Goal: Task Accomplishment & Management: Manage account settings

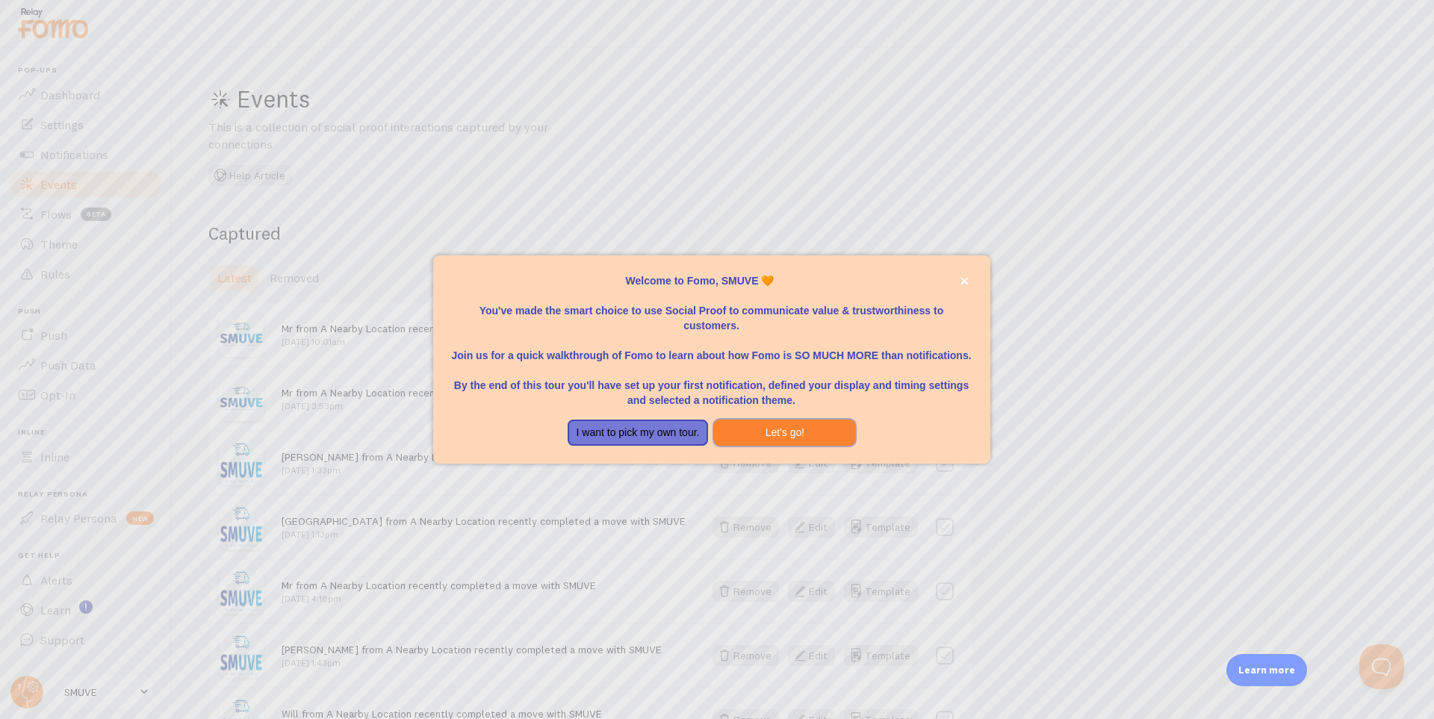
drag, startPoint x: 799, startPoint y: 435, endPoint x: 826, endPoint y: 323, distance: 114.5
click at [826, 323] on div "Welcome to Fomo, SMUVE 🧡 You've made the smart choice to use Social Proof to co…" at bounding box center [711, 359] width 557 height 209
drag, startPoint x: 658, startPoint y: 431, endPoint x: 624, endPoint y: 445, distance: 37.2
click at [624, 445] on button "I want to pick my own tour." at bounding box center [638, 433] width 141 height 27
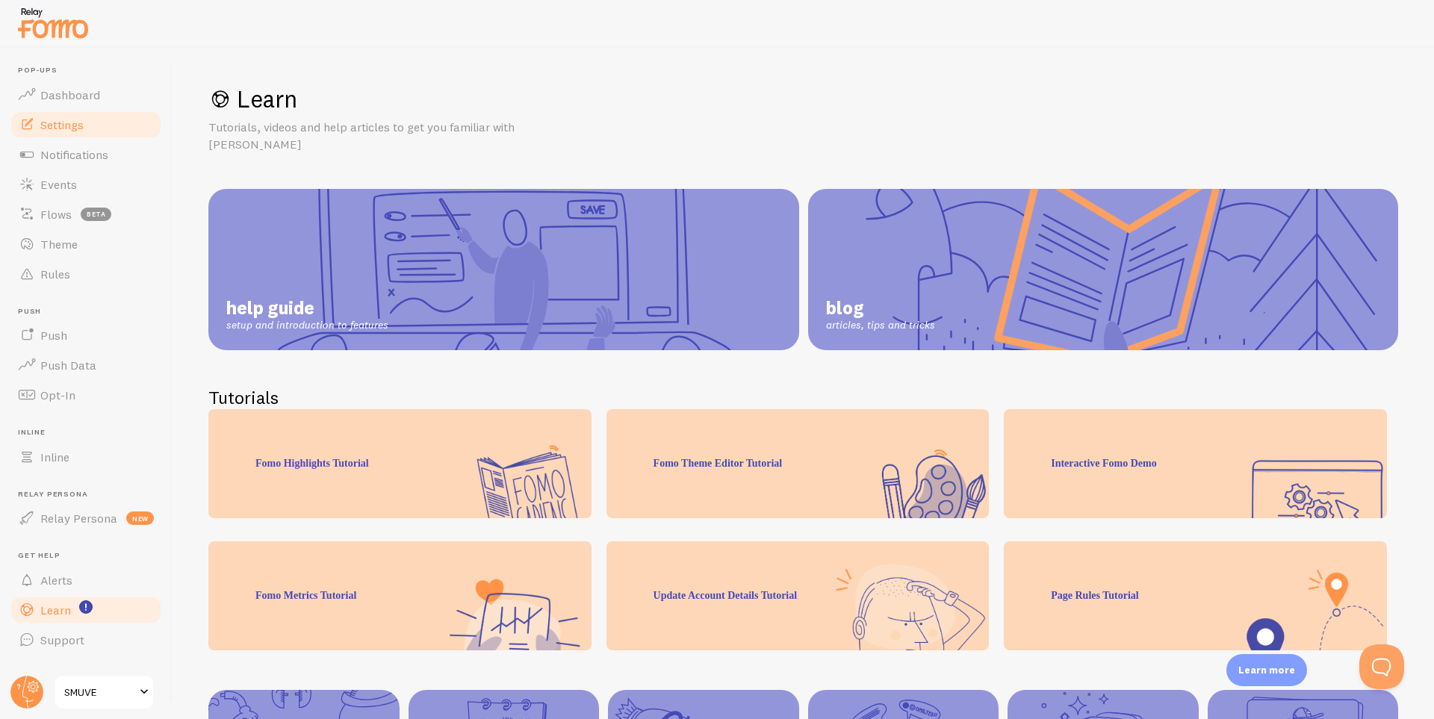
click at [74, 125] on span "Settings" at bounding box center [61, 124] width 43 height 15
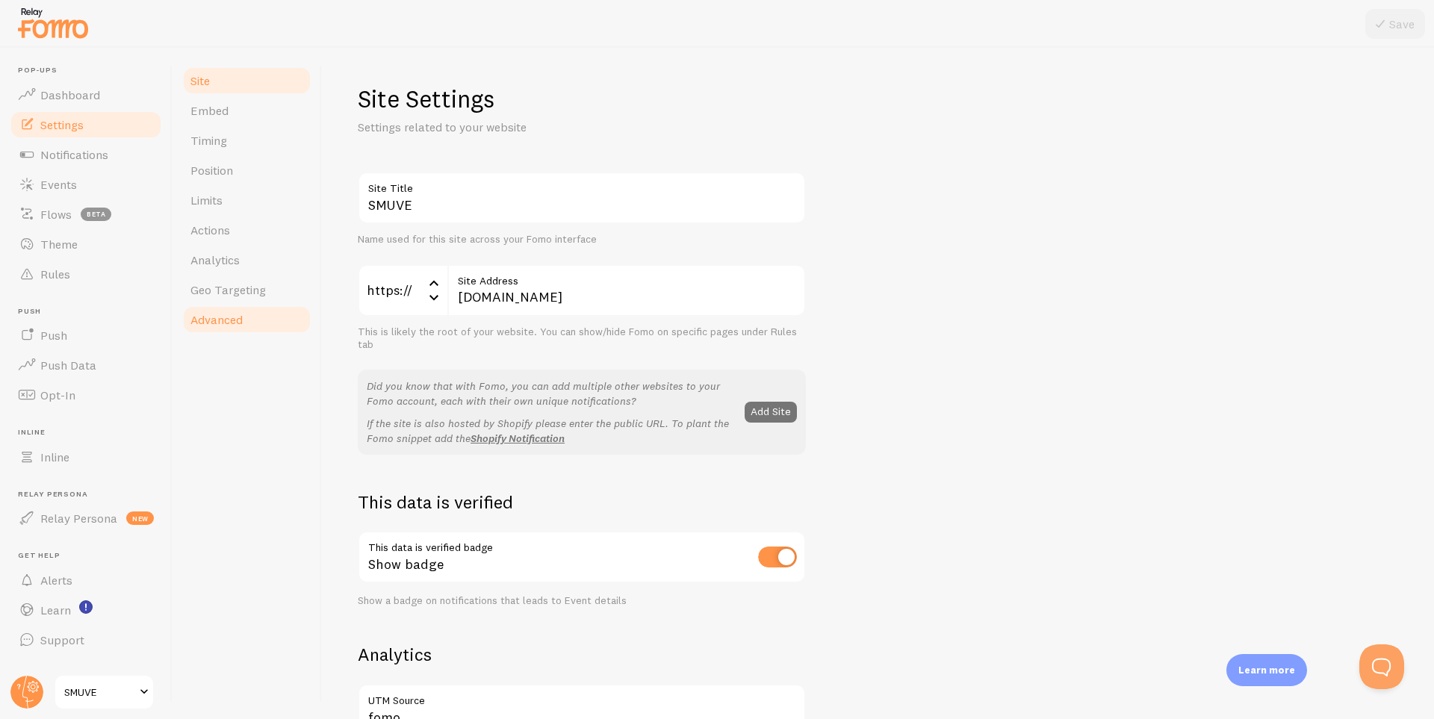
click at [244, 321] on link "Advanced" at bounding box center [247, 320] width 131 height 30
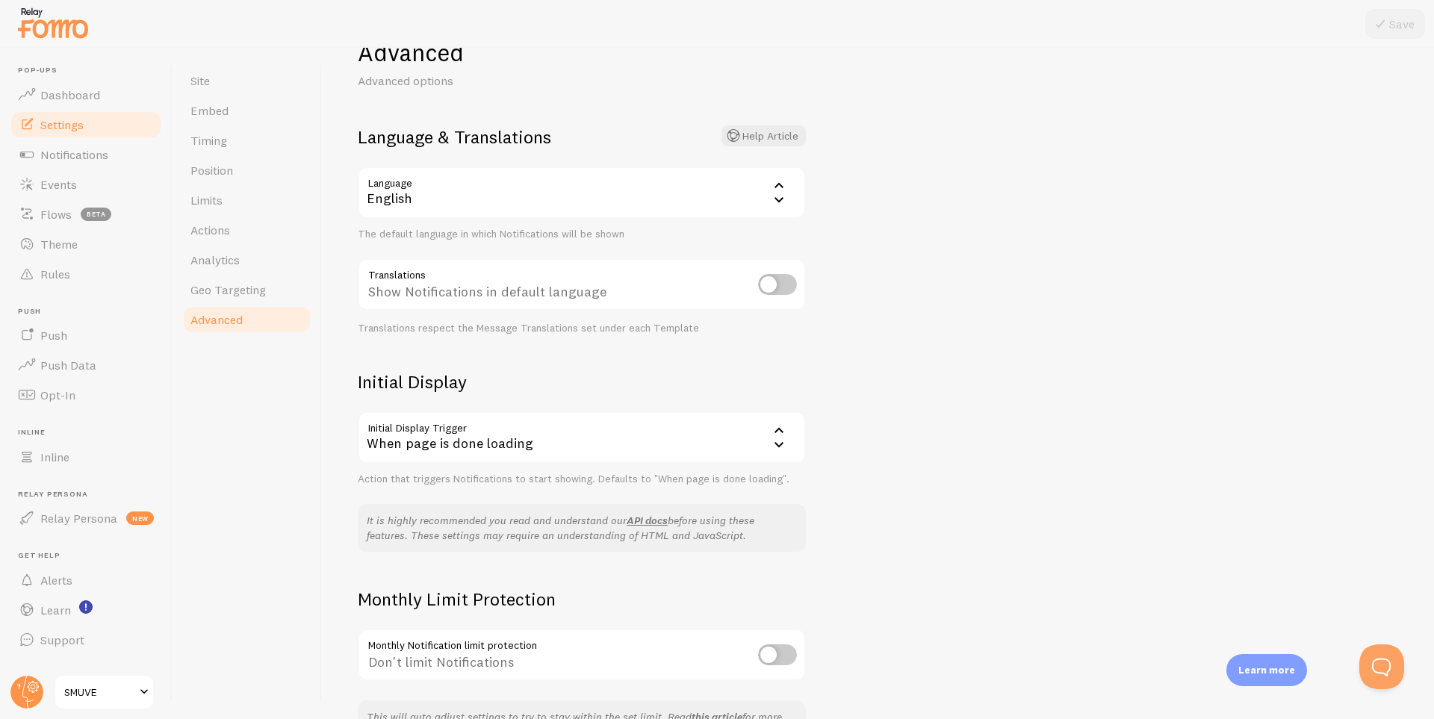
scroll to position [147, 0]
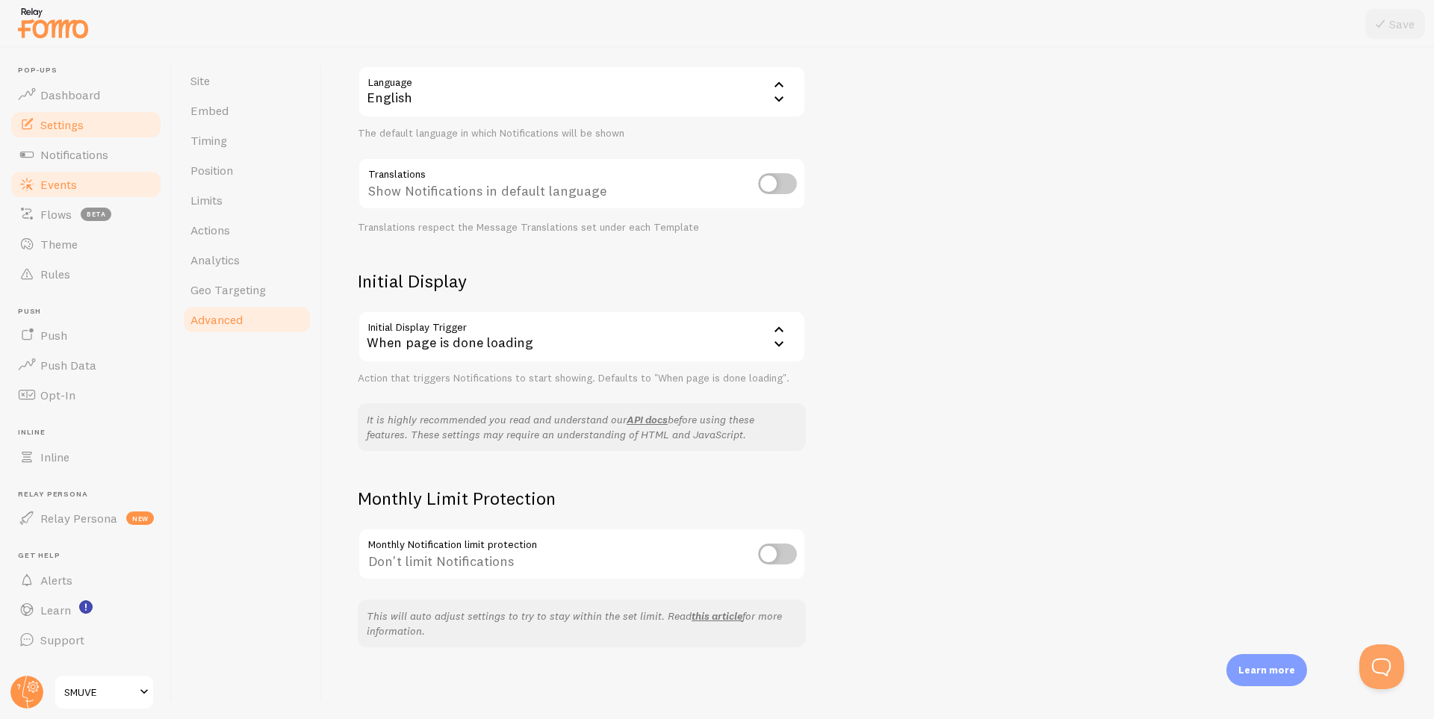
click at [58, 189] on span "Events" at bounding box center [58, 184] width 37 height 15
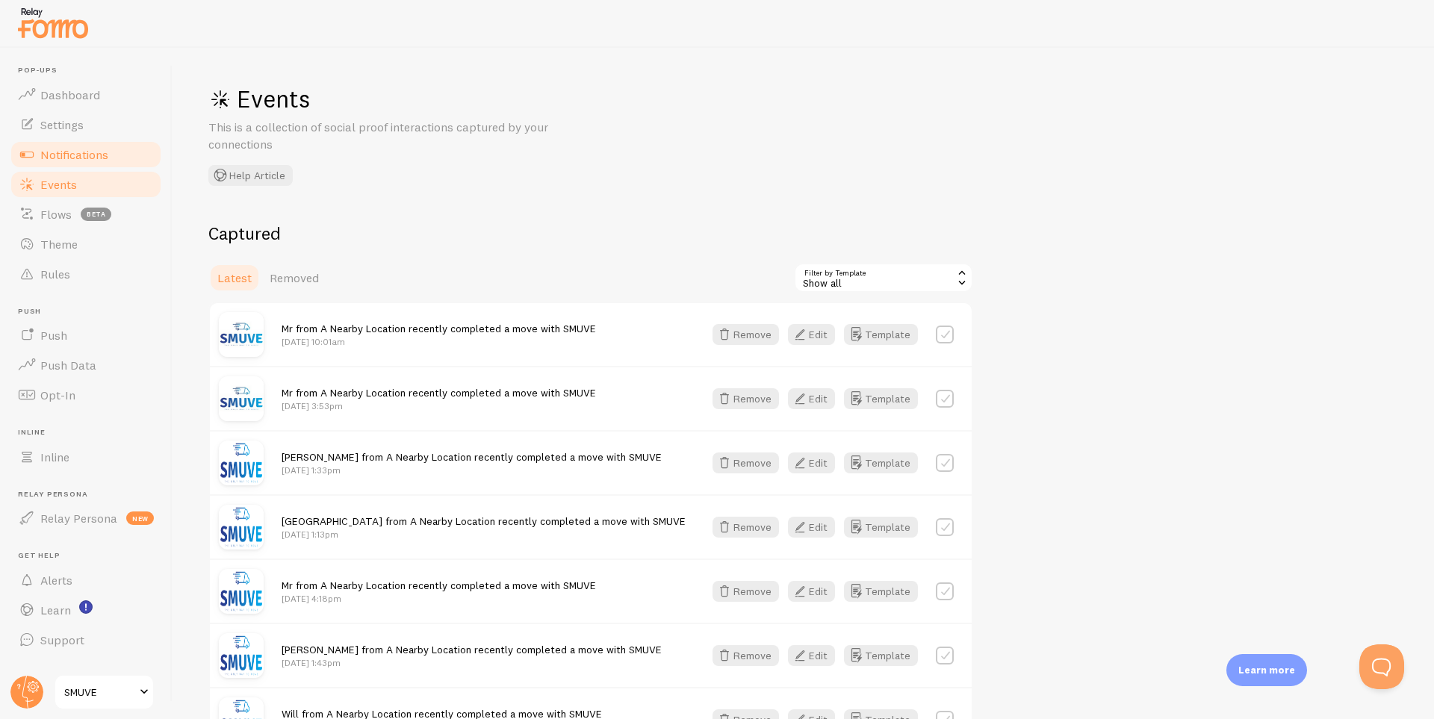
click at [63, 154] on span "Notifications" at bounding box center [74, 154] width 68 height 15
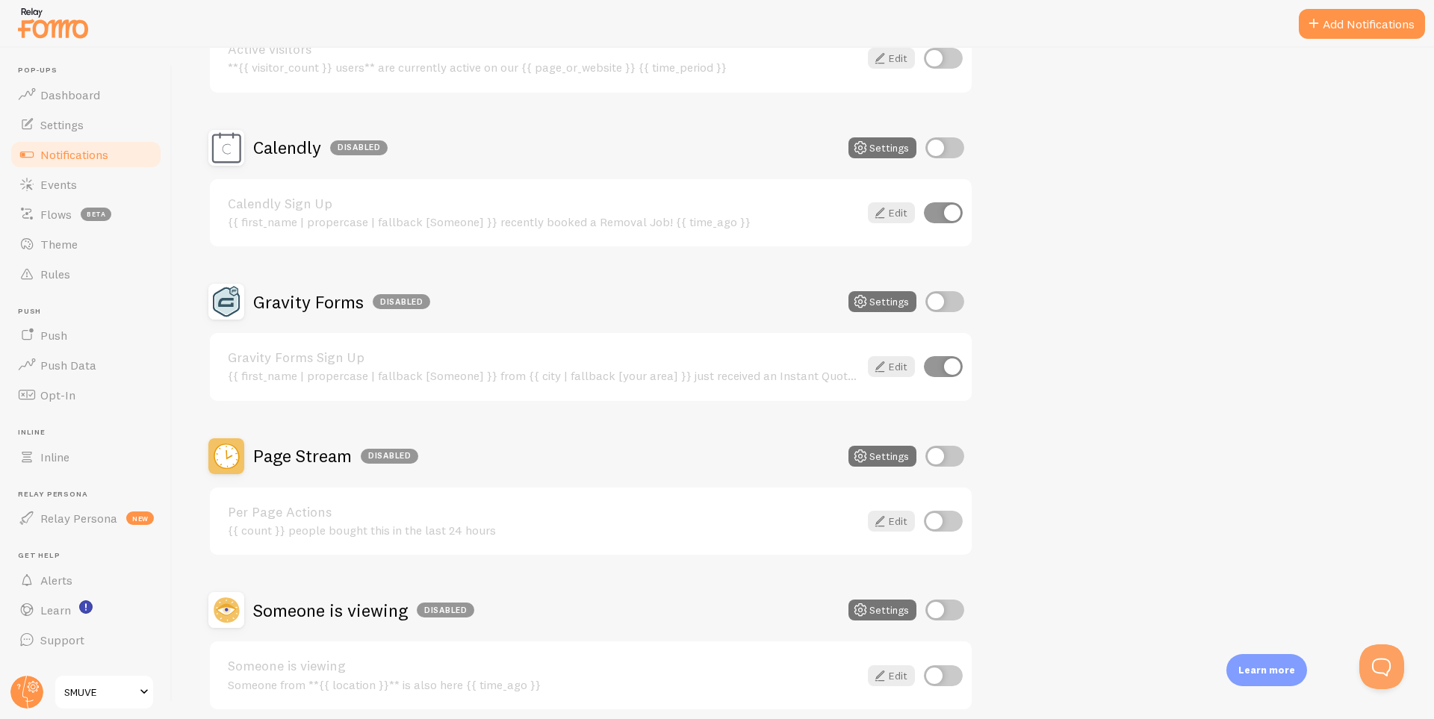
scroll to position [601, 0]
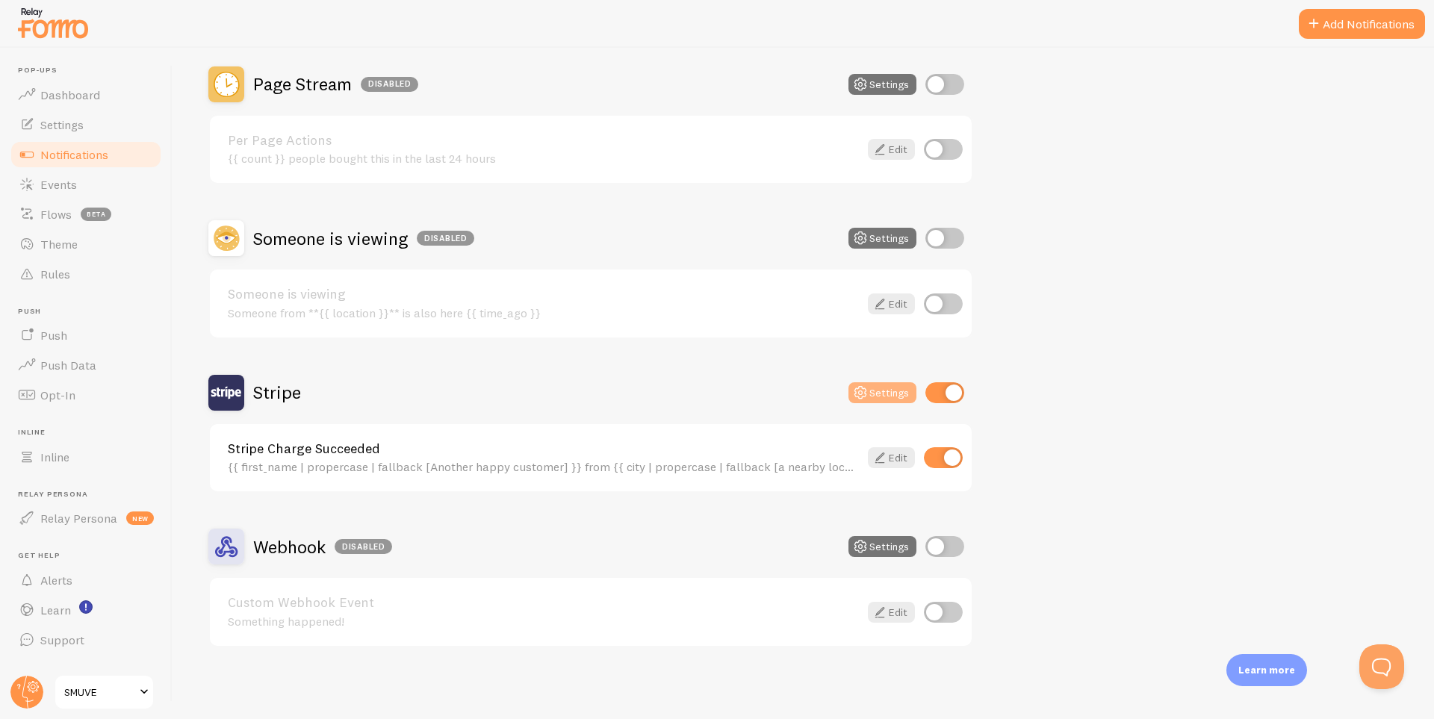
click at [886, 389] on button "Settings" at bounding box center [883, 392] width 68 height 21
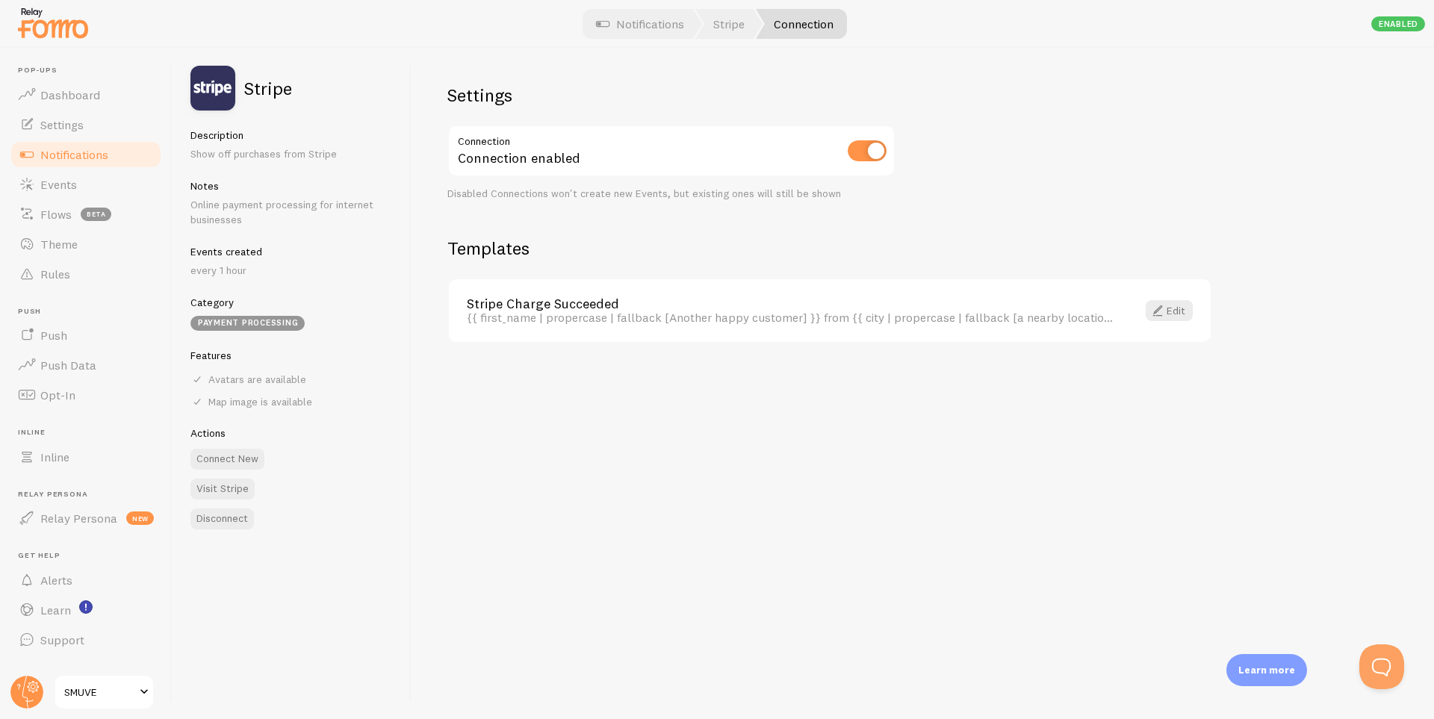
drag, startPoint x: 663, startPoint y: 409, endPoint x: 674, endPoint y: 419, distance: 15.4
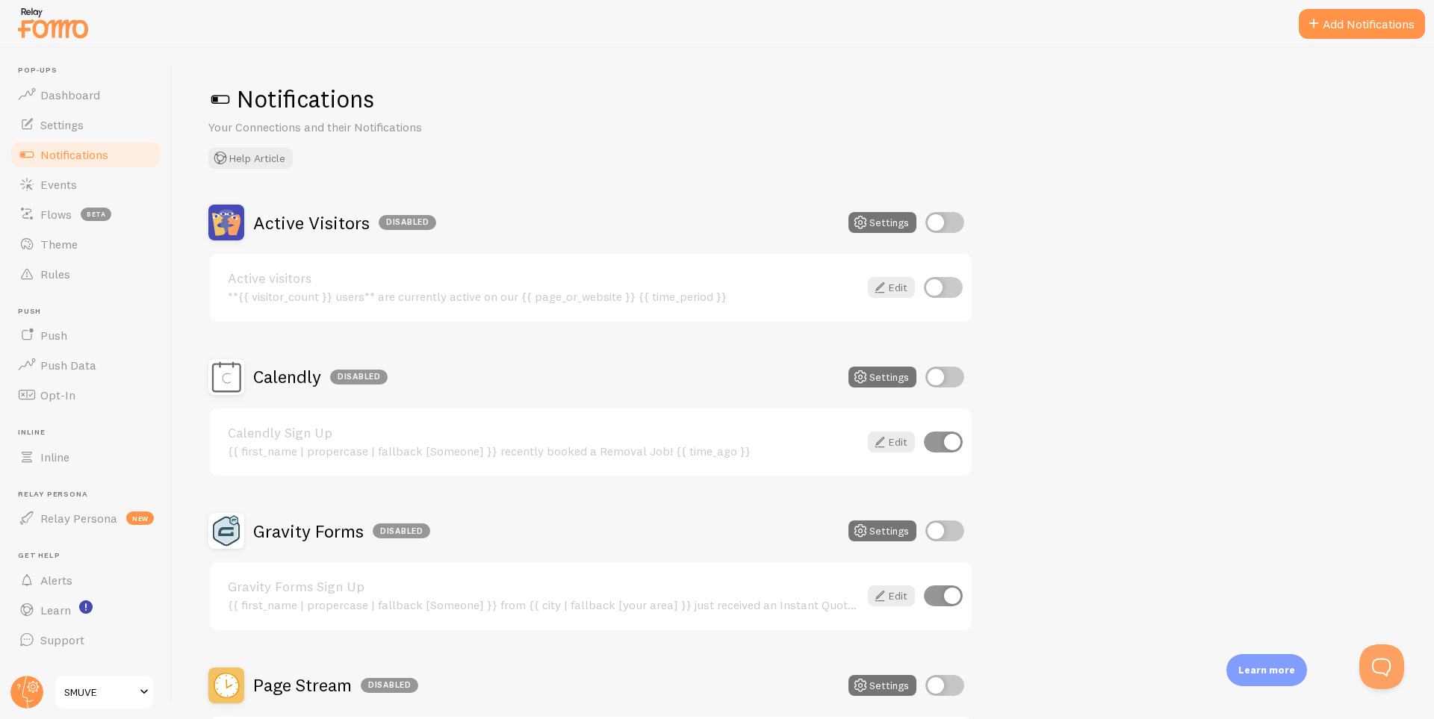
scroll to position [601, 0]
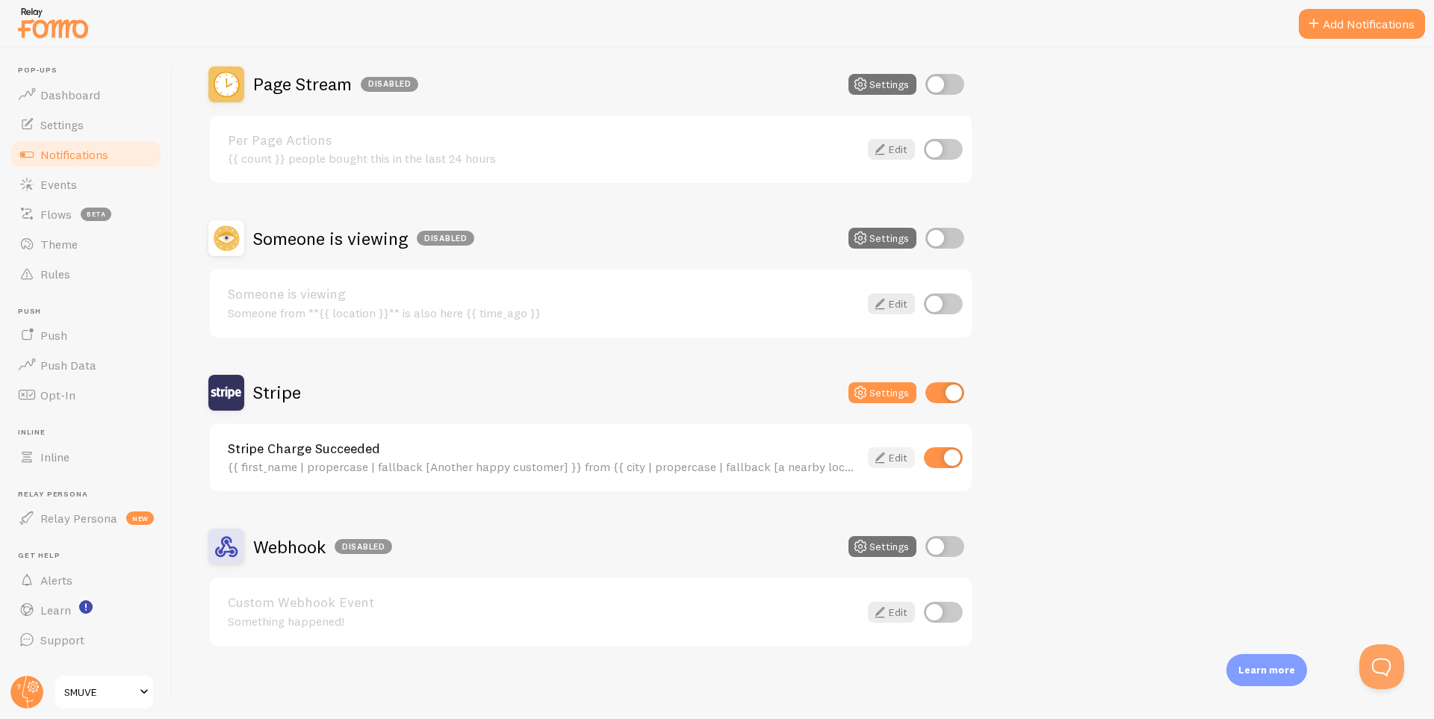
click at [884, 456] on icon at bounding box center [880, 458] width 18 height 18
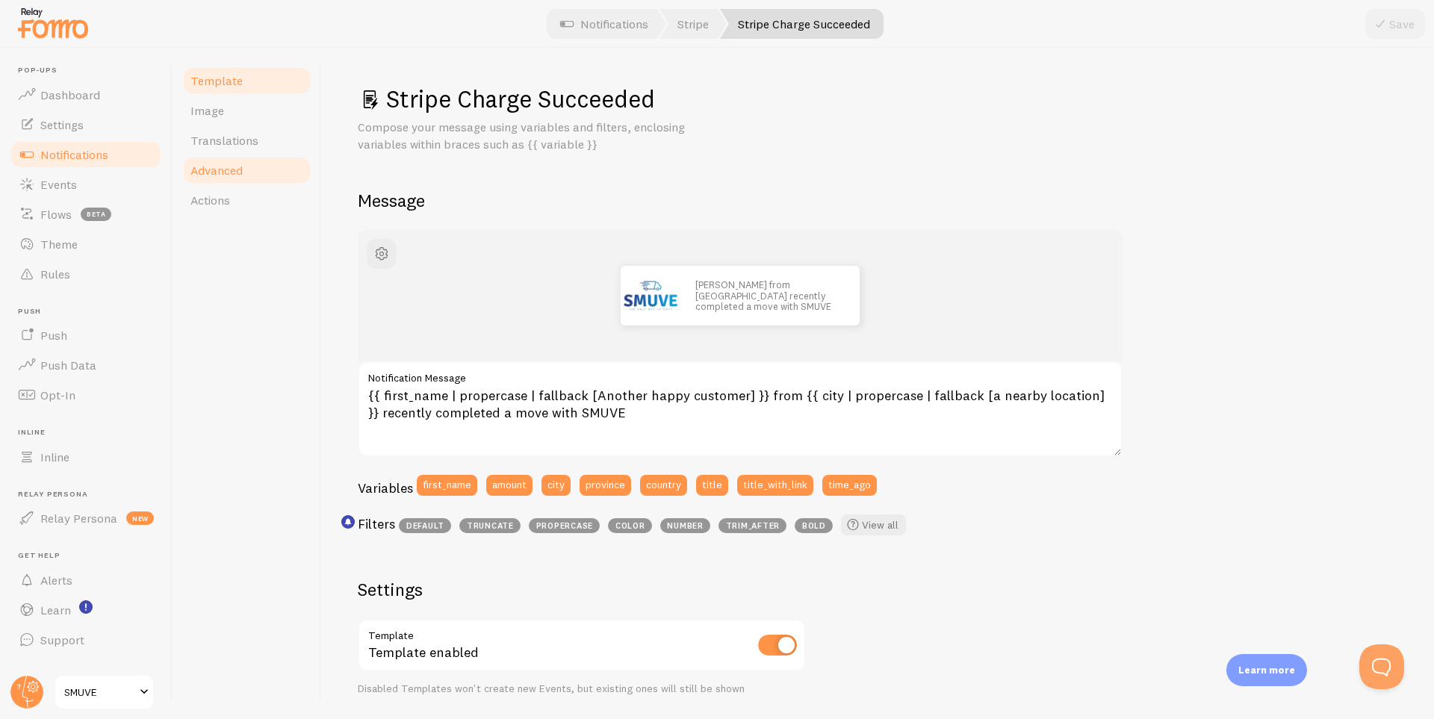
click at [247, 173] on link "Advanced" at bounding box center [247, 170] width 131 height 30
drag, startPoint x: 304, startPoint y: 249, endPoint x: 264, endPoint y: 259, distance: 41.7
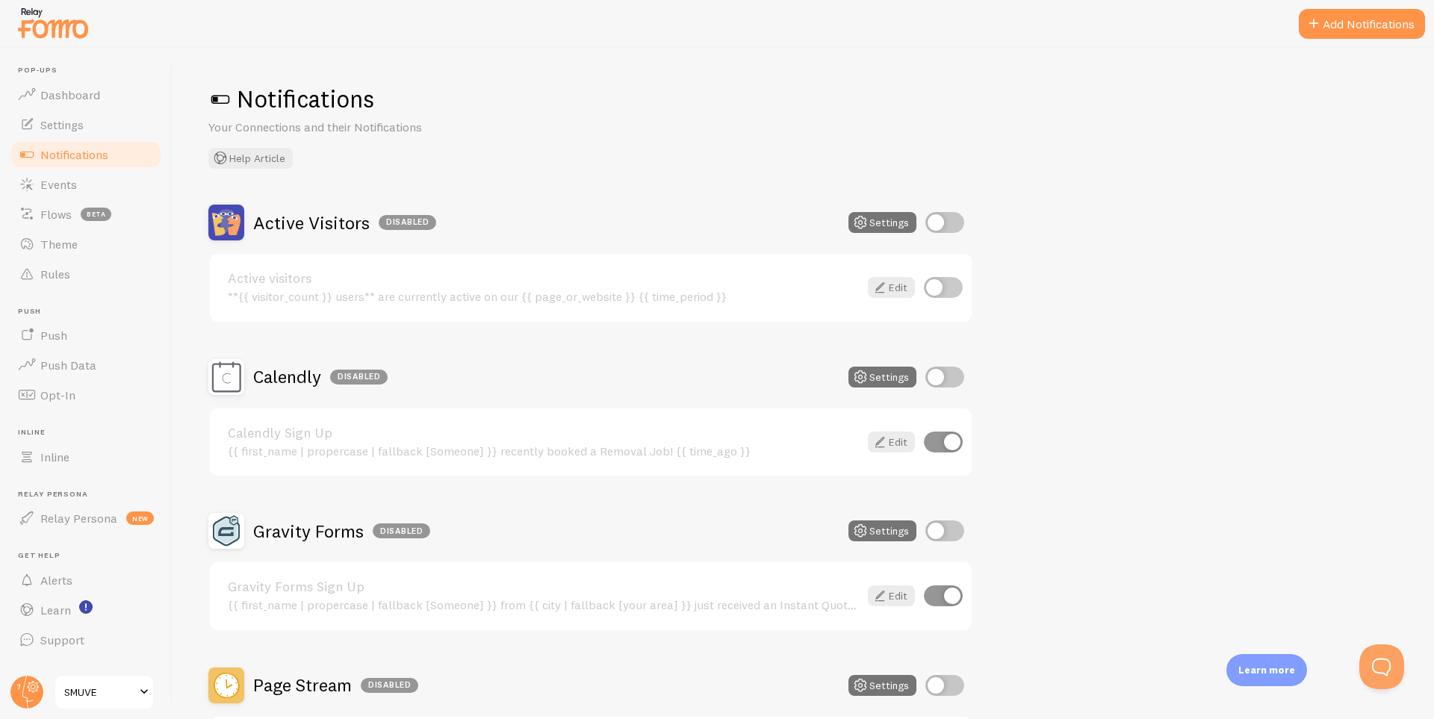
scroll to position [601, 0]
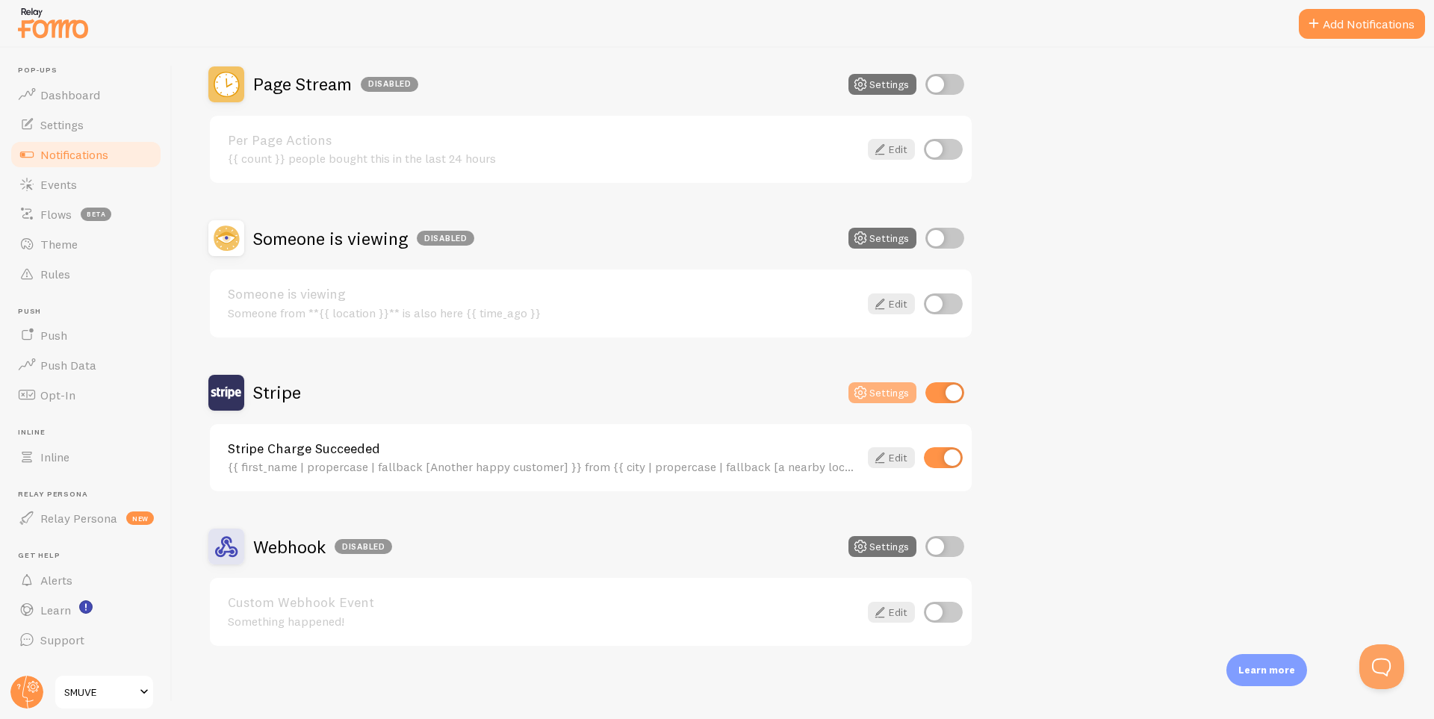
click at [868, 389] on icon at bounding box center [860, 393] width 18 height 18
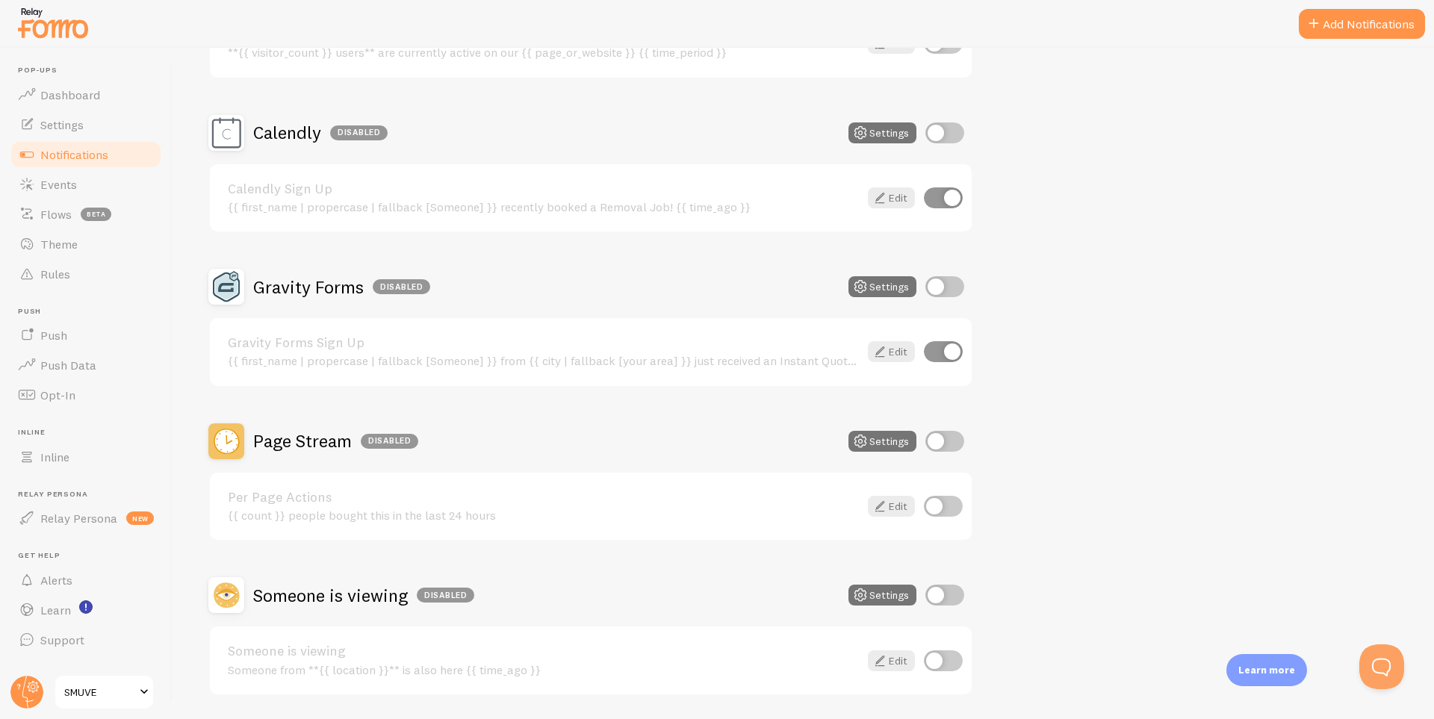
scroll to position [601, 0]
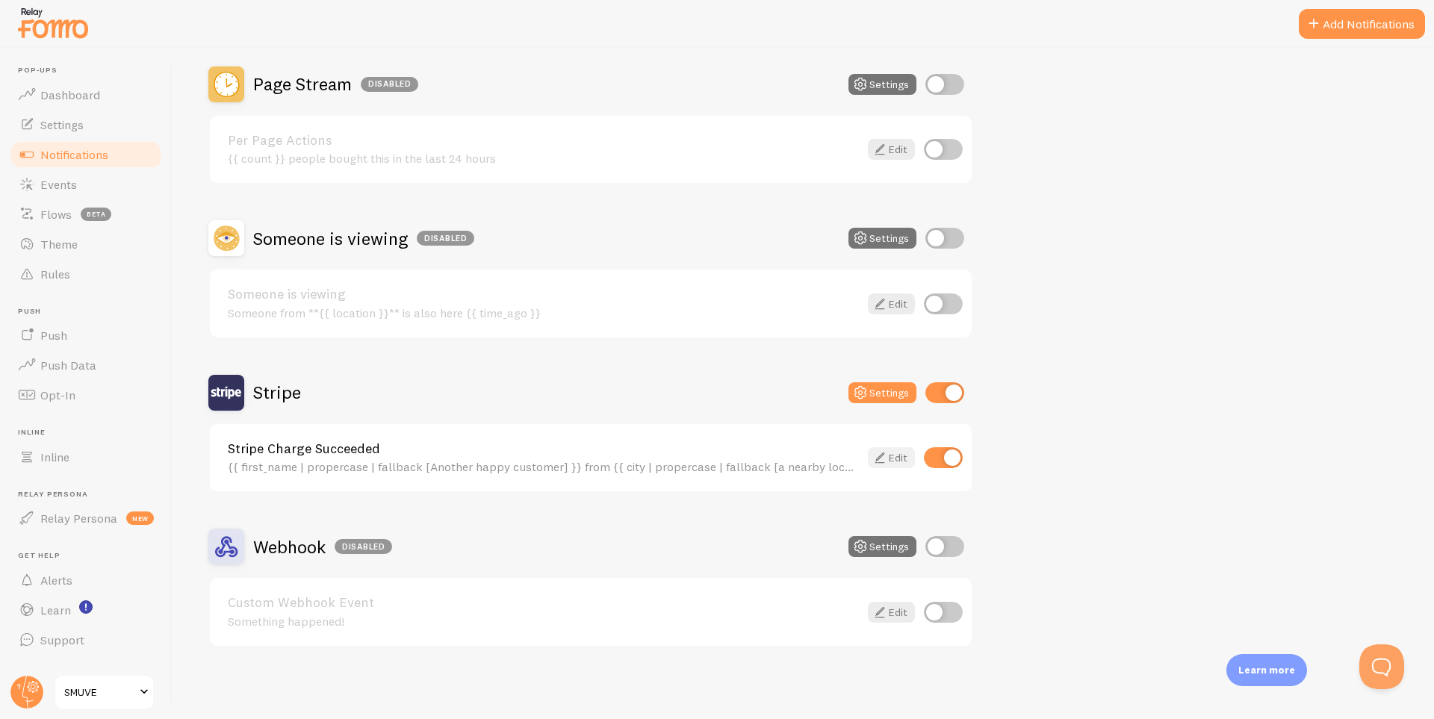
click at [881, 456] on icon at bounding box center [880, 458] width 18 height 18
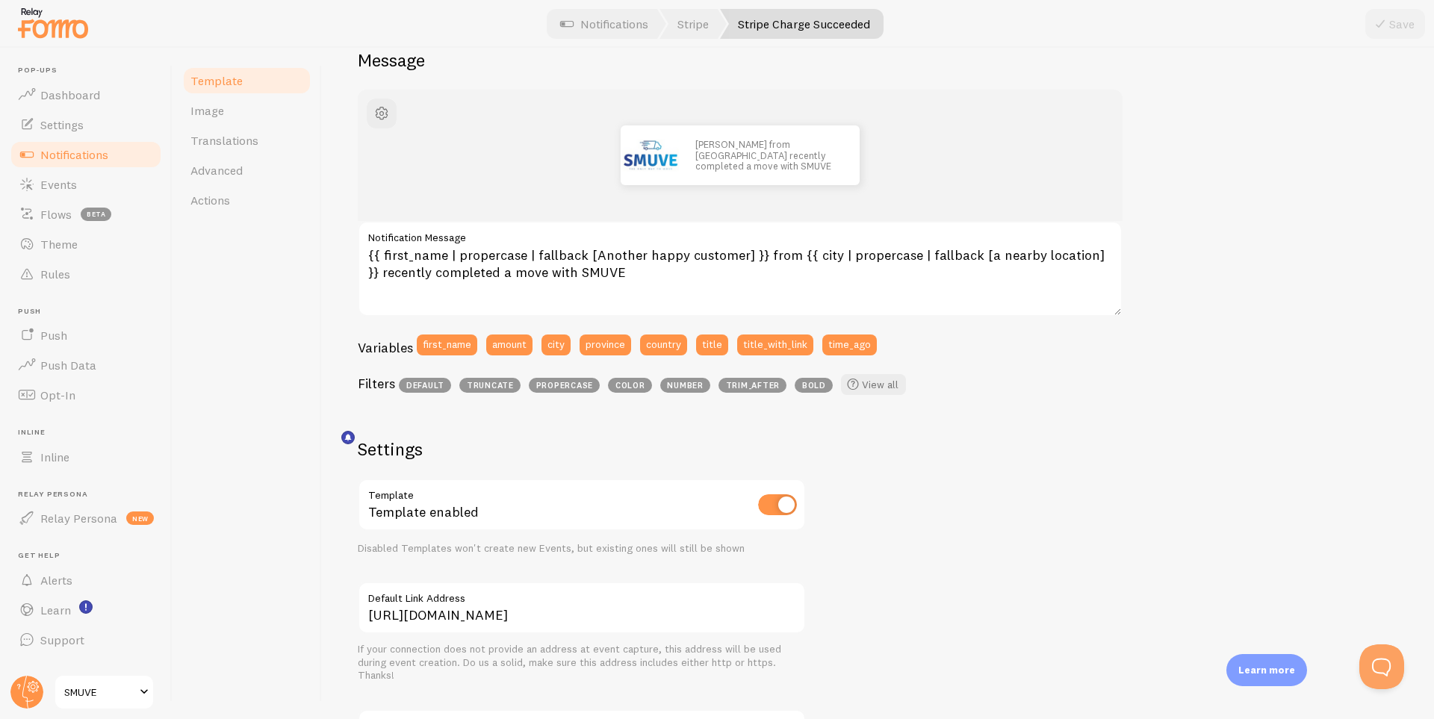
scroll to position [397, 0]
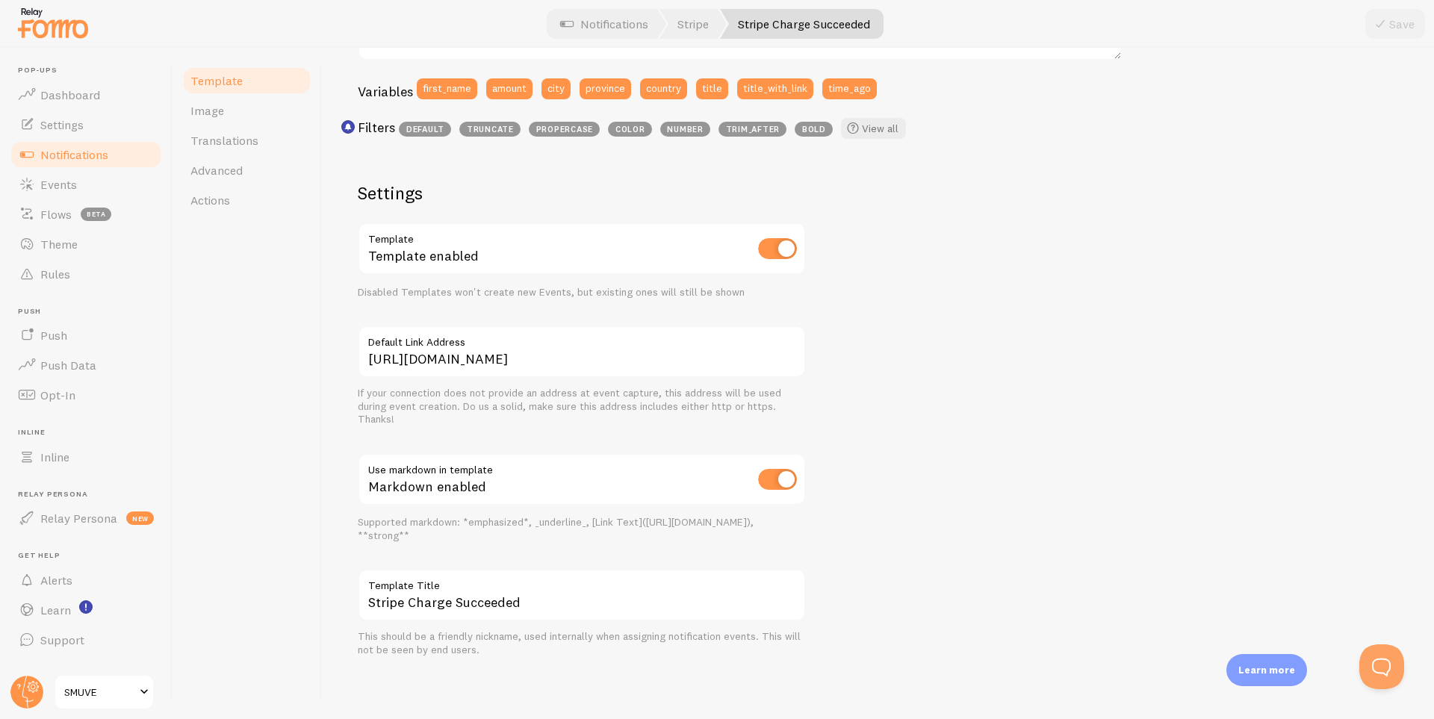
click at [220, 220] on div "Template Image Translations Advanced Actions" at bounding box center [247, 383] width 149 height 671
click at [235, 213] on link "Actions" at bounding box center [247, 200] width 131 height 30
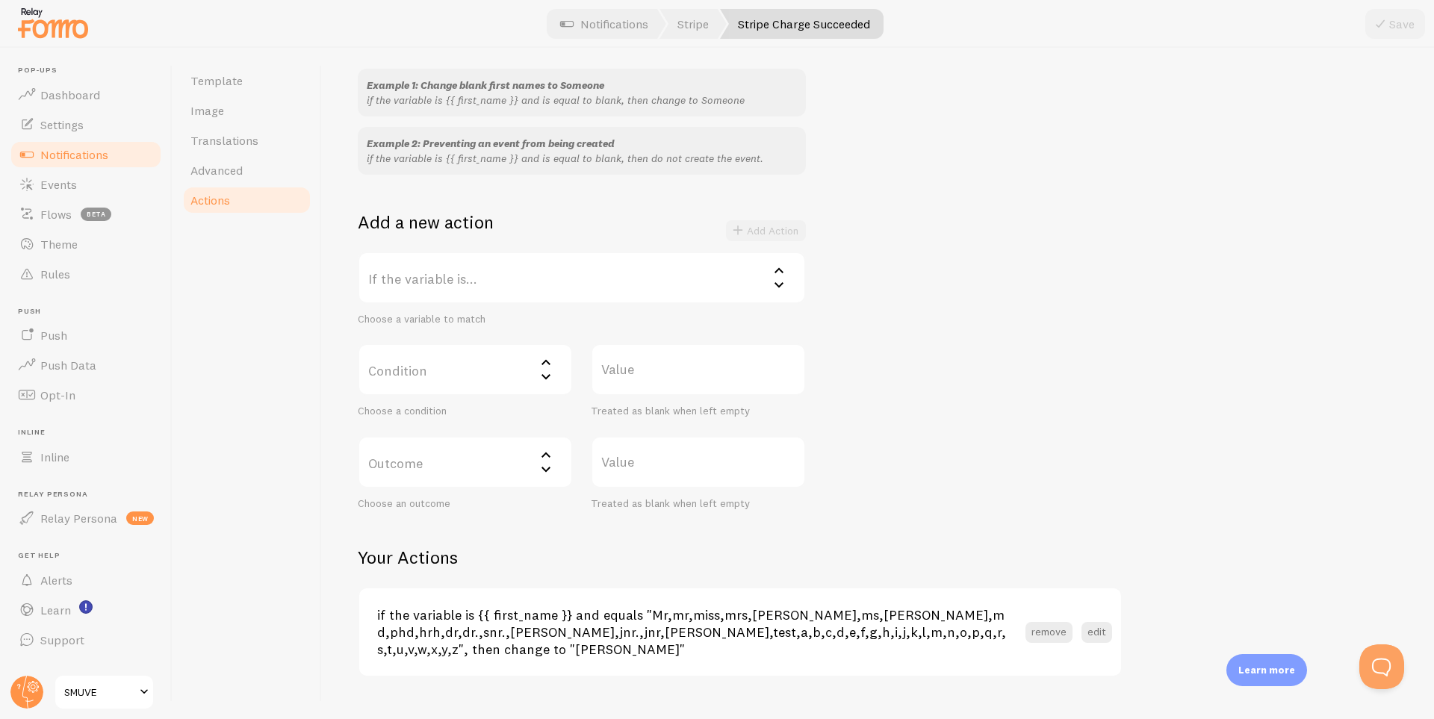
scroll to position [150, 0]
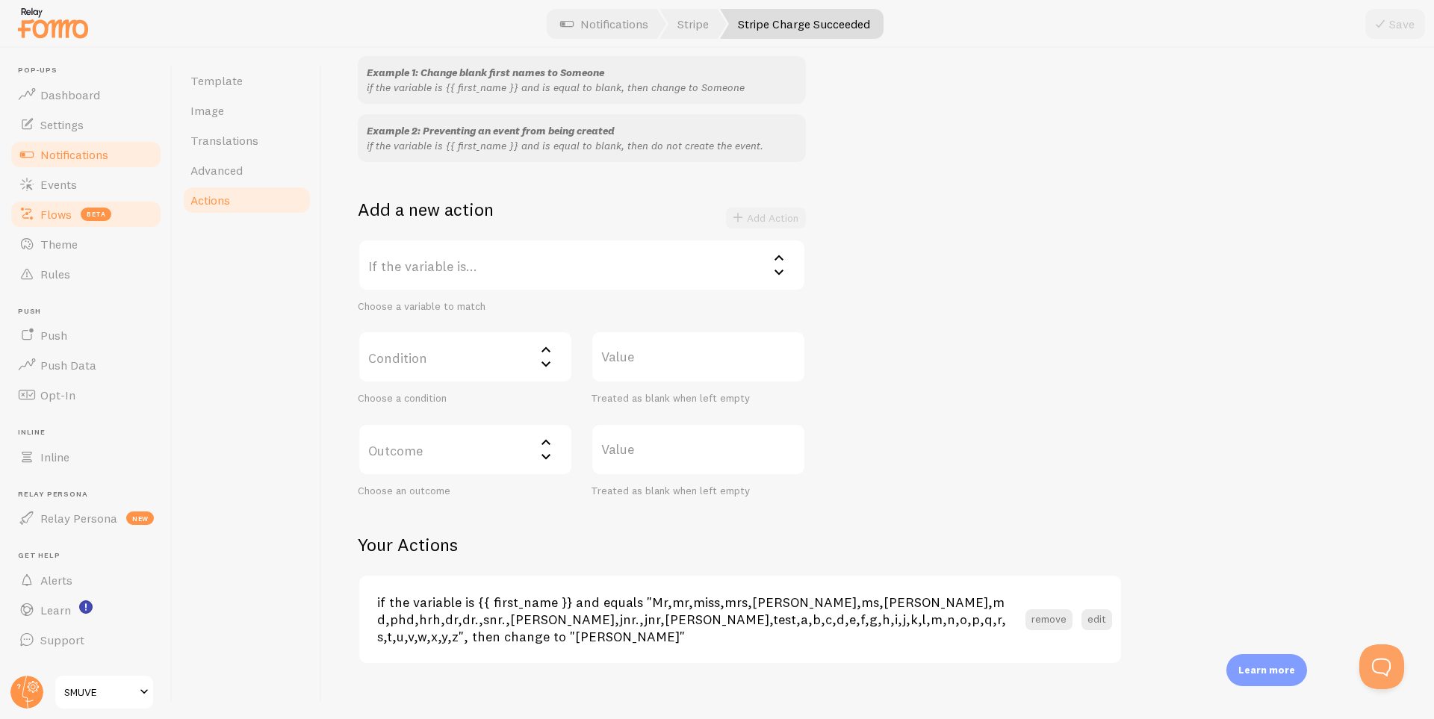
click at [64, 214] on span "Flows" at bounding box center [55, 214] width 31 height 15
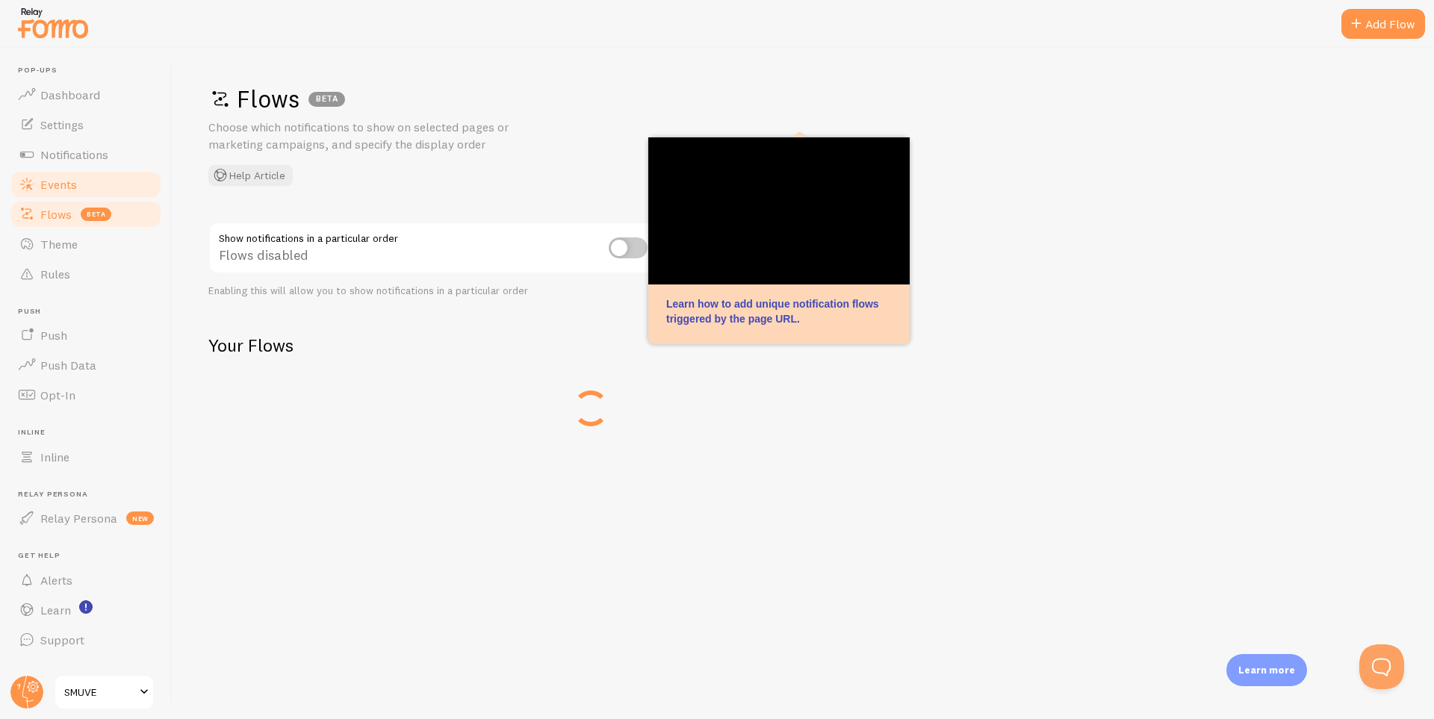
click at [62, 182] on span "Events" at bounding box center [58, 184] width 37 height 15
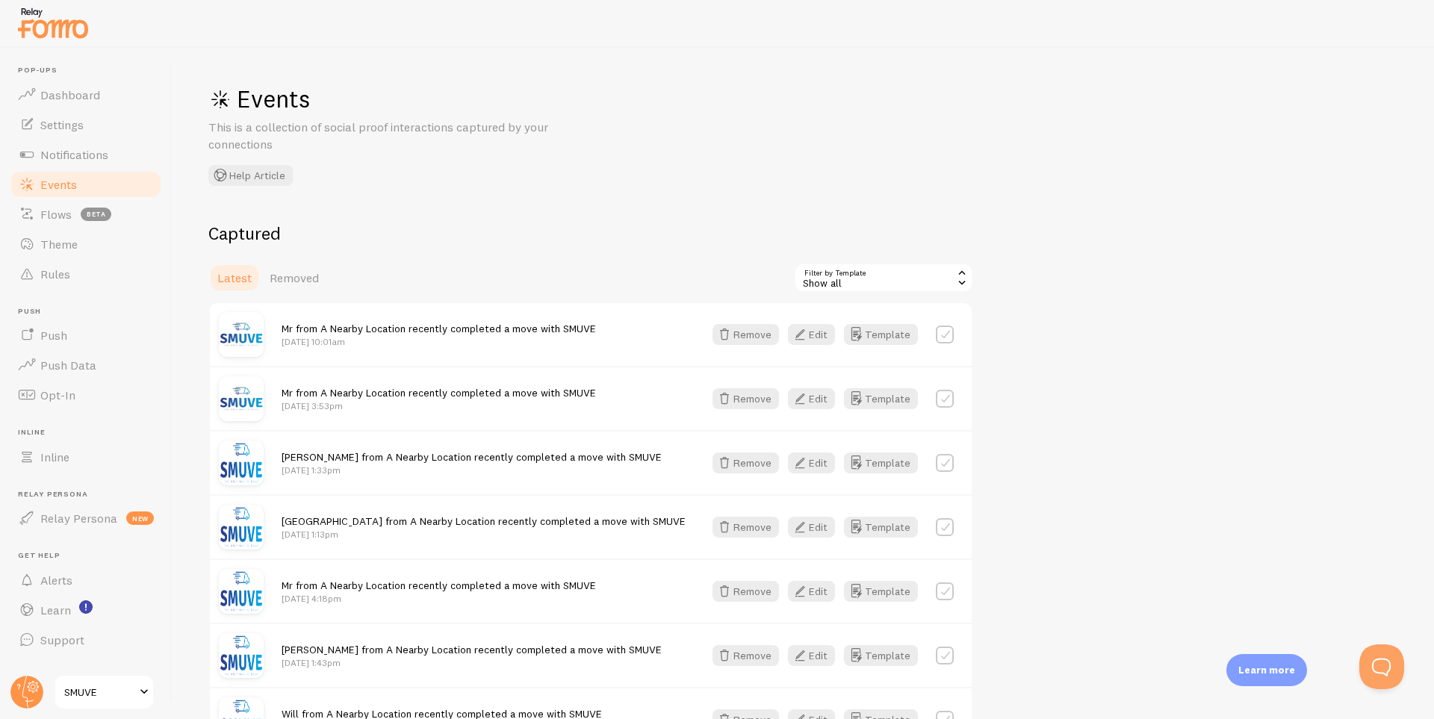
drag, startPoint x: 750, startPoint y: 332, endPoint x: 280, endPoint y: 326, distance: 469.9
click at [280, 326] on div "Mr from A Nearby Location recently completed a move with SMUVE [DATE] 10:01am R…" at bounding box center [591, 334] width 762 height 63
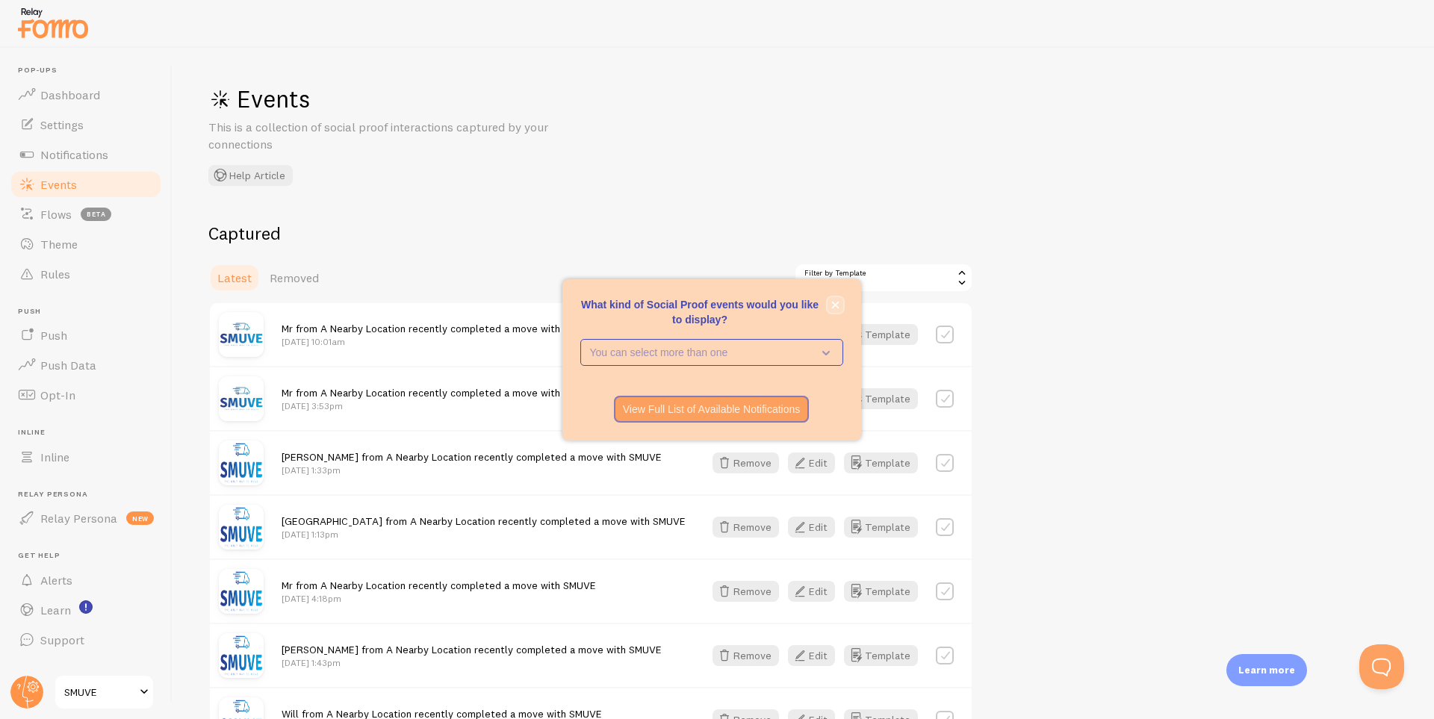
click at [840, 306] on button "close," at bounding box center [836, 305] width 16 height 16
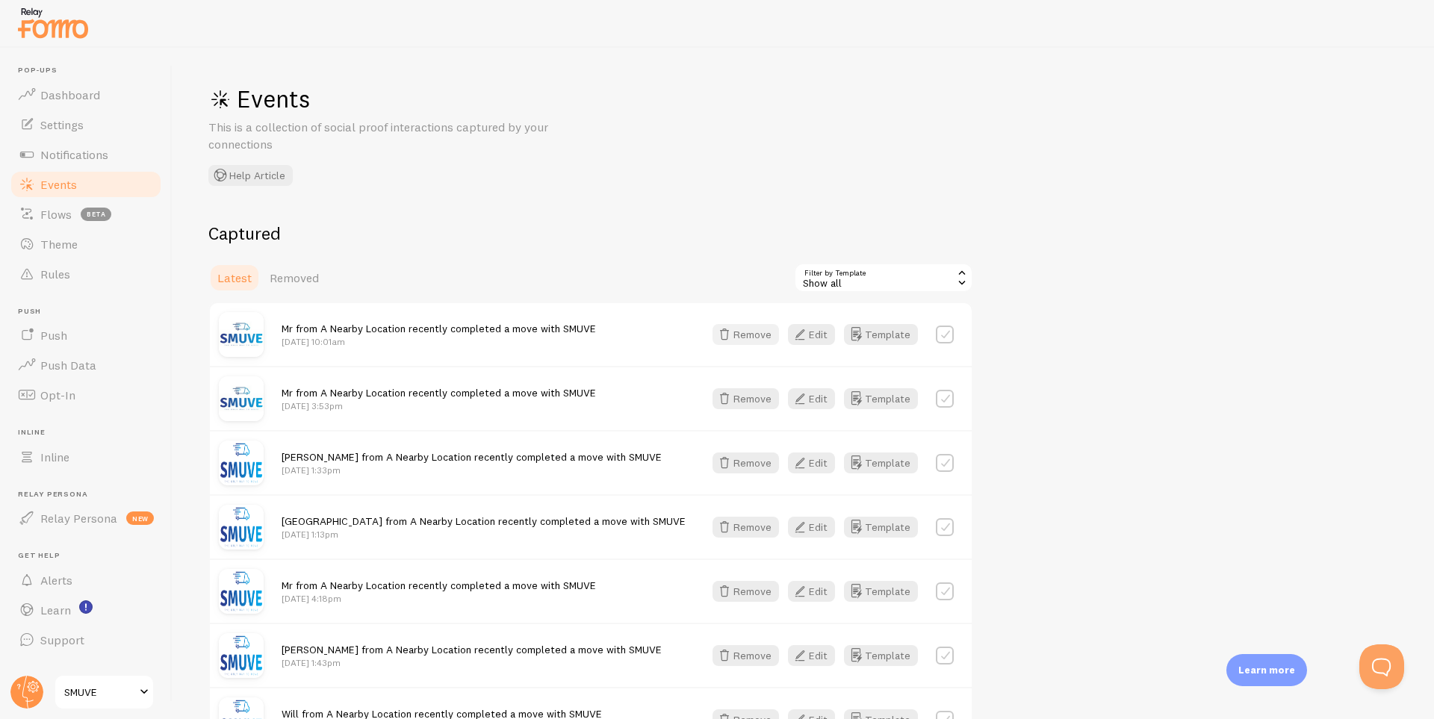
click at [757, 338] on button "Remove" at bounding box center [746, 334] width 66 height 21
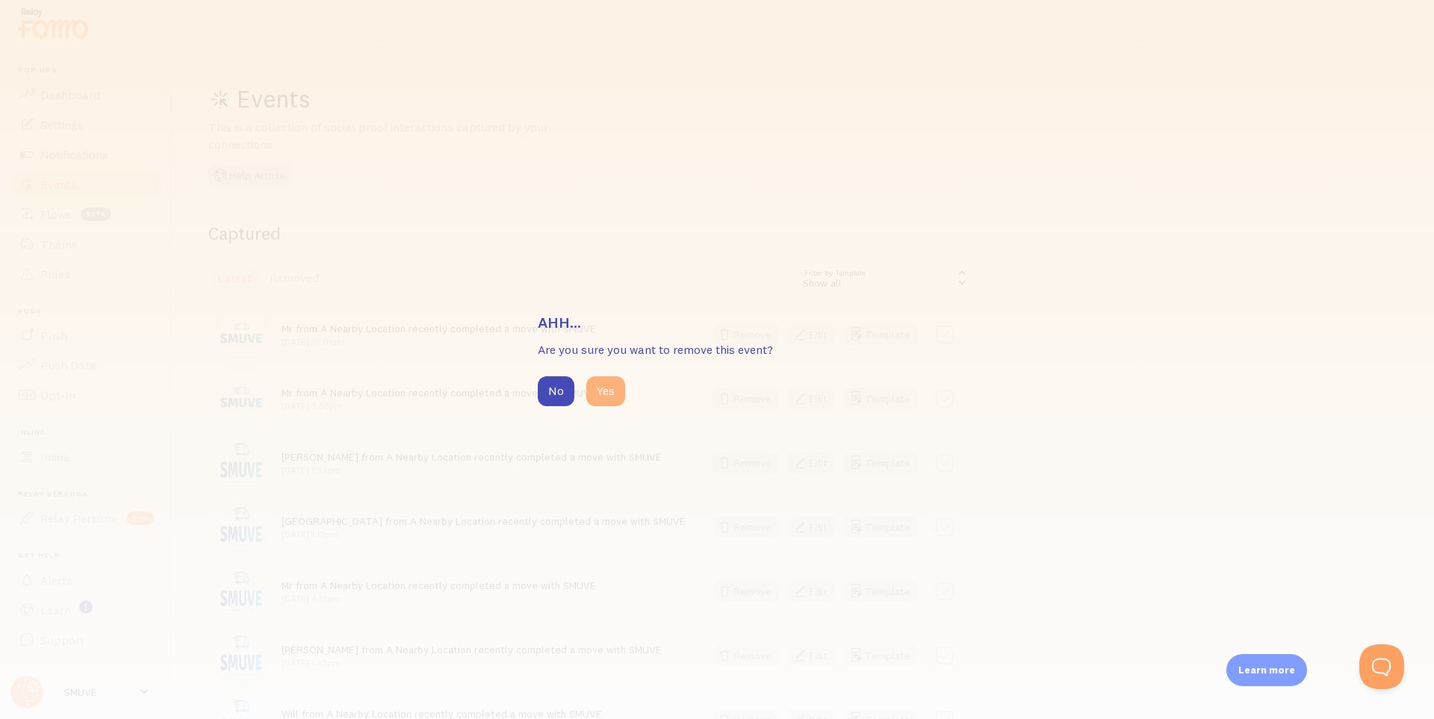
click at [604, 384] on button "Yes" at bounding box center [605, 391] width 39 height 30
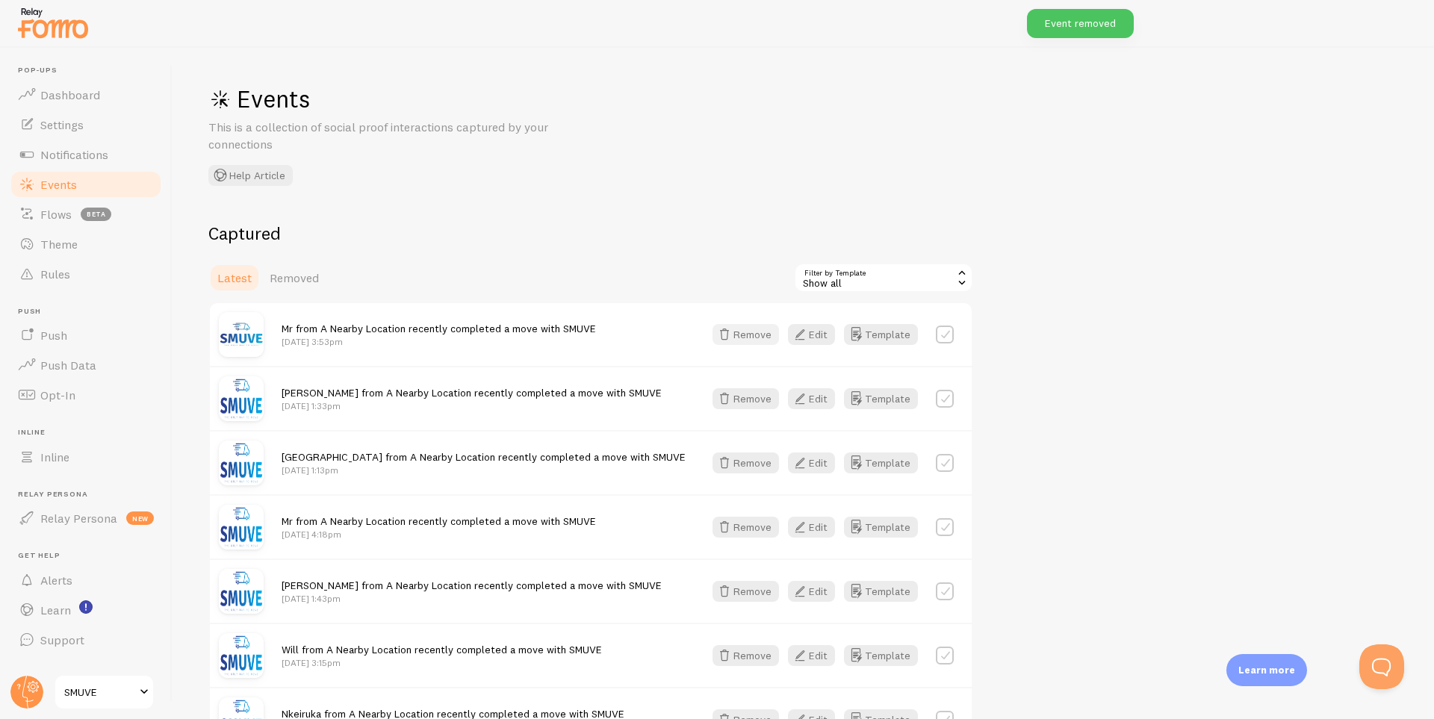
click at [743, 328] on button "Remove" at bounding box center [746, 334] width 66 height 21
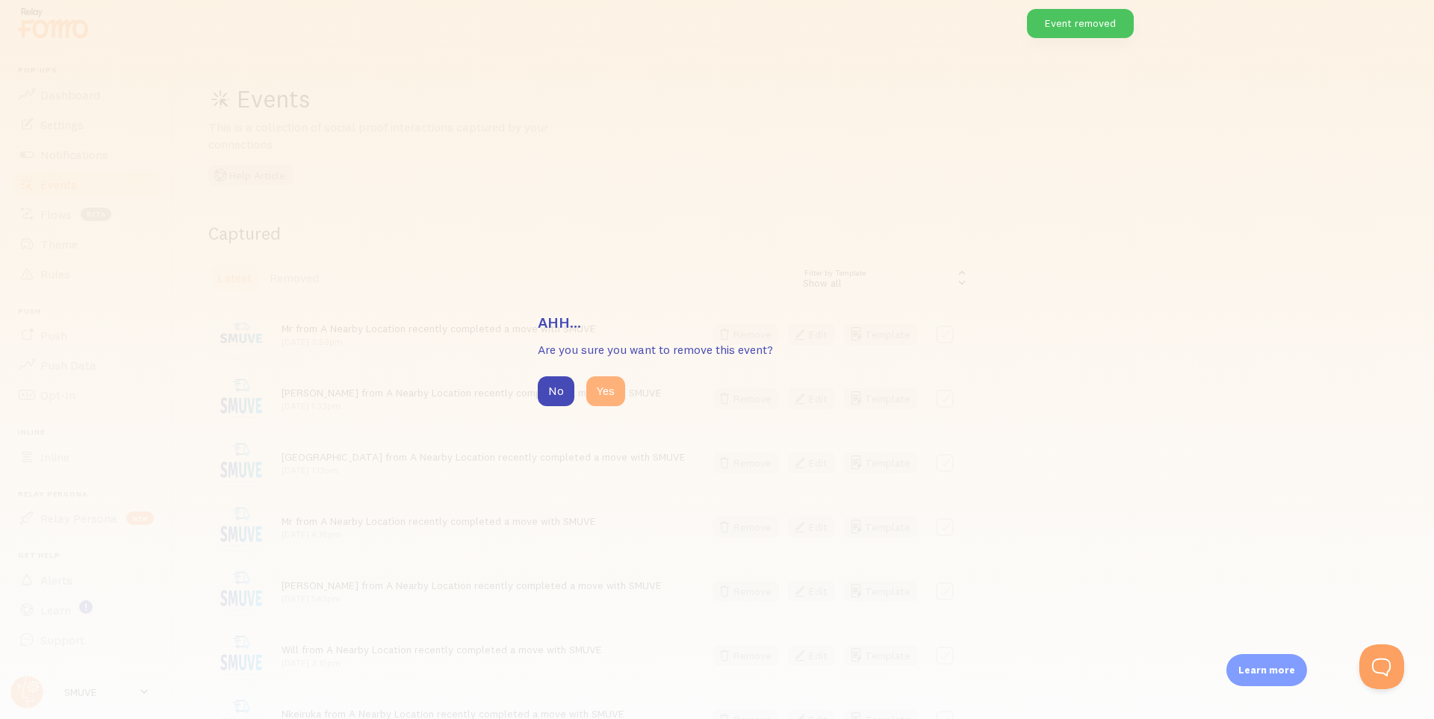
click at [618, 393] on button "Yes" at bounding box center [605, 391] width 39 height 30
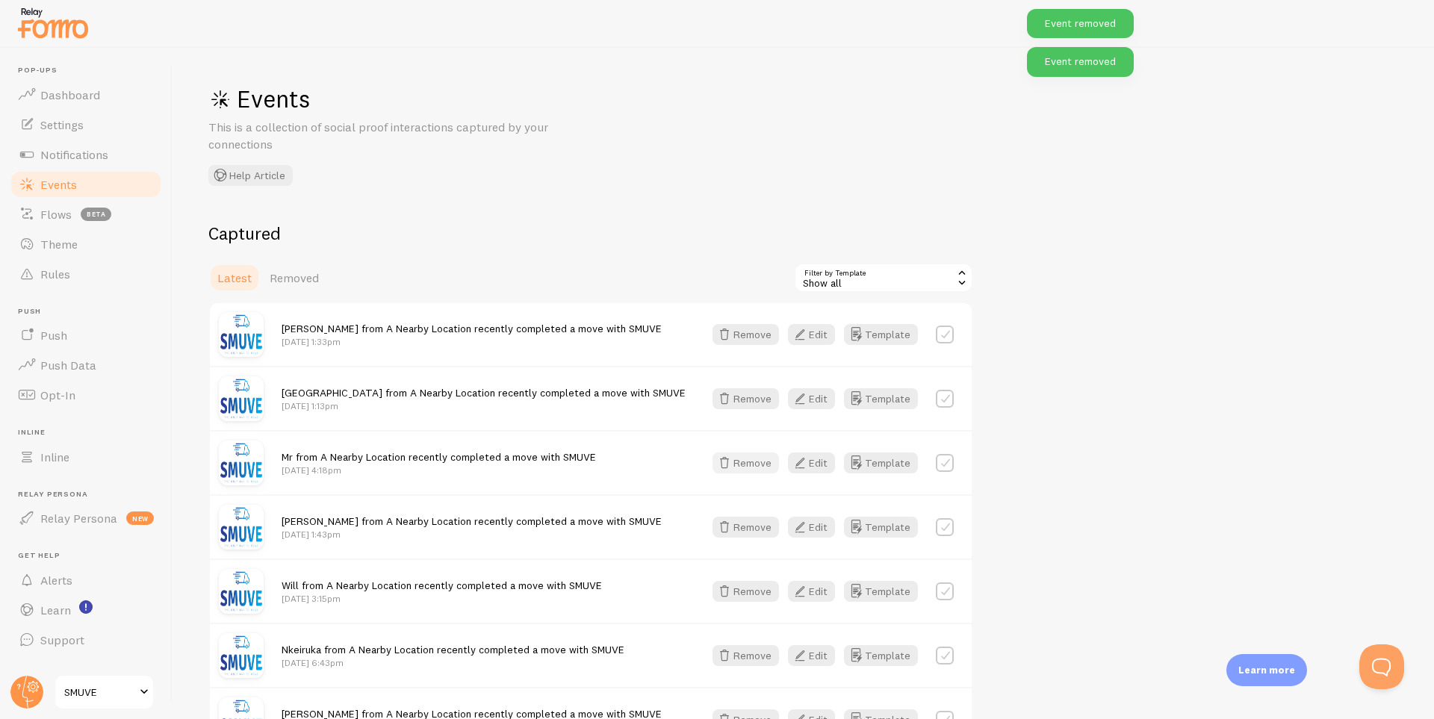
click at [742, 456] on button "Remove" at bounding box center [746, 463] width 66 height 21
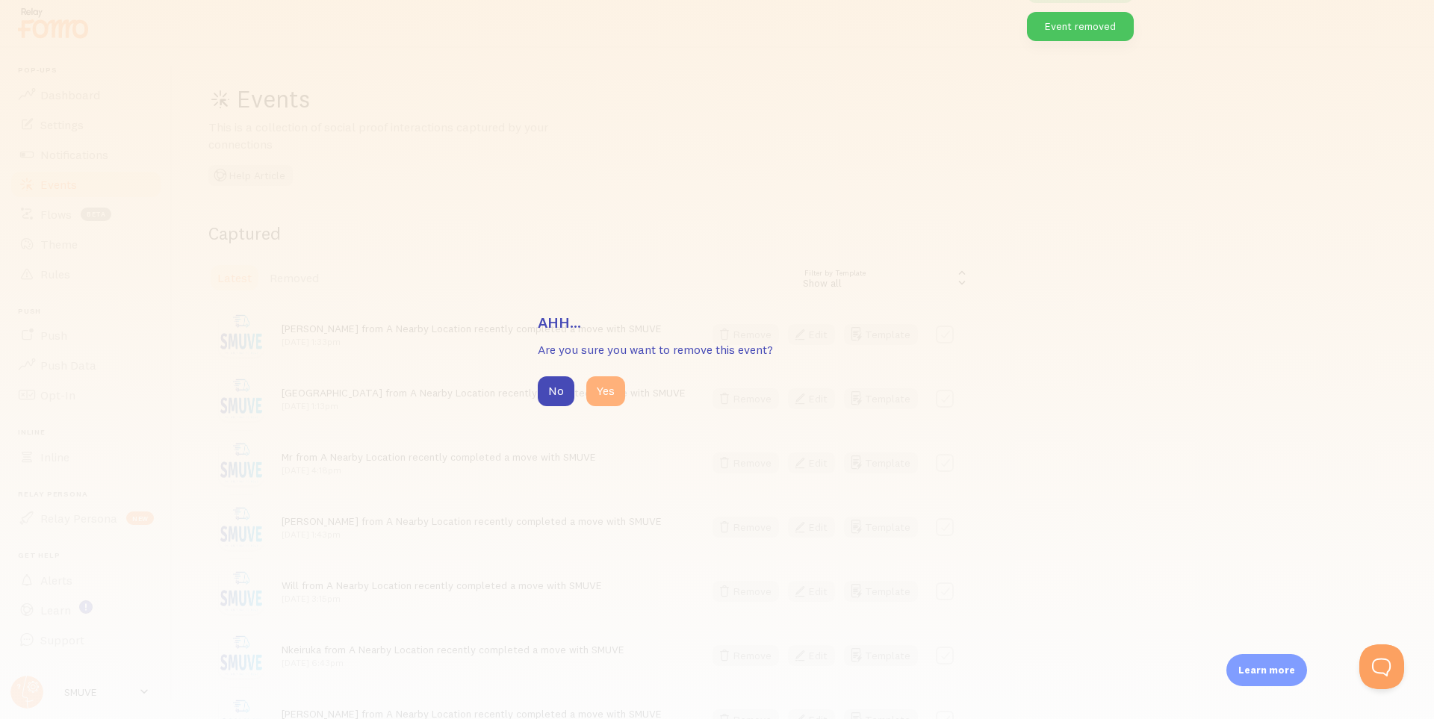
click at [608, 397] on button "Yes" at bounding box center [605, 391] width 39 height 30
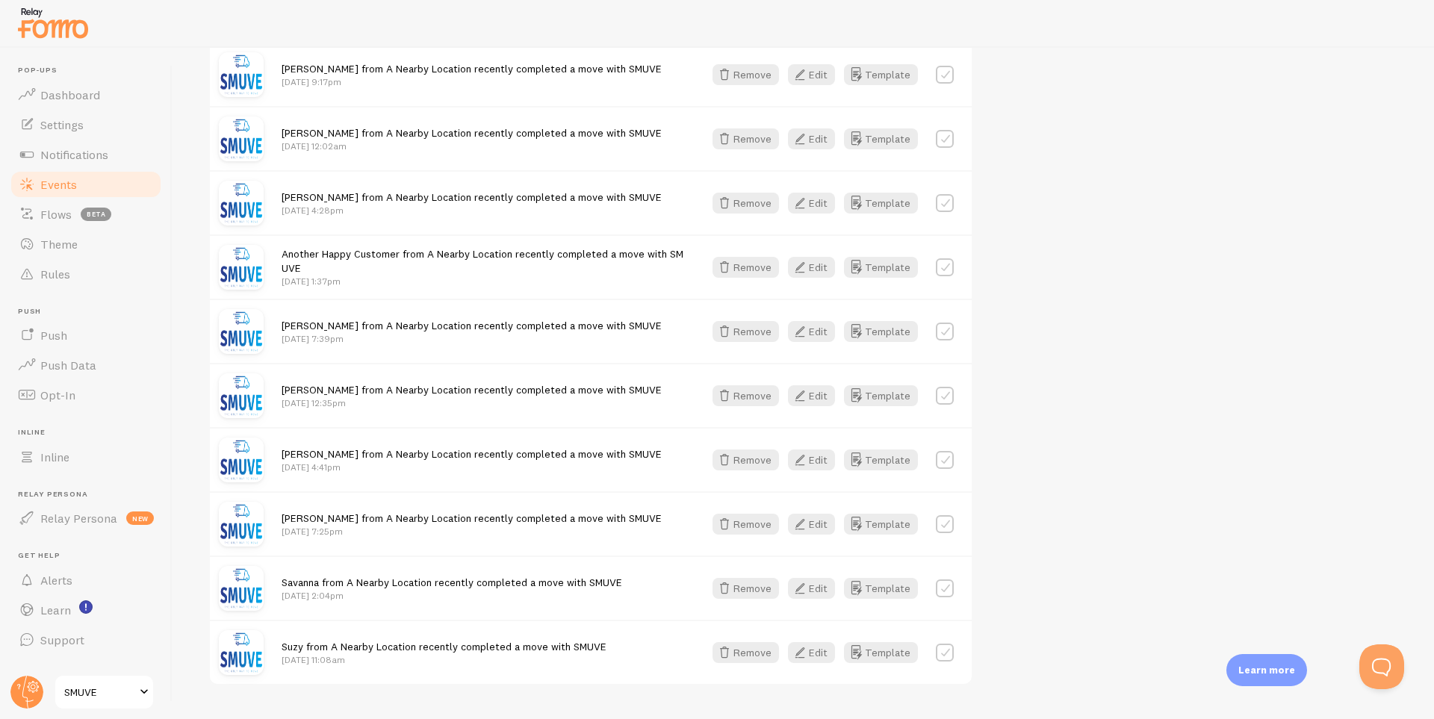
scroll to position [1369, 0]
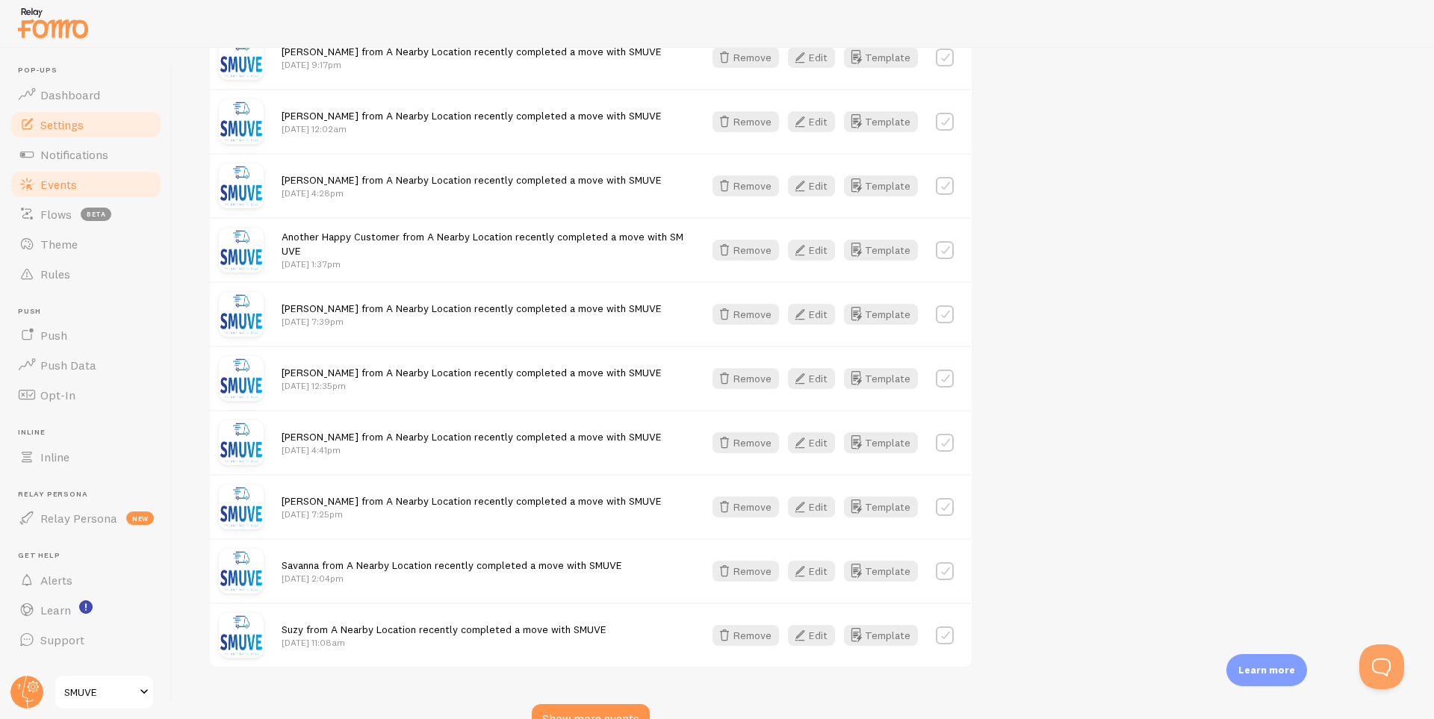
click at [76, 127] on span "Settings" at bounding box center [61, 124] width 43 height 15
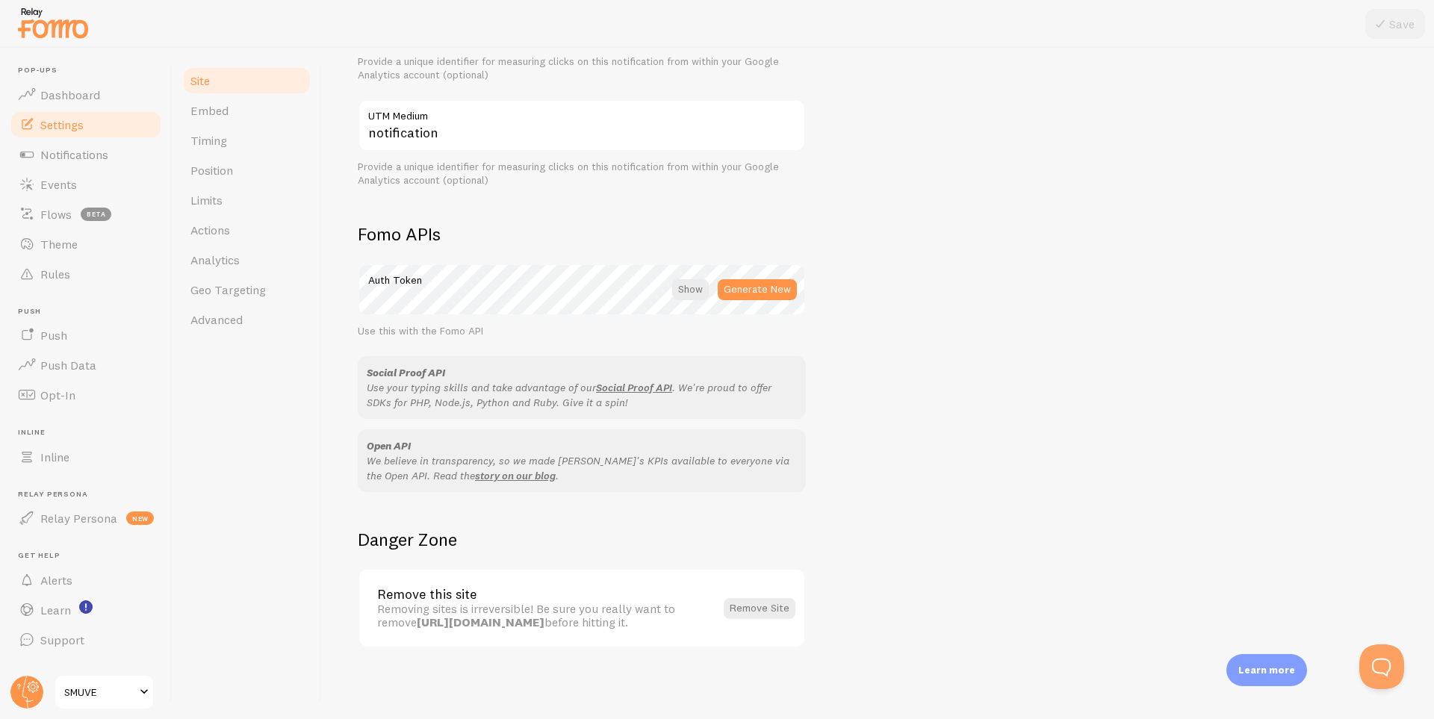
scroll to position [691, 0]
click at [53, 179] on span "Events" at bounding box center [58, 184] width 37 height 15
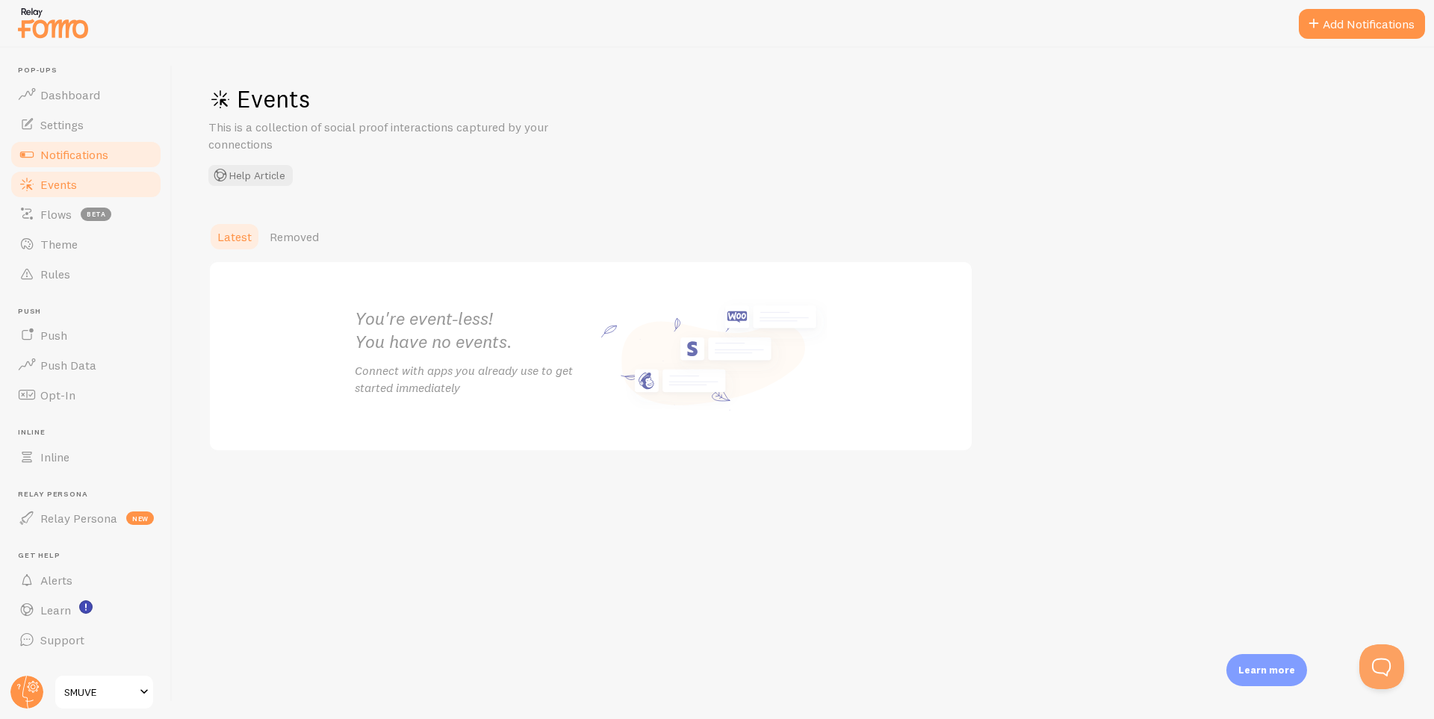
click at [84, 158] on span "Notifications" at bounding box center [74, 154] width 68 height 15
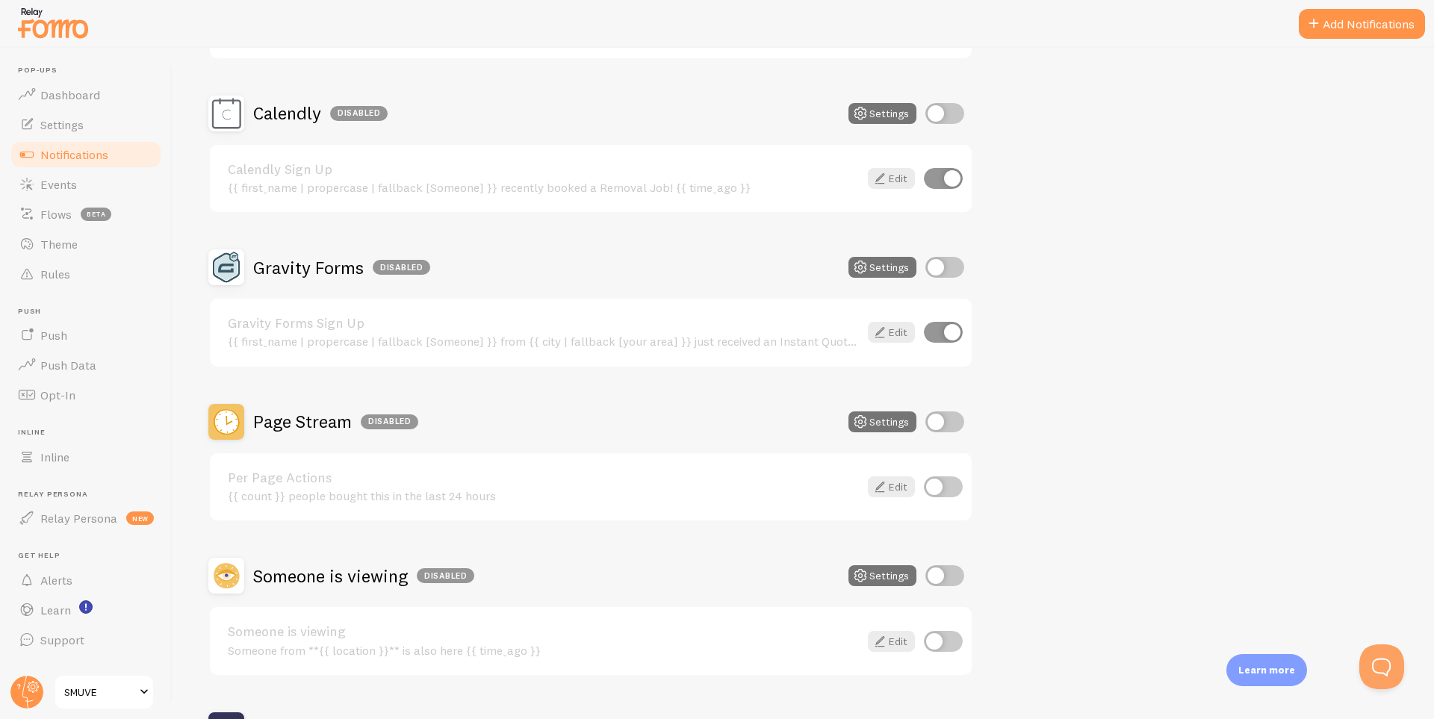
scroll to position [601, 0]
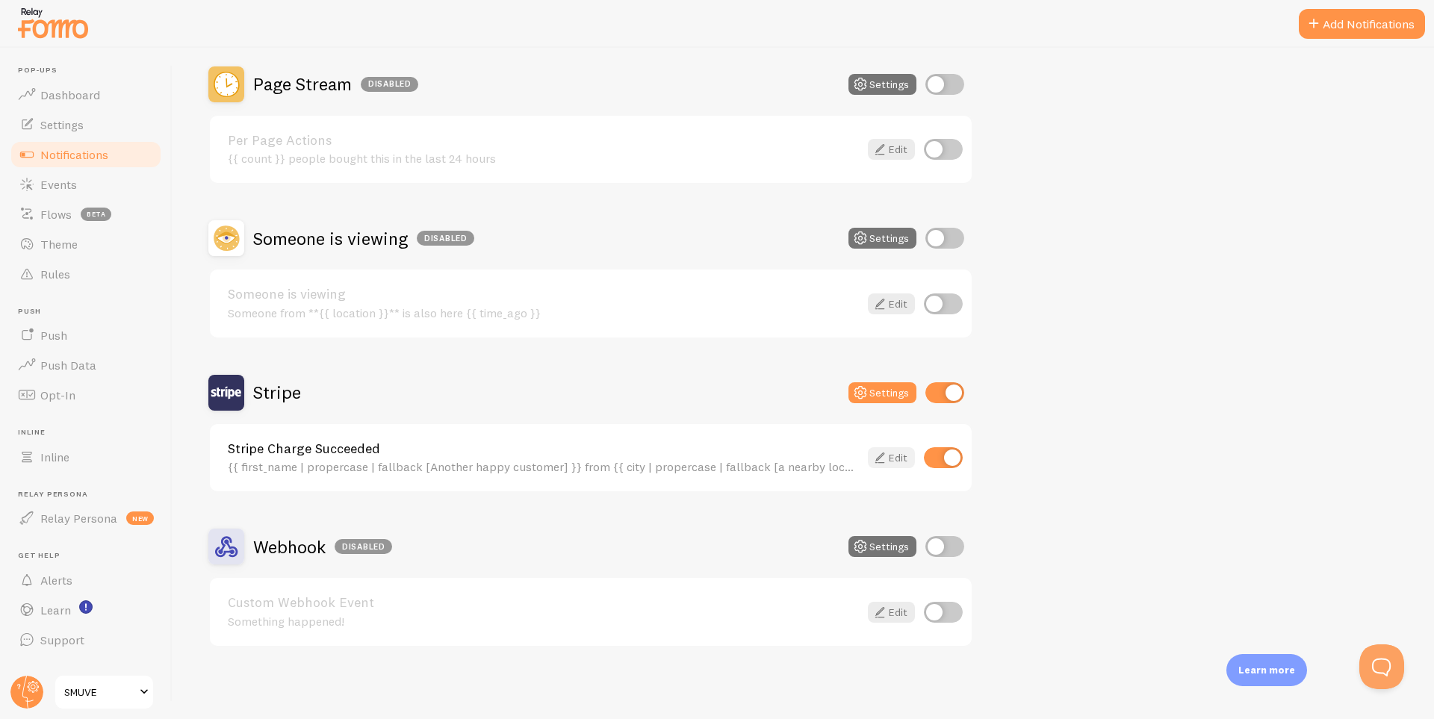
click at [888, 458] on link "Edit" at bounding box center [891, 457] width 47 height 21
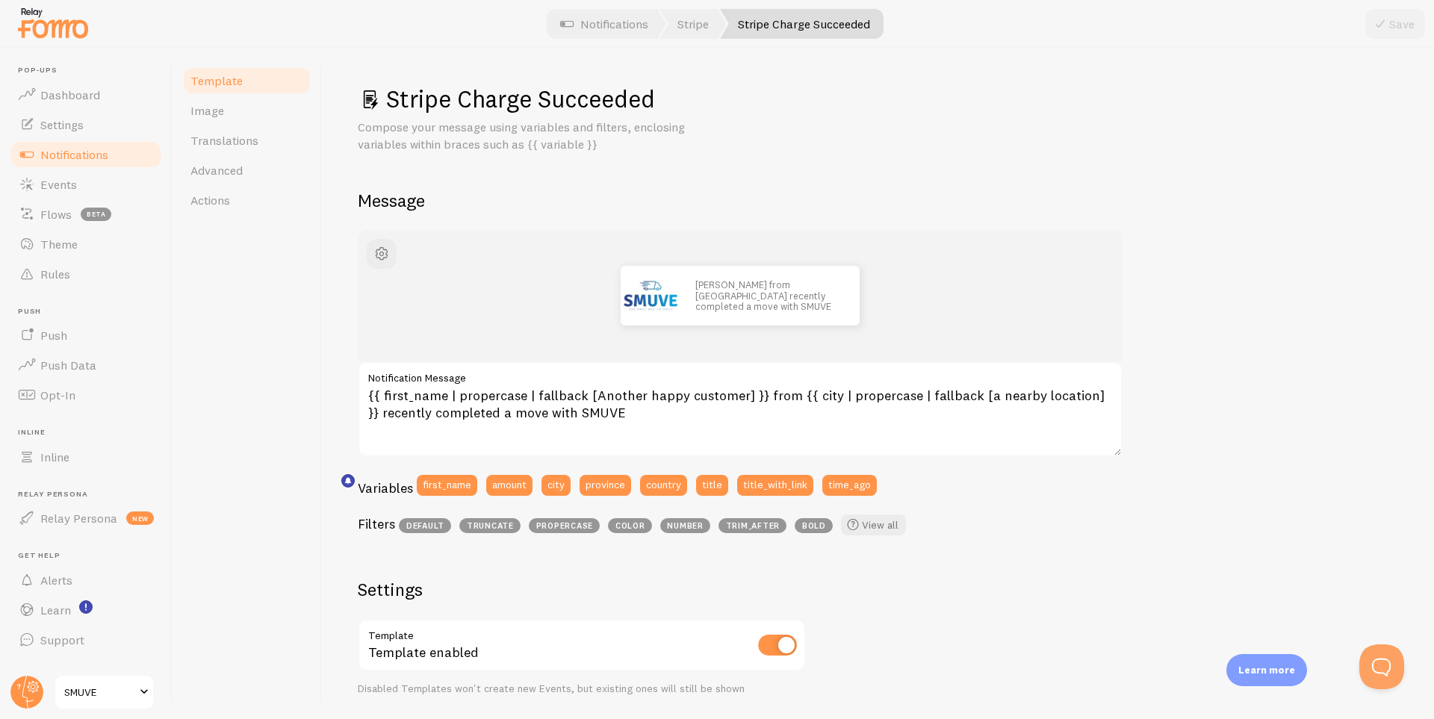
scroll to position [397, 0]
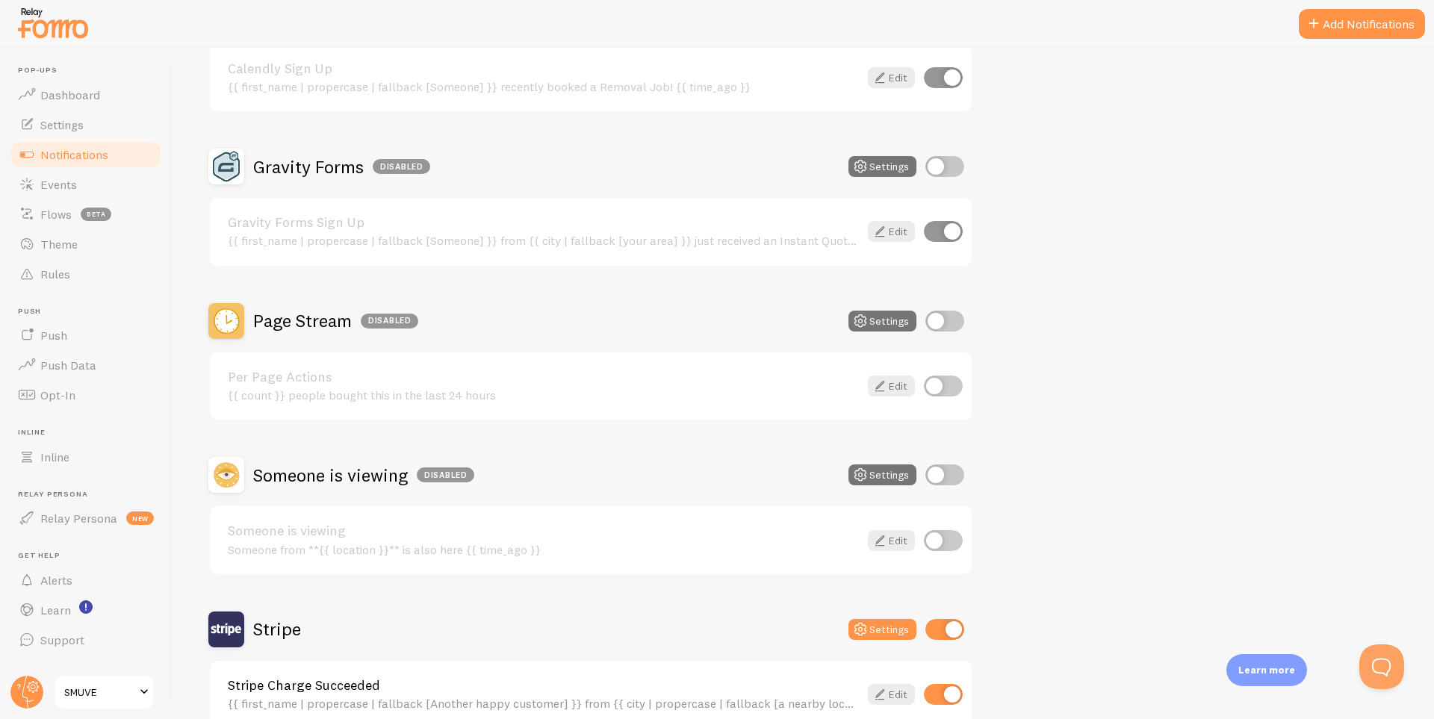
scroll to position [601, 0]
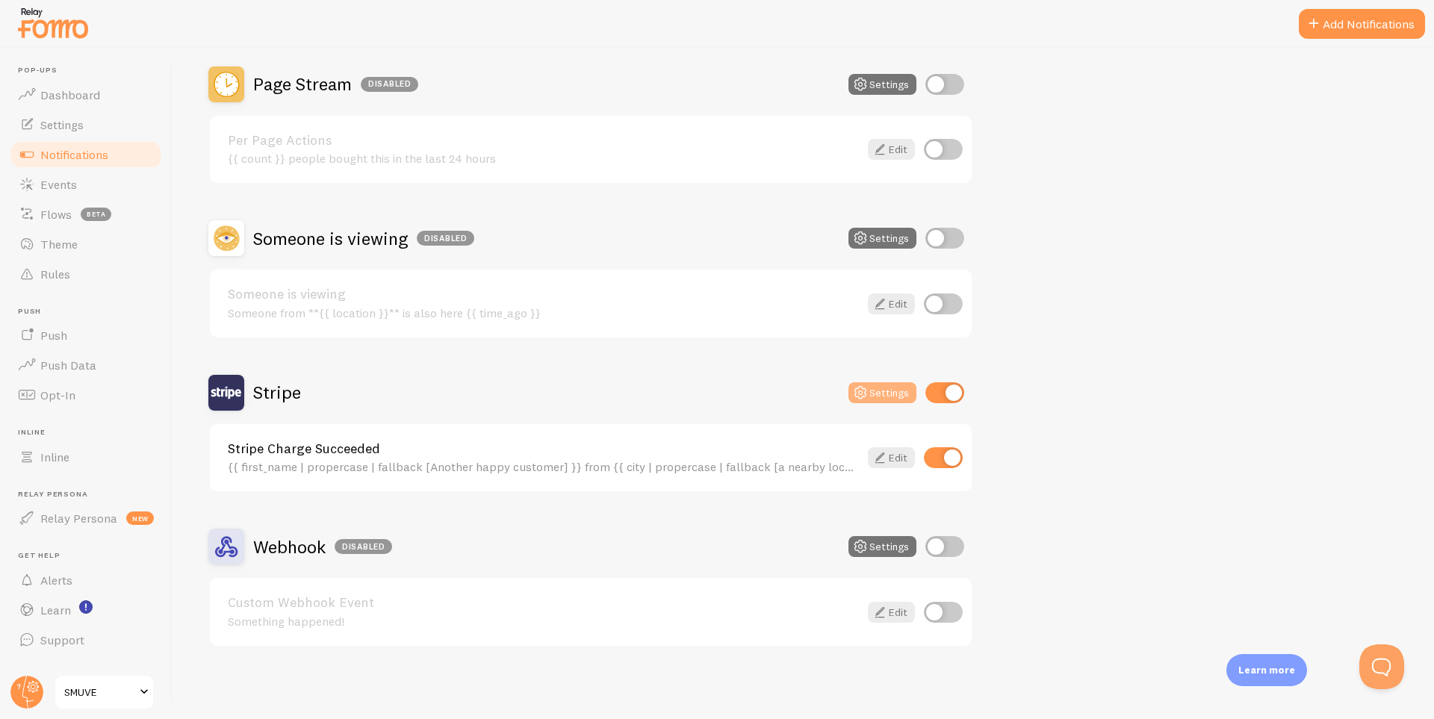
click at [885, 394] on button "Settings" at bounding box center [883, 392] width 68 height 21
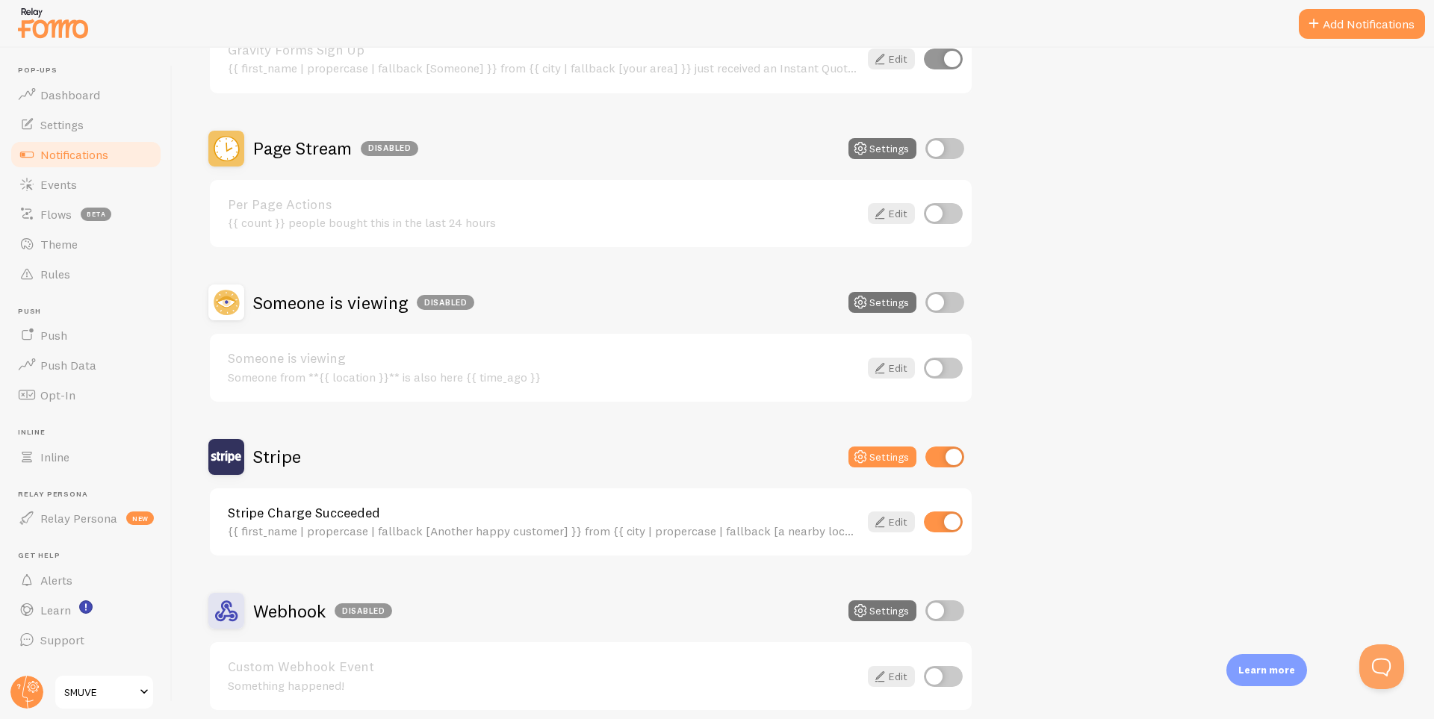
scroll to position [601, 0]
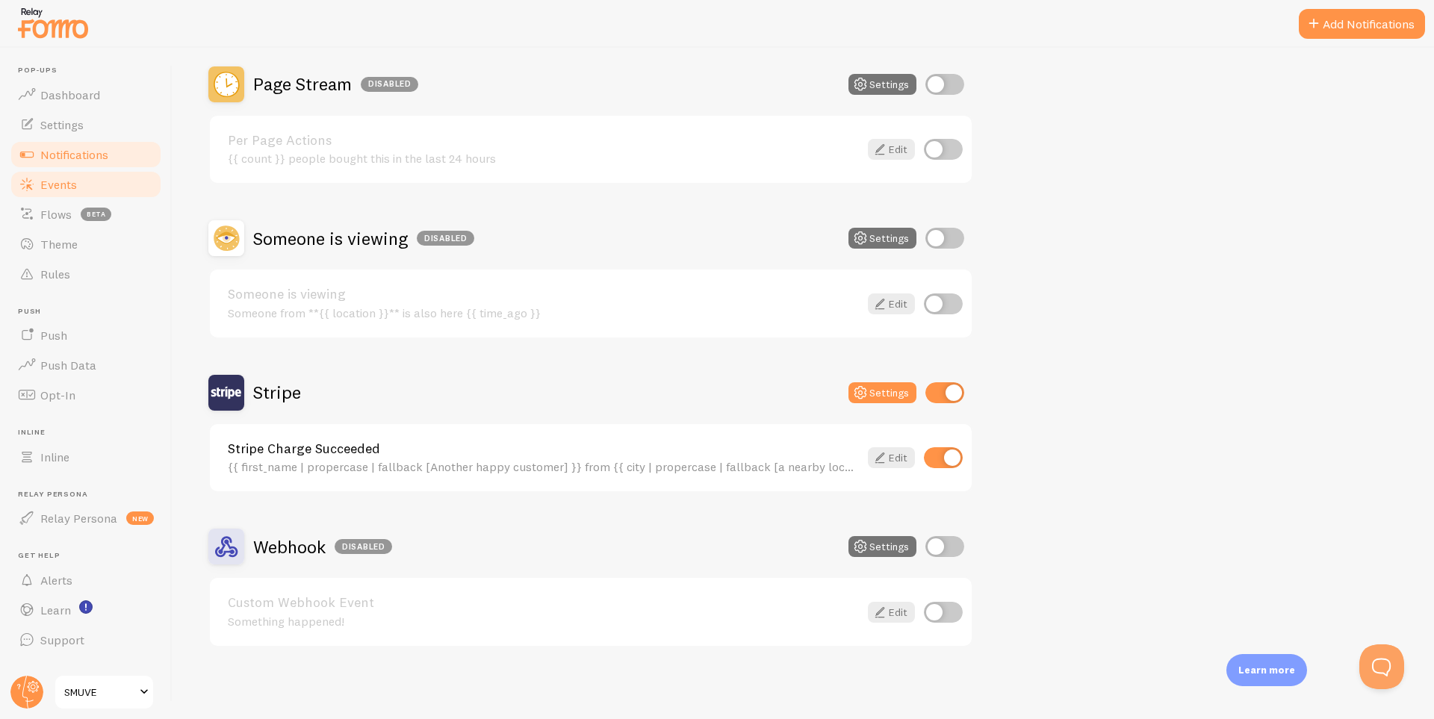
click at [63, 187] on span "Events" at bounding box center [58, 184] width 37 height 15
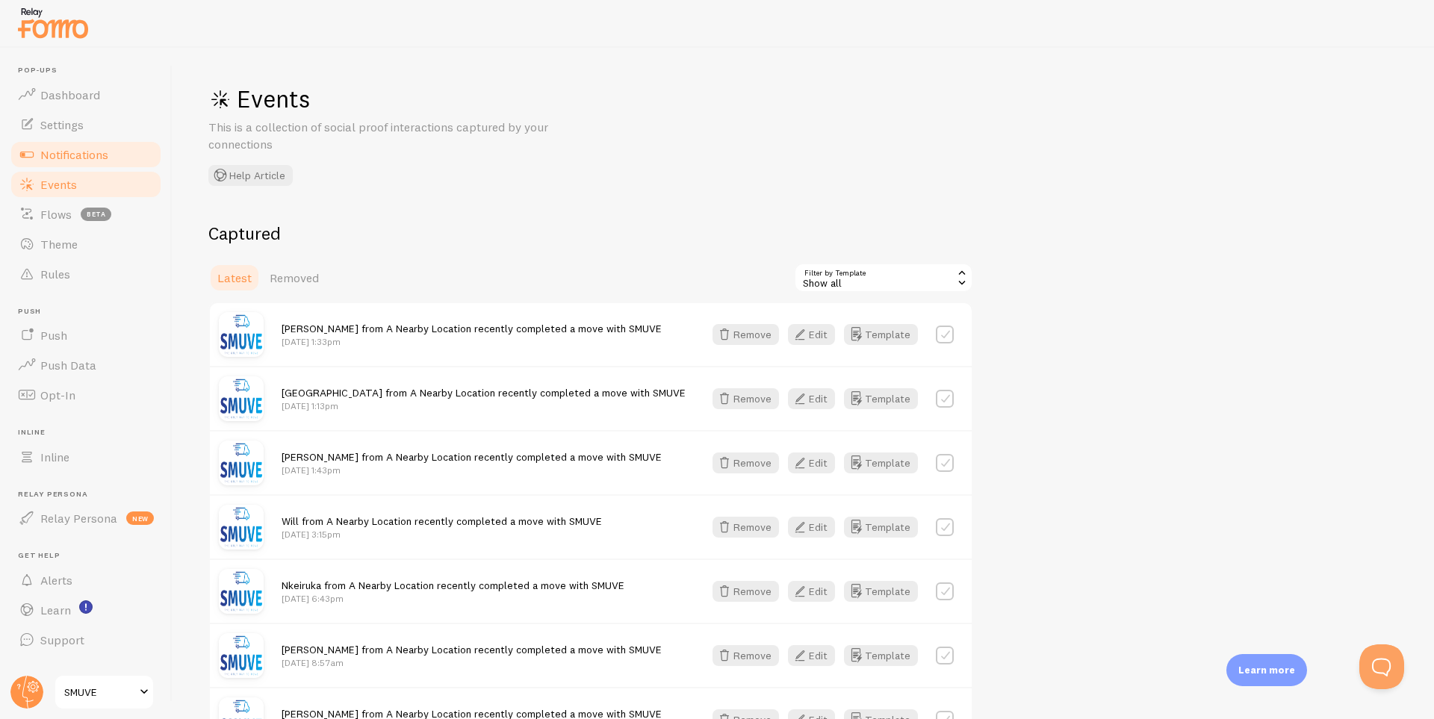
click at [66, 158] on span "Notifications" at bounding box center [74, 154] width 68 height 15
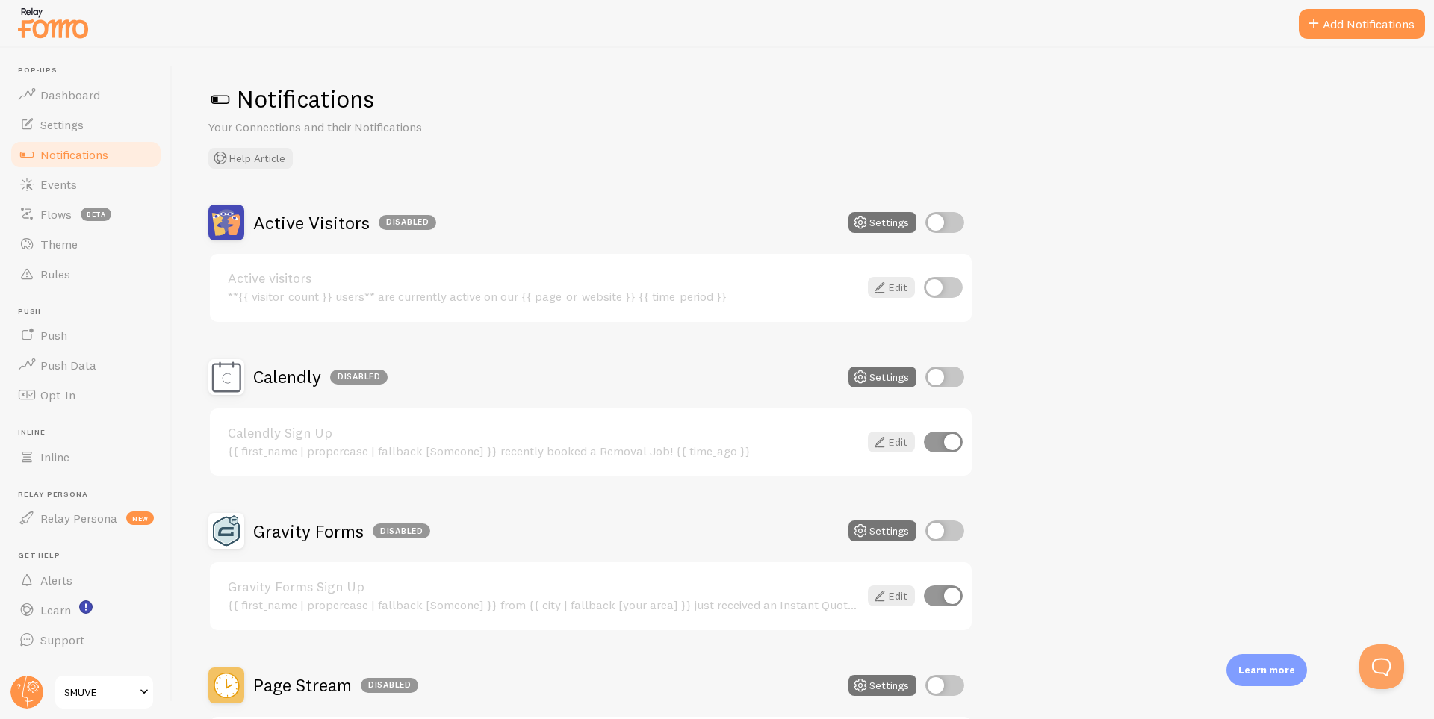
scroll to position [601, 0]
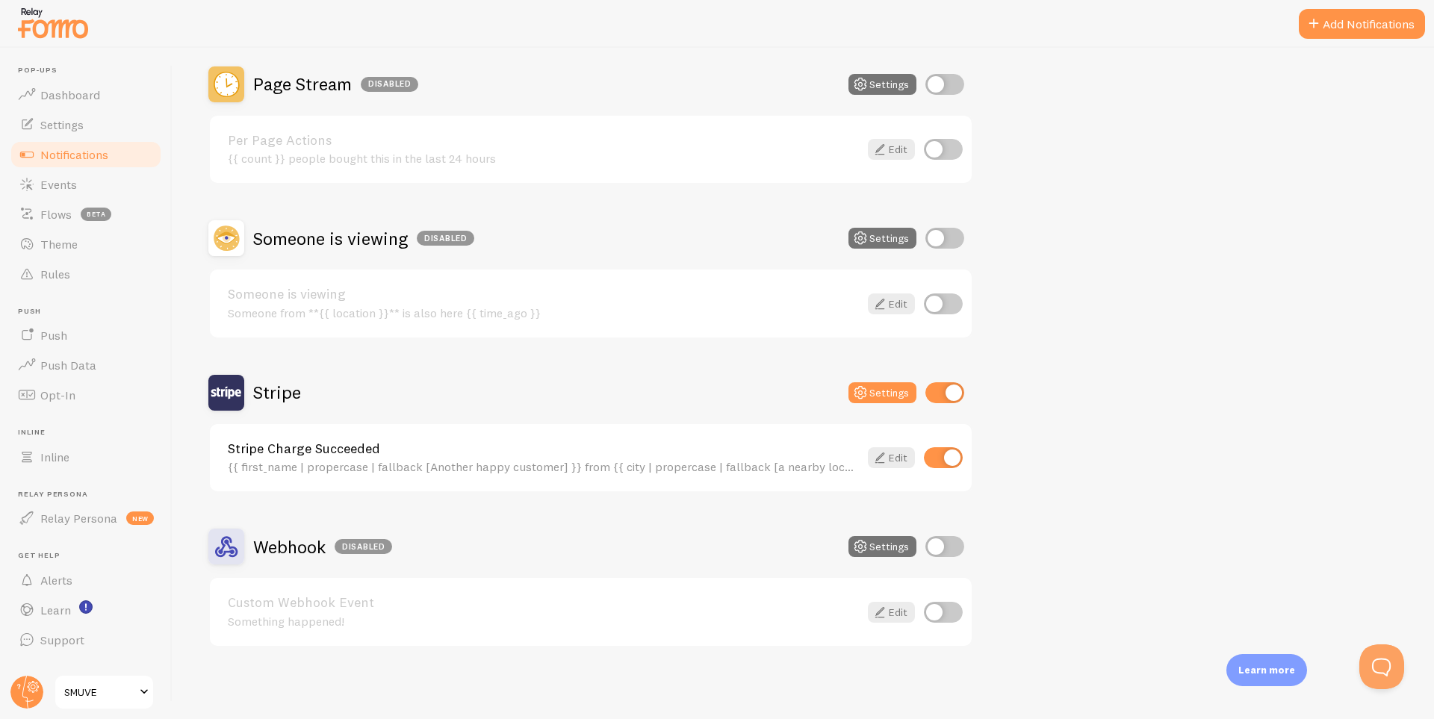
click at [383, 450] on link "Stripe Charge Succeeded" at bounding box center [543, 448] width 631 height 13
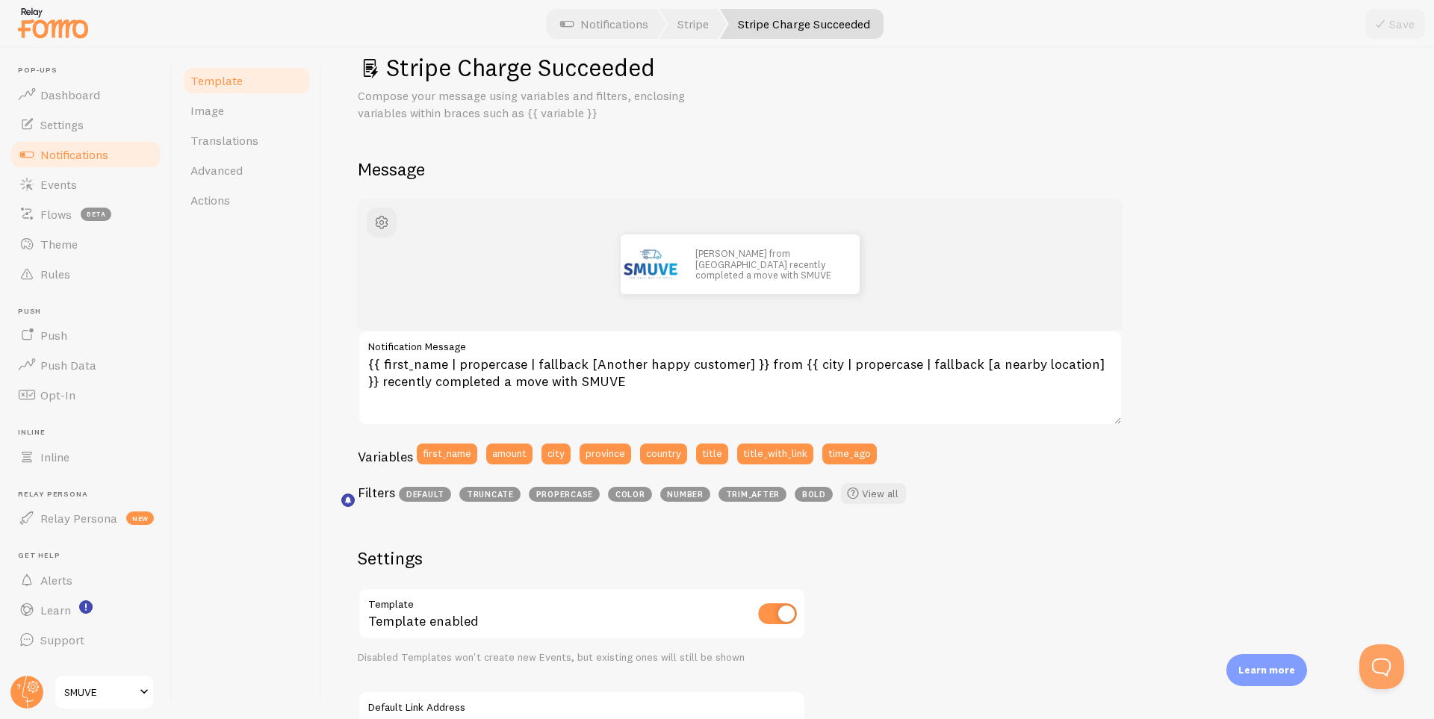
scroll to position [23, 0]
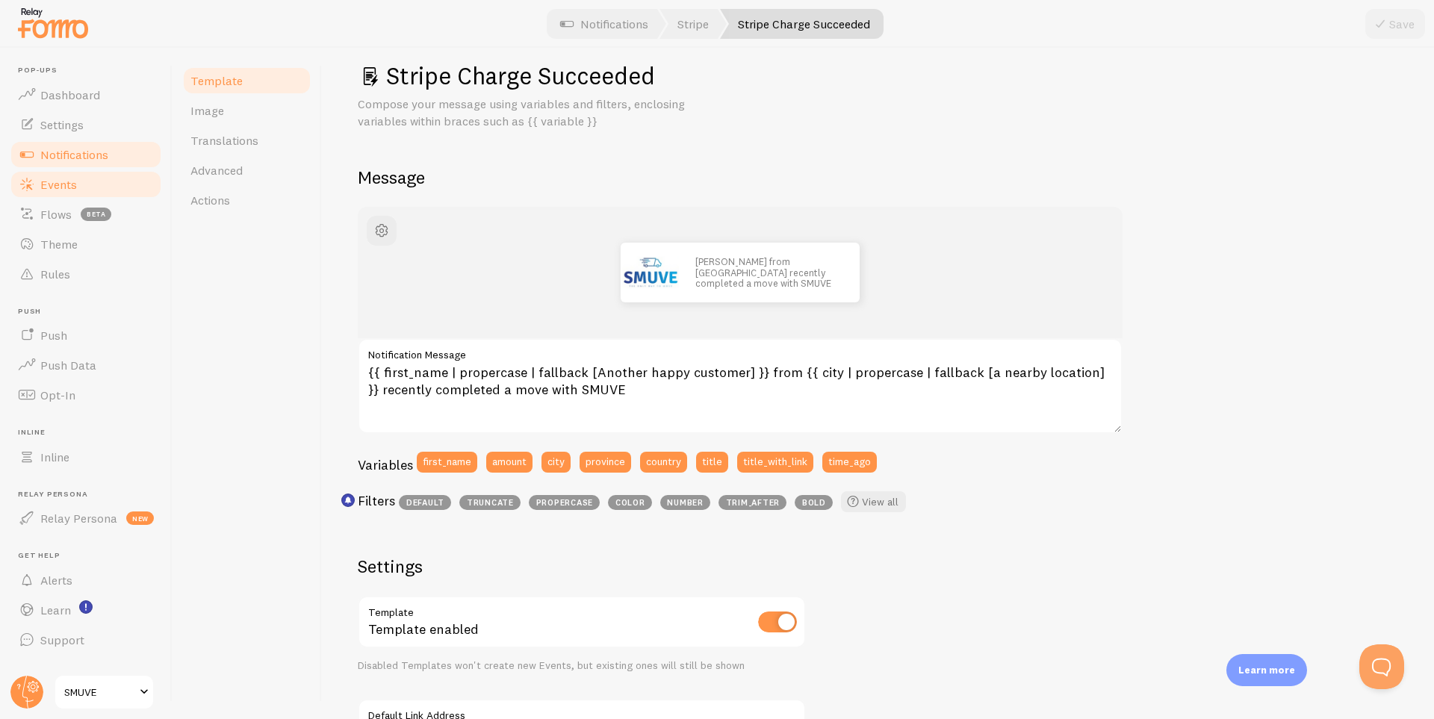
click at [124, 181] on link "Events" at bounding box center [86, 185] width 154 height 30
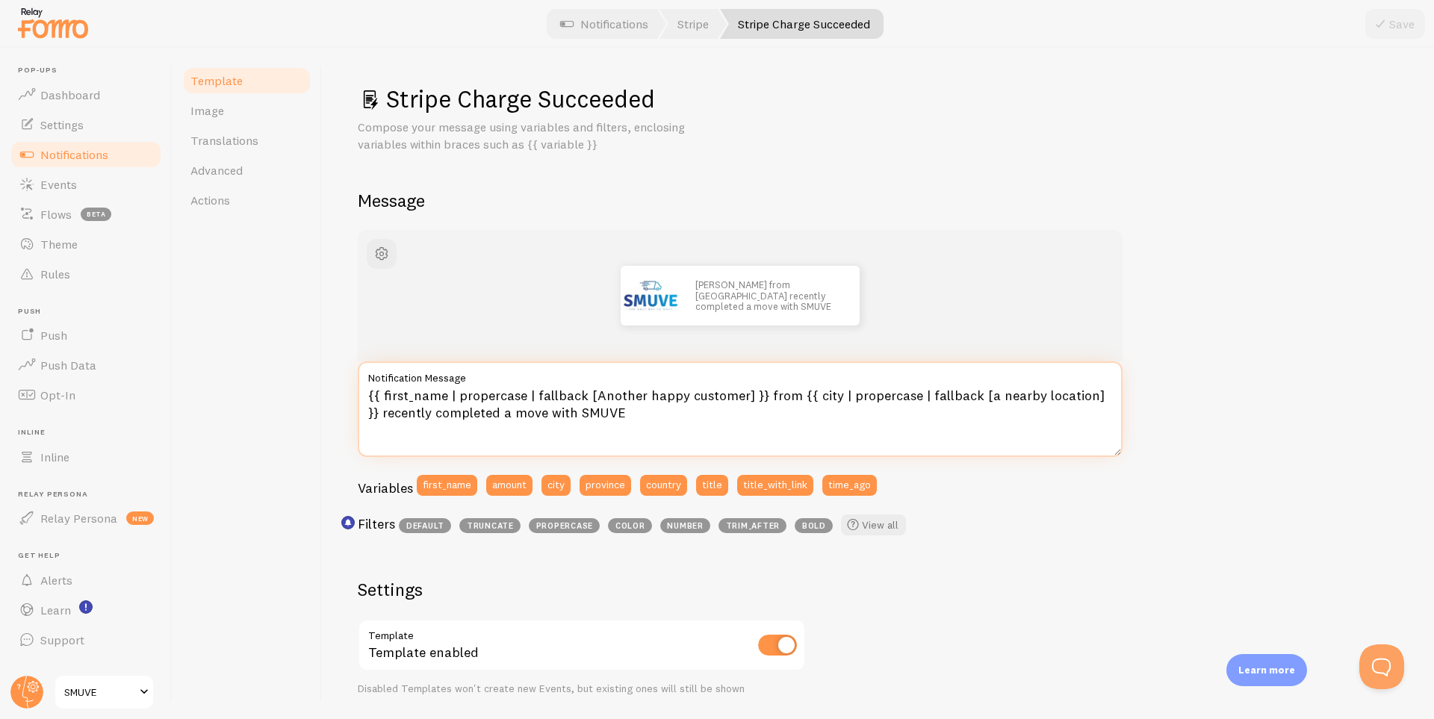
click at [873, 396] on textarea "{{ first_name | propercase | fallback [Another happy customer] }} from {{ city …" at bounding box center [740, 410] width 765 height 96
click at [871, 527] on link "View all" at bounding box center [873, 525] width 65 height 21
click at [876, 395] on textarea "{{ first_name | propercase | fallback [Another happy customer] }} from {{ city …" at bounding box center [740, 410] width 765 height 96
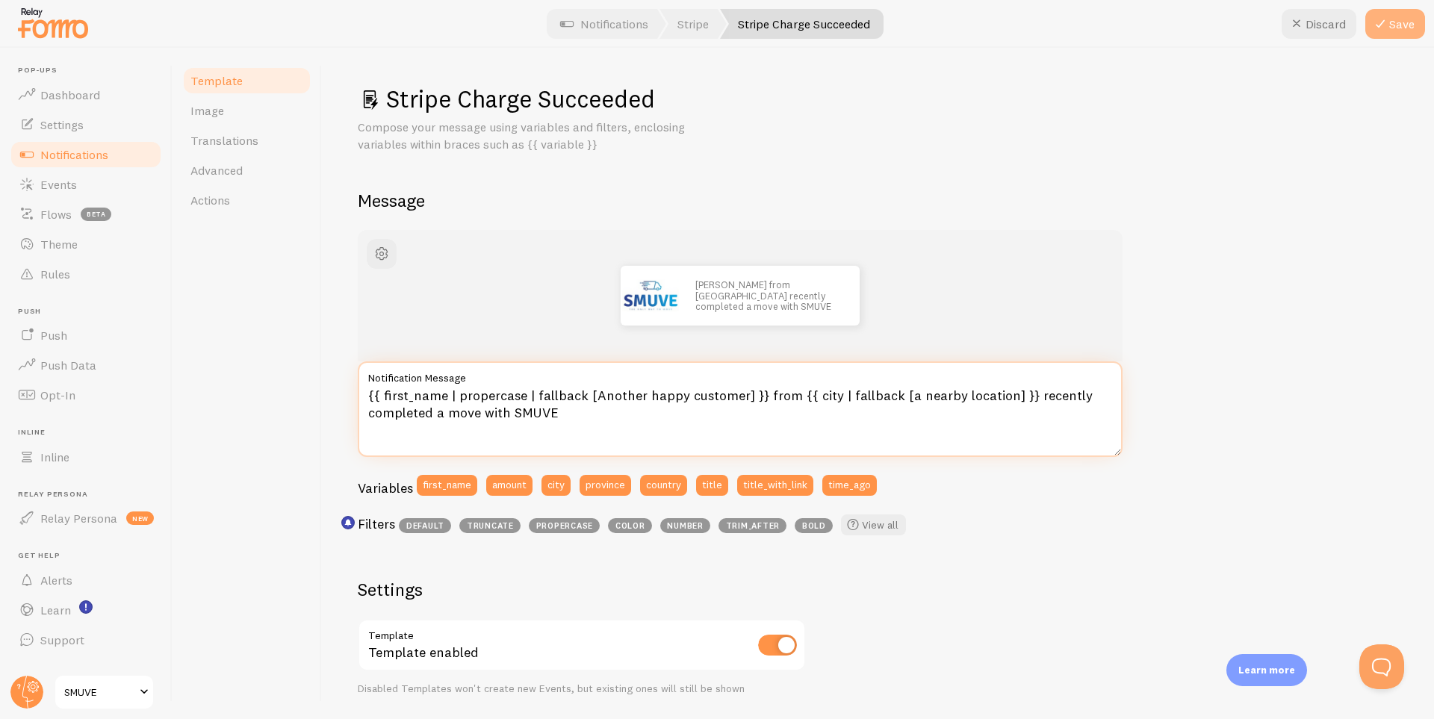
type textarea "{{ first_name | propercase | fallback [Another happy customer] }} from {{ city …"
click at [1396, 29] on button "Save" at bounding box center [1395, 24] width 60 height 30
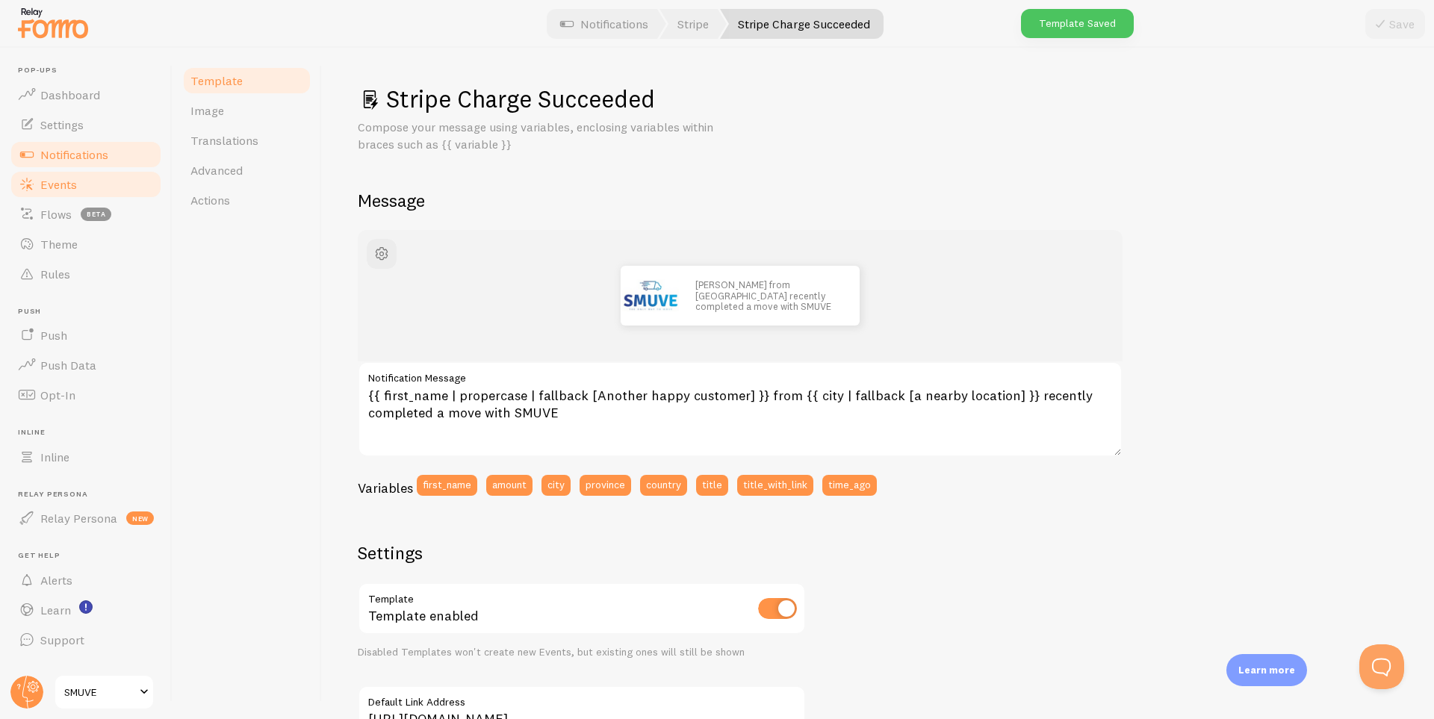
click at [76, 177] on span "Events" at bounding box center [58, 184] width 37 height 15
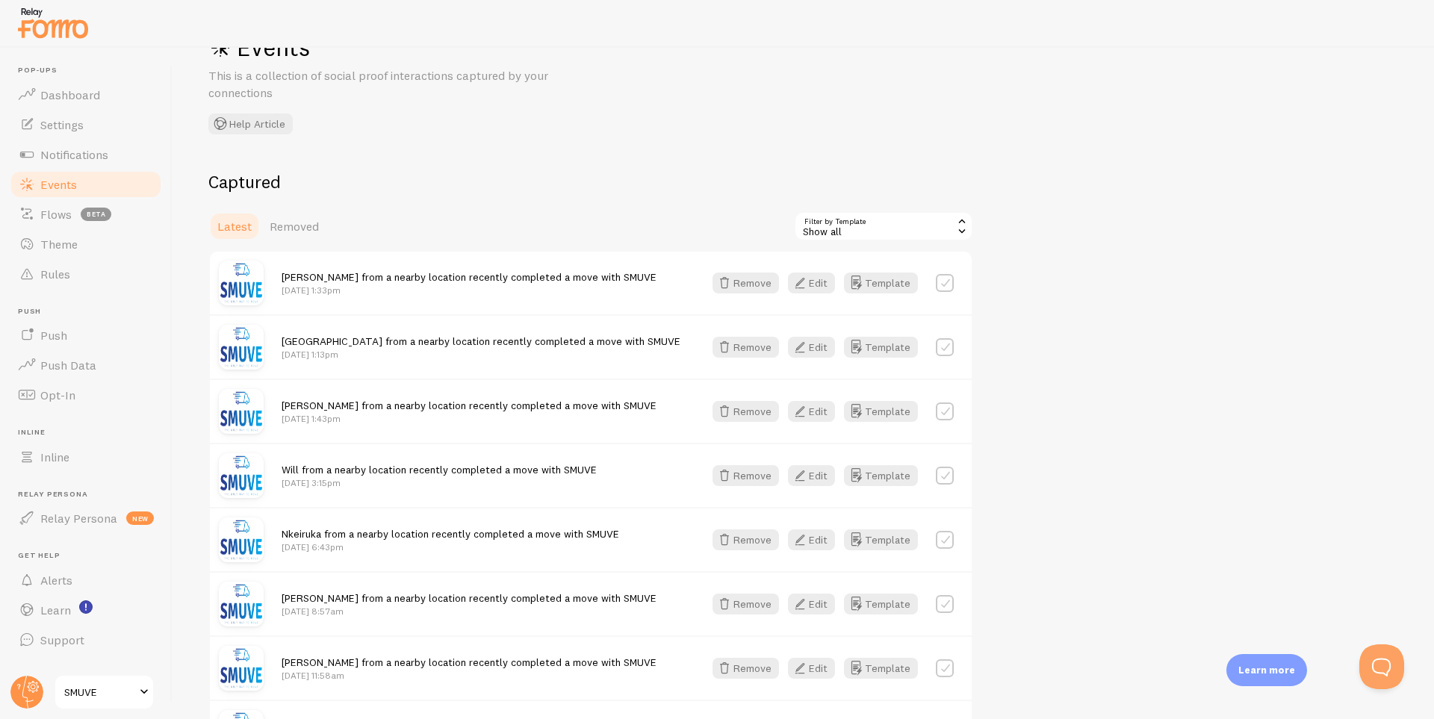
scroll to position [125, 0]
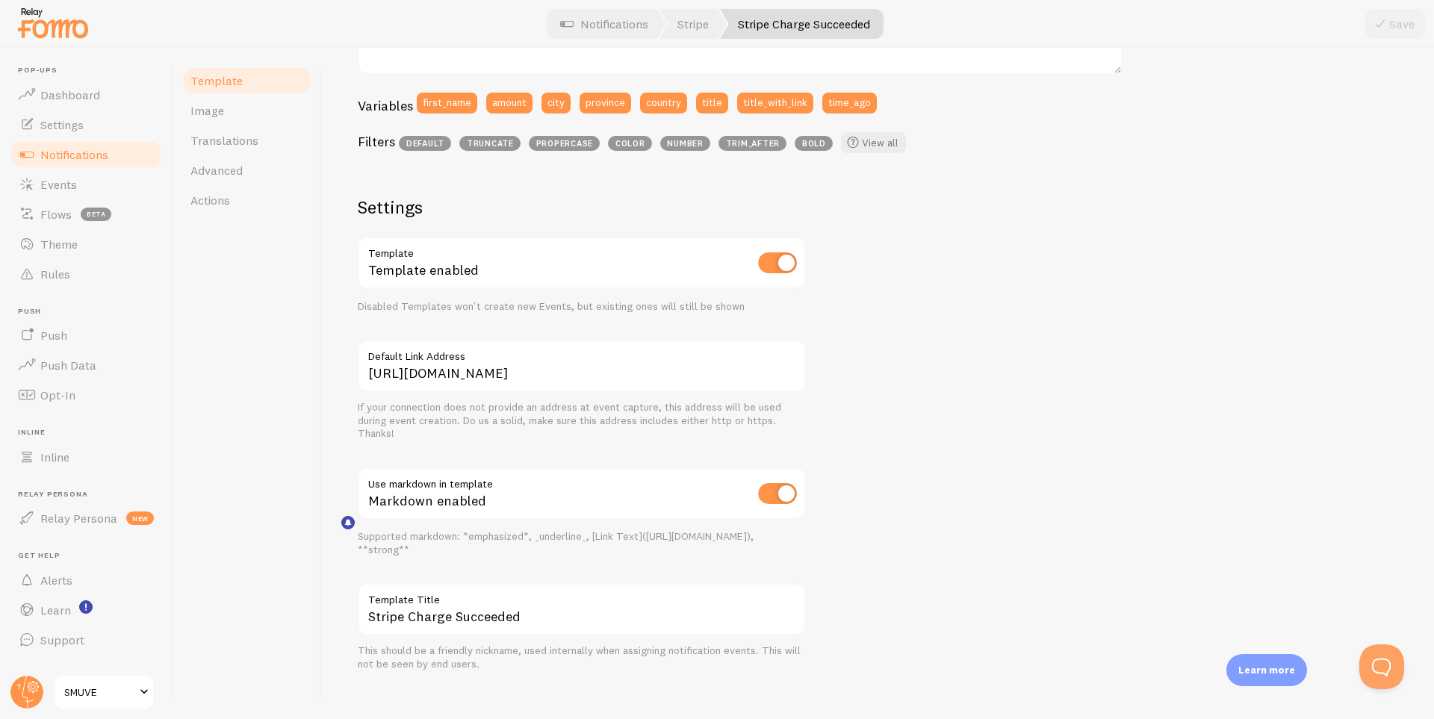
scroll to position [397, 0]
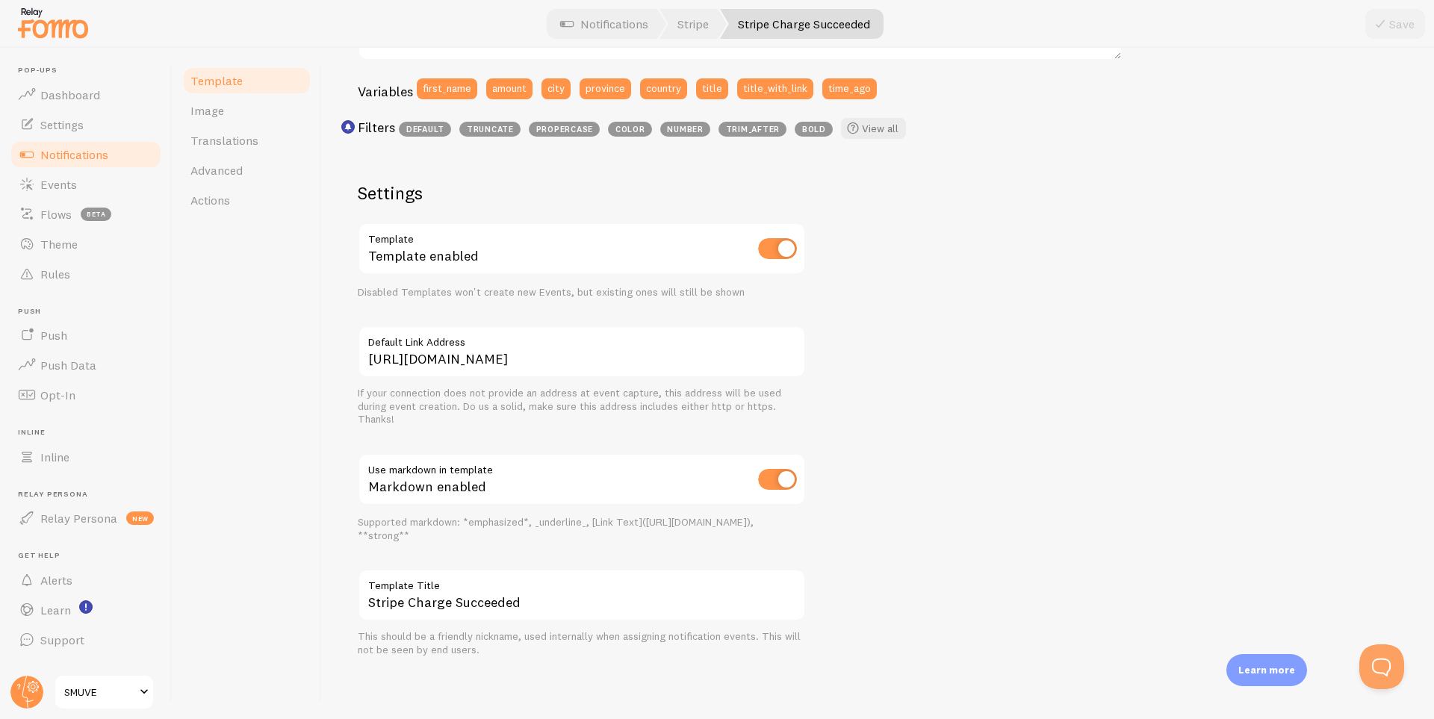
drag, startPoint x: 264, startPoint y: 169, endPoint x: 430, endPoint y: 203, distance: 169.3
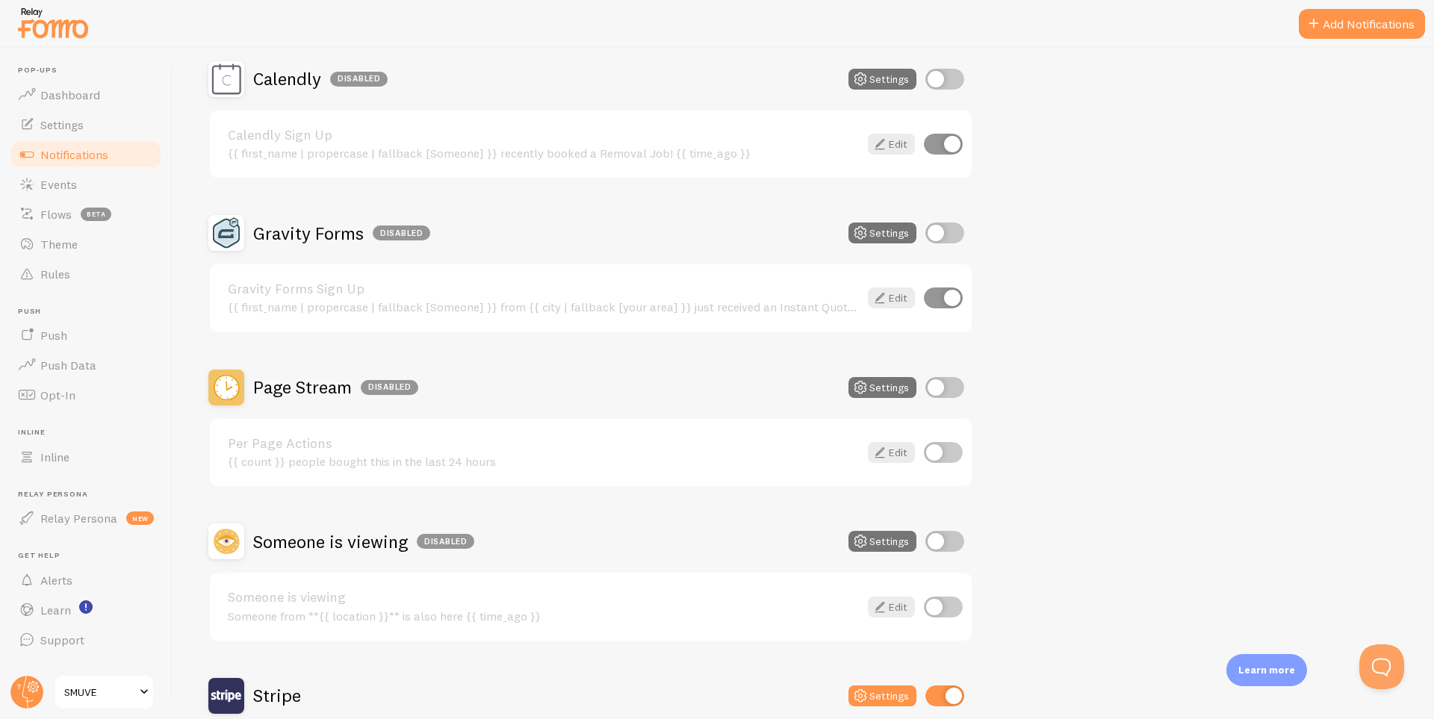
scroll to position [601, 0]
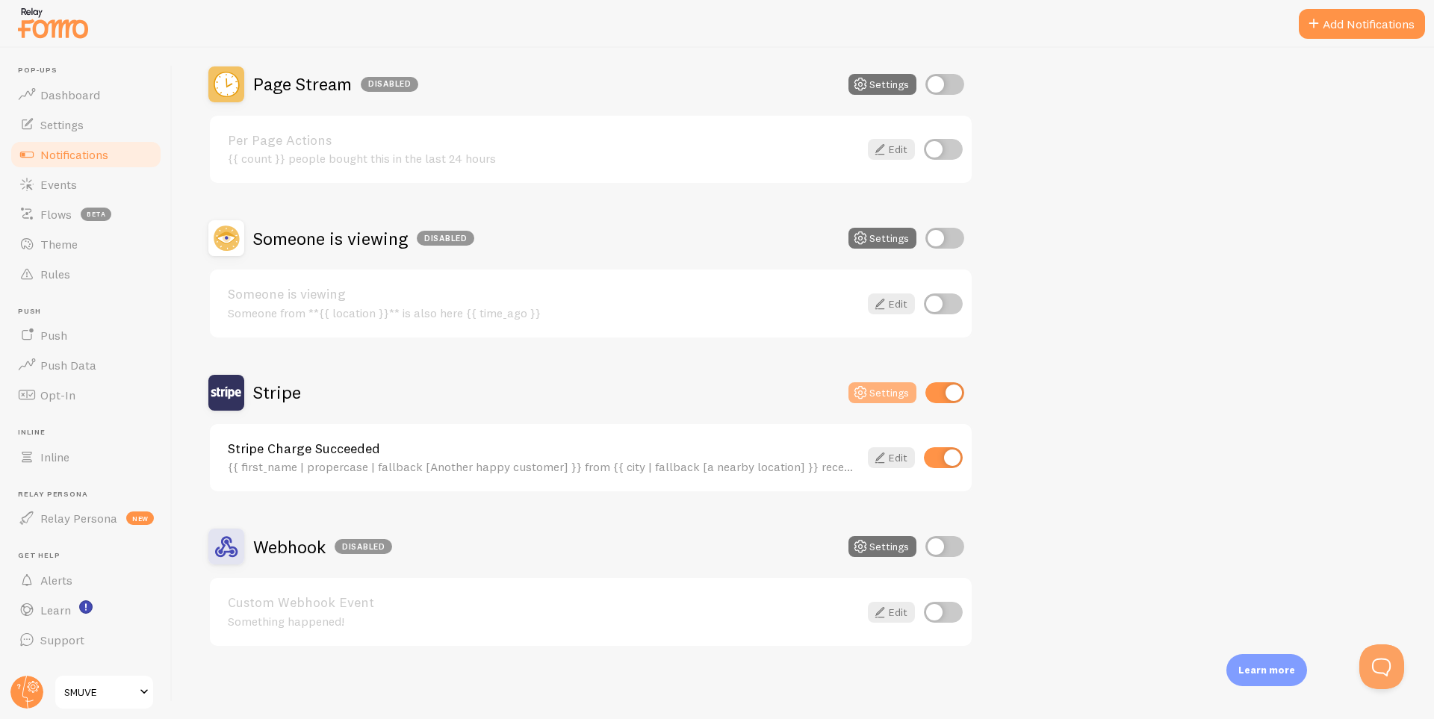
click at [875, 395] on button "Settings" at bounding box center [883, 392] width 68 height 21
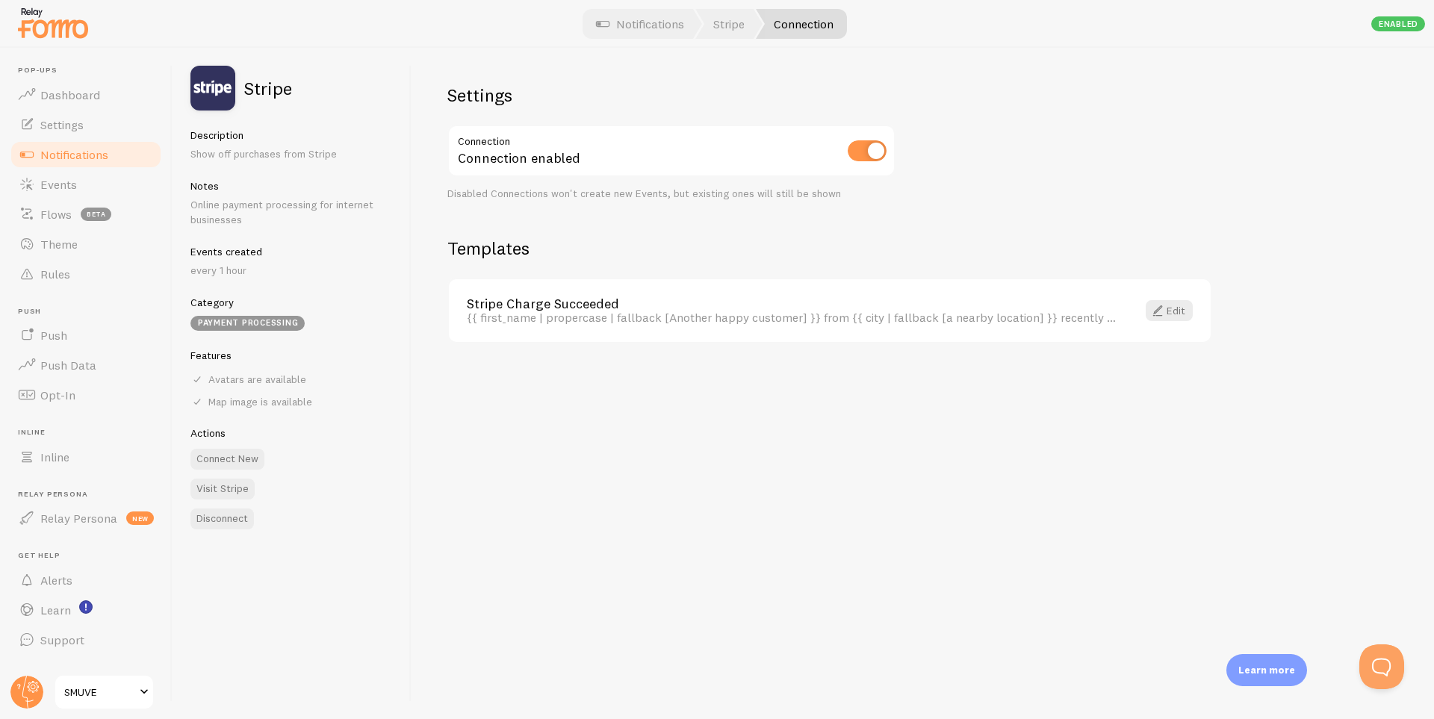
drag, startPoint x: 367, startPoint y: 237, endPoint x: 374, endPoint y: 246, distance: 12.3
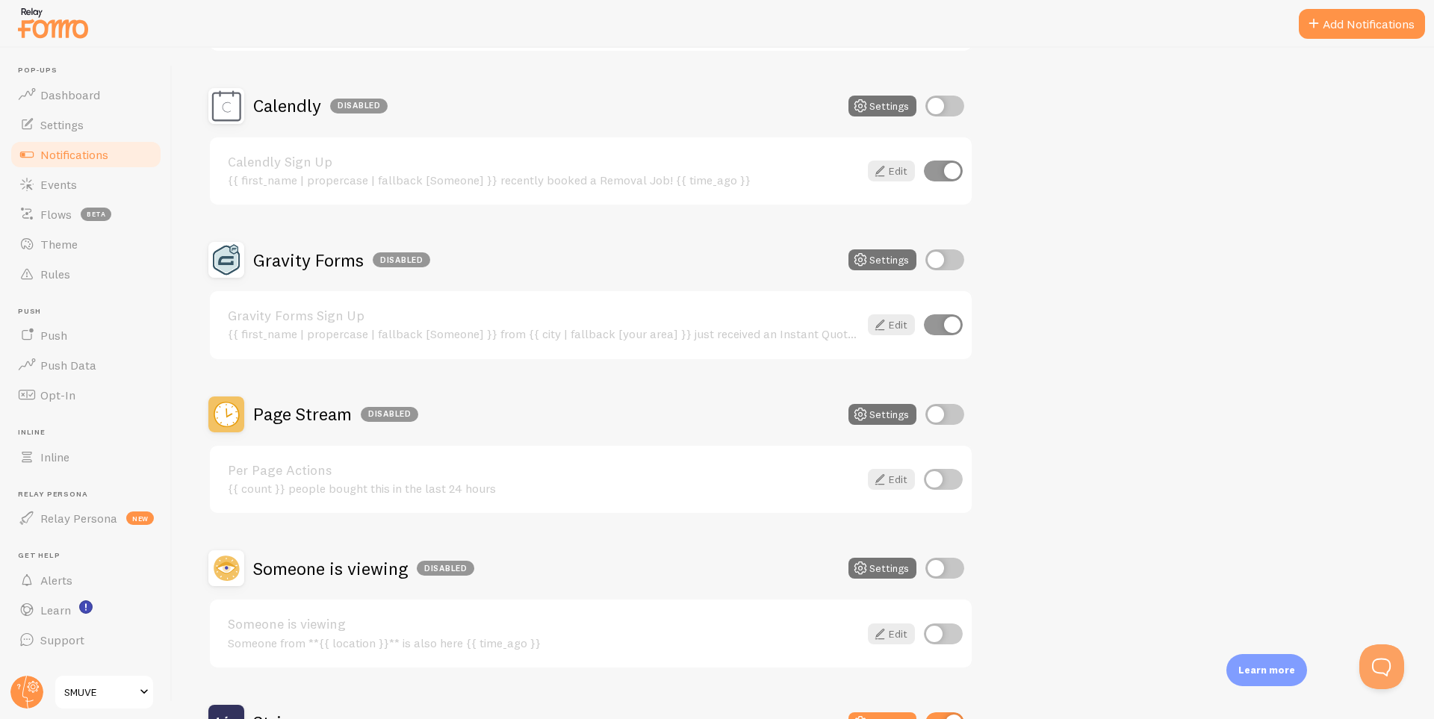
scroll to position [601, 0]
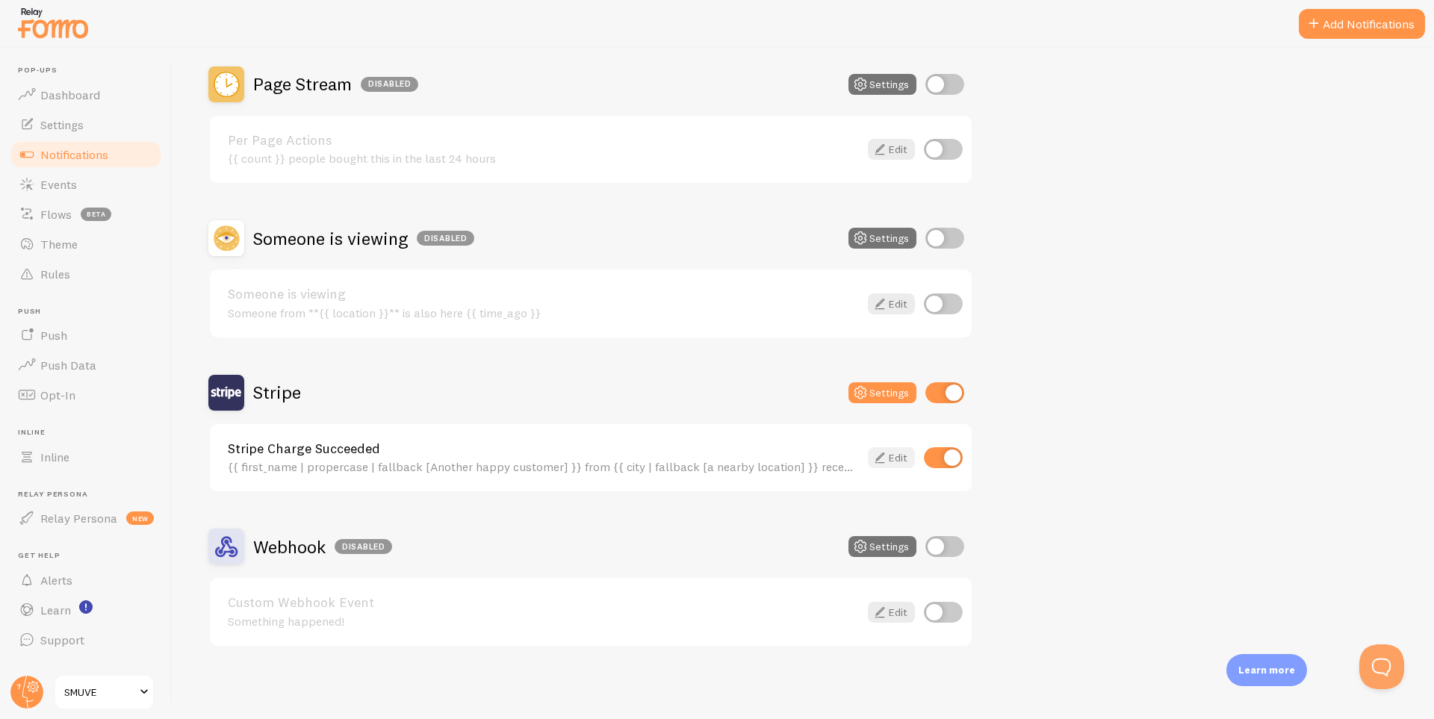
click at [880, 454] on icon at bounding box center [880, 458] width 18 height 18
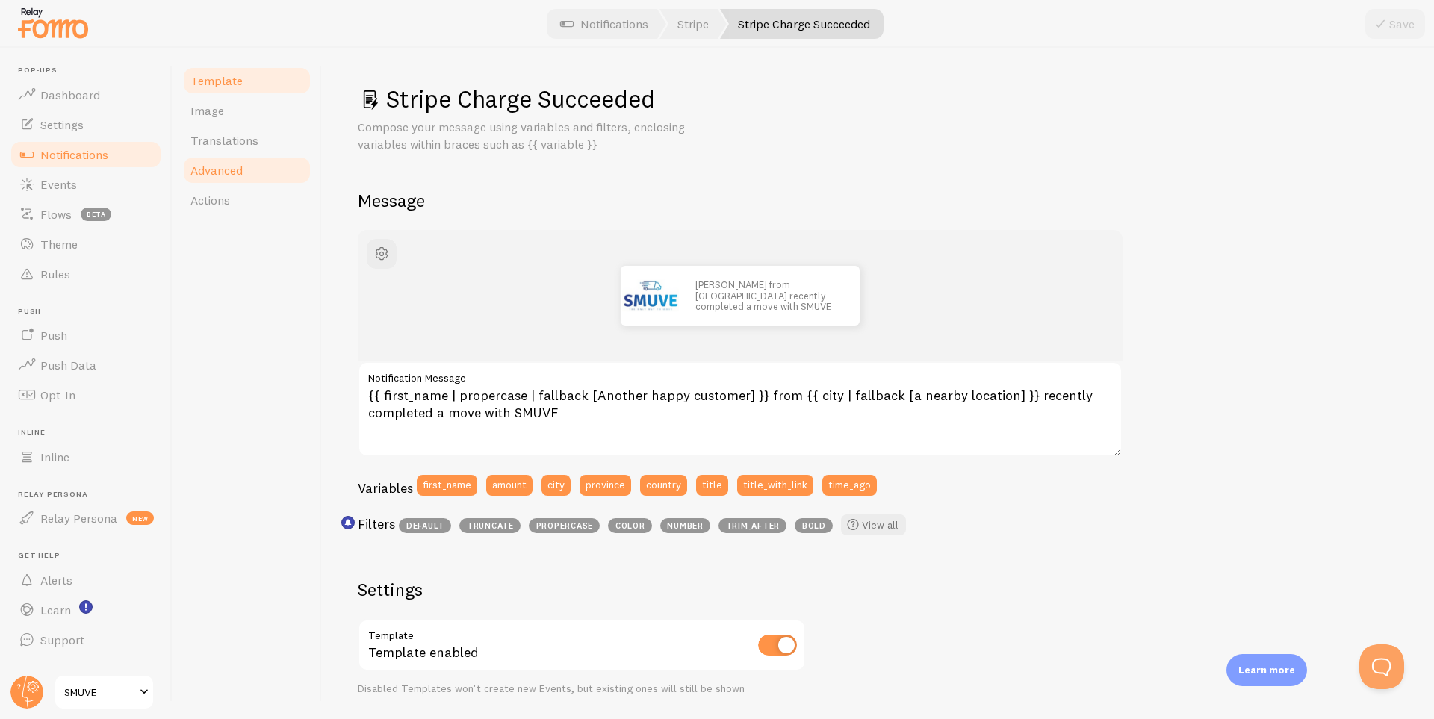
click at [220, 164] on span "Advanced" at bounding box center [216, 170] width 52 height 15
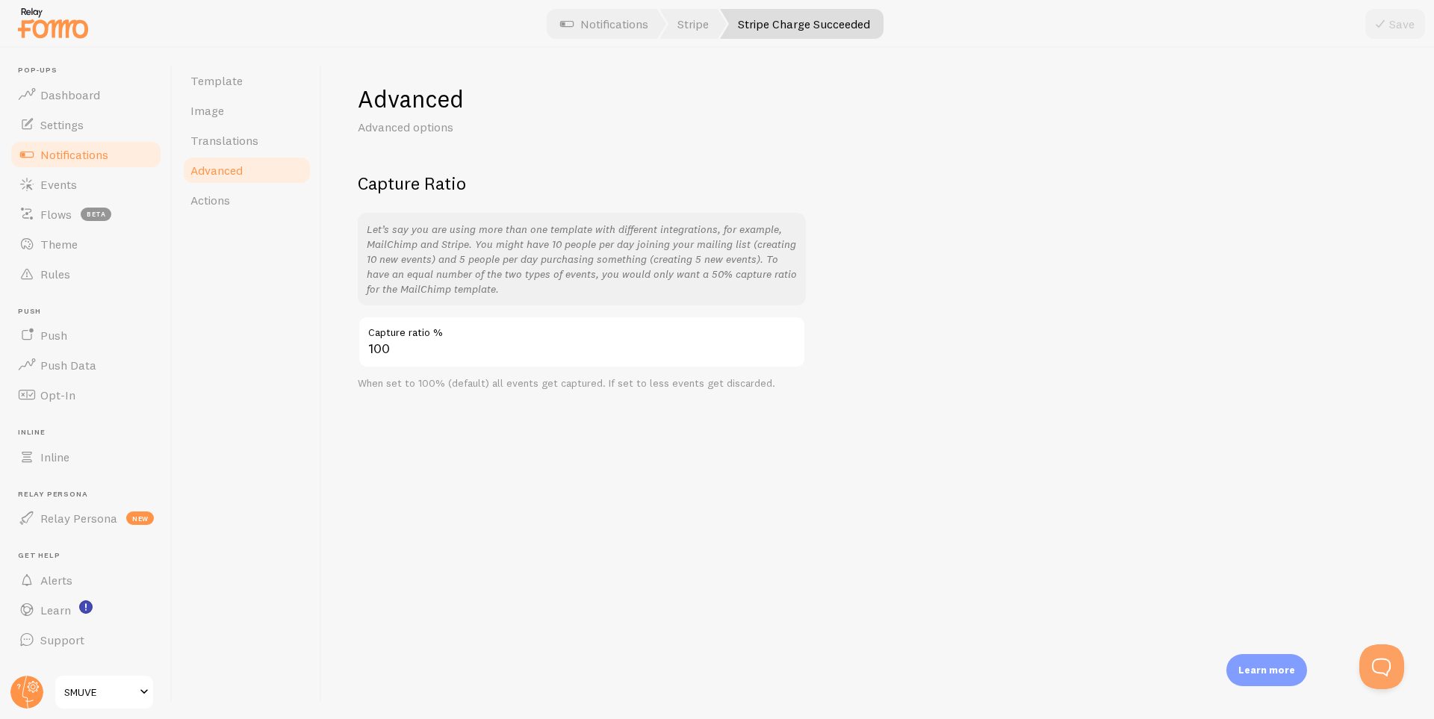
click at [214, 180] on link "Advanced" at bounding box center [247, 170] width 131 height 30
click at [213, 197] on span "Actions" at bounding box center [210, 200] width 40 height 15
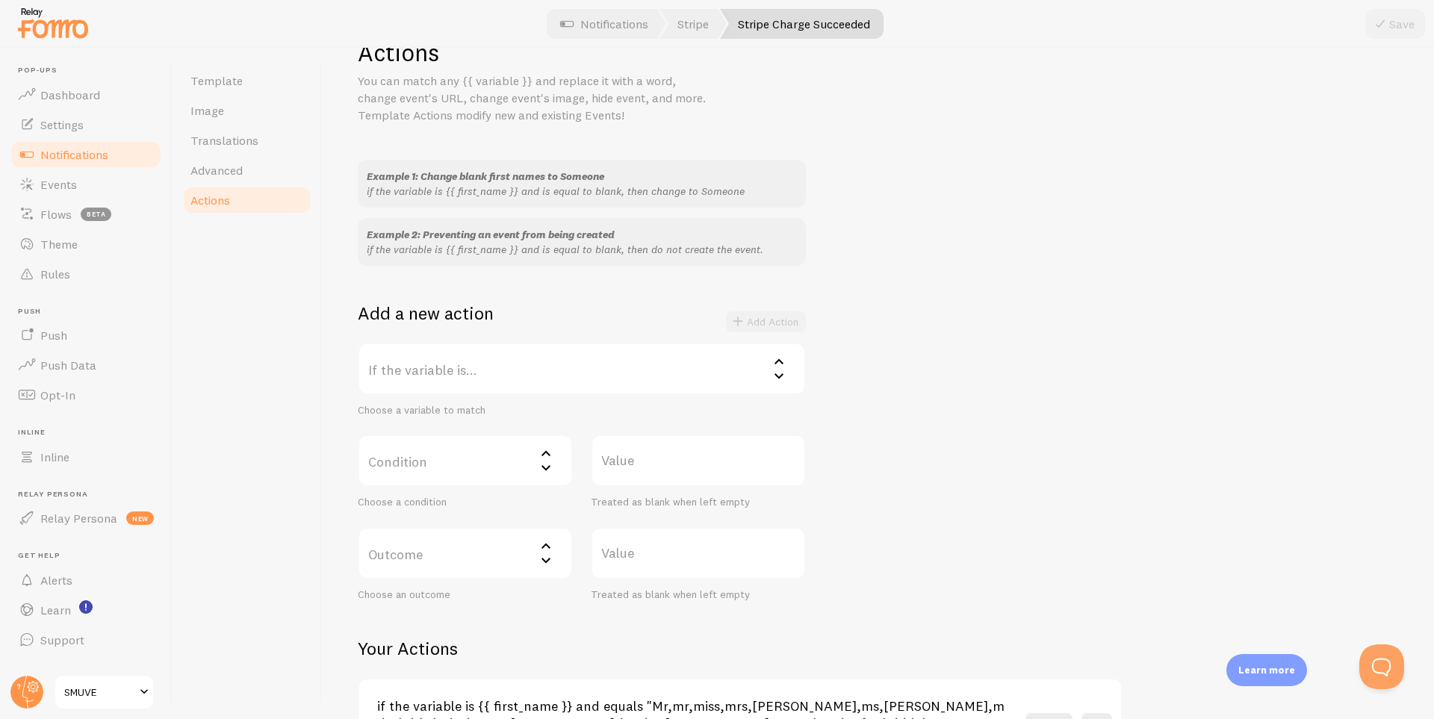
scroll to position [150, 0]
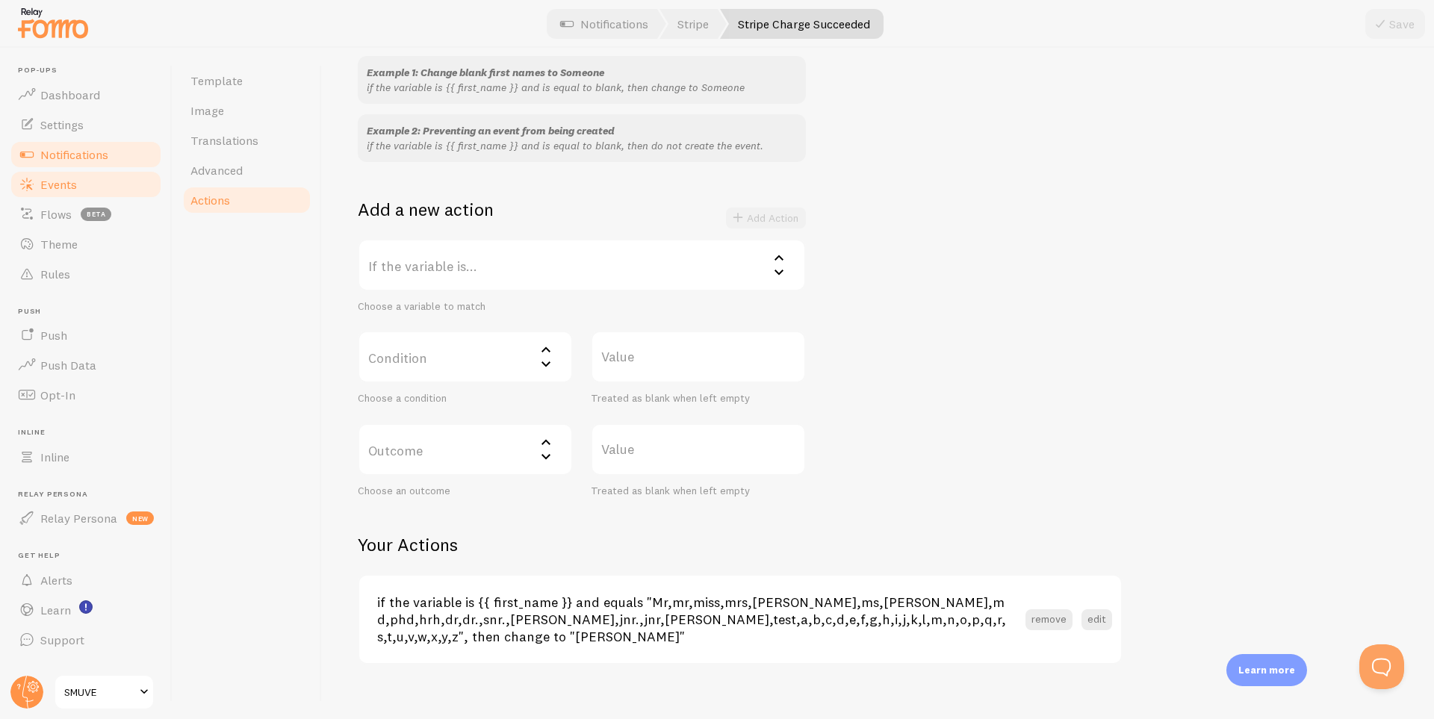
click at [55, 187] on span "Events" at bounding box center [58, 184] width 37 height 15
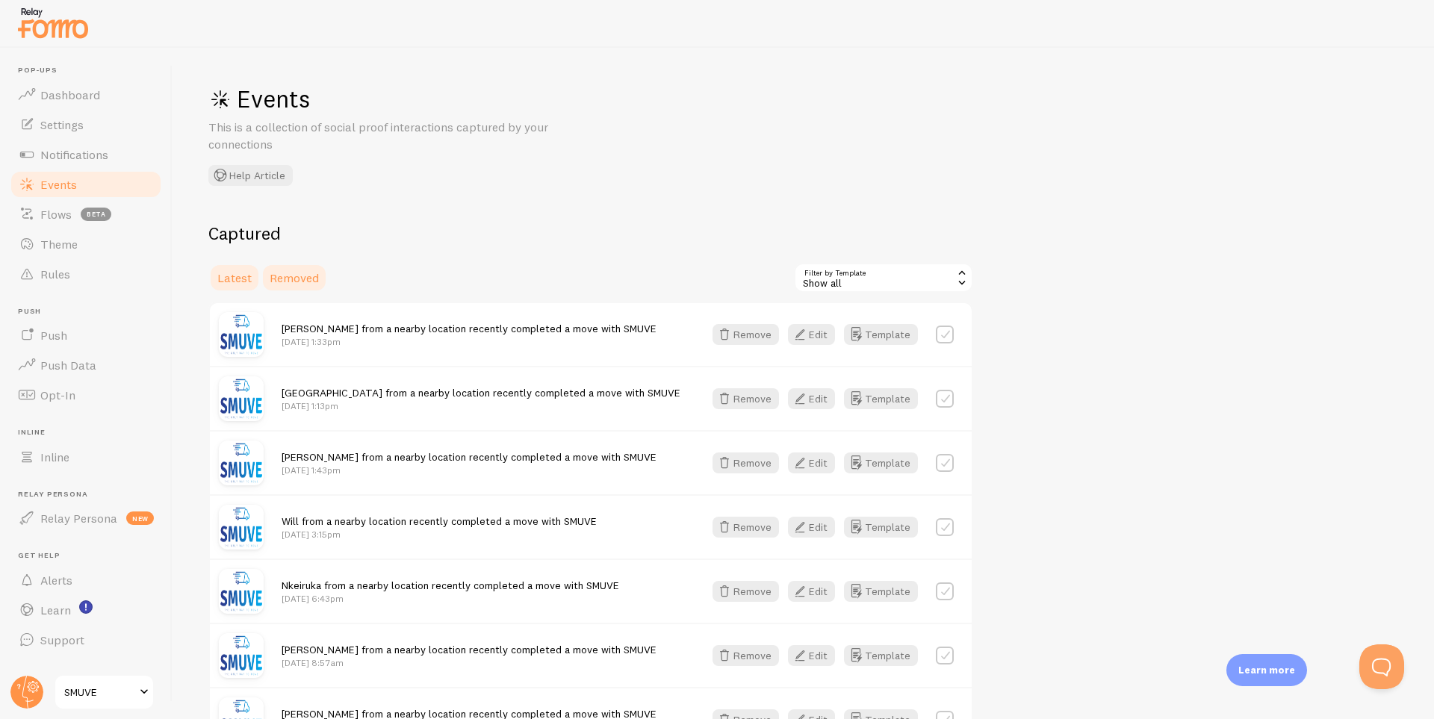
click at [294, 282] on span "Removed" at bounding box center [294, 277] width 49 height 15
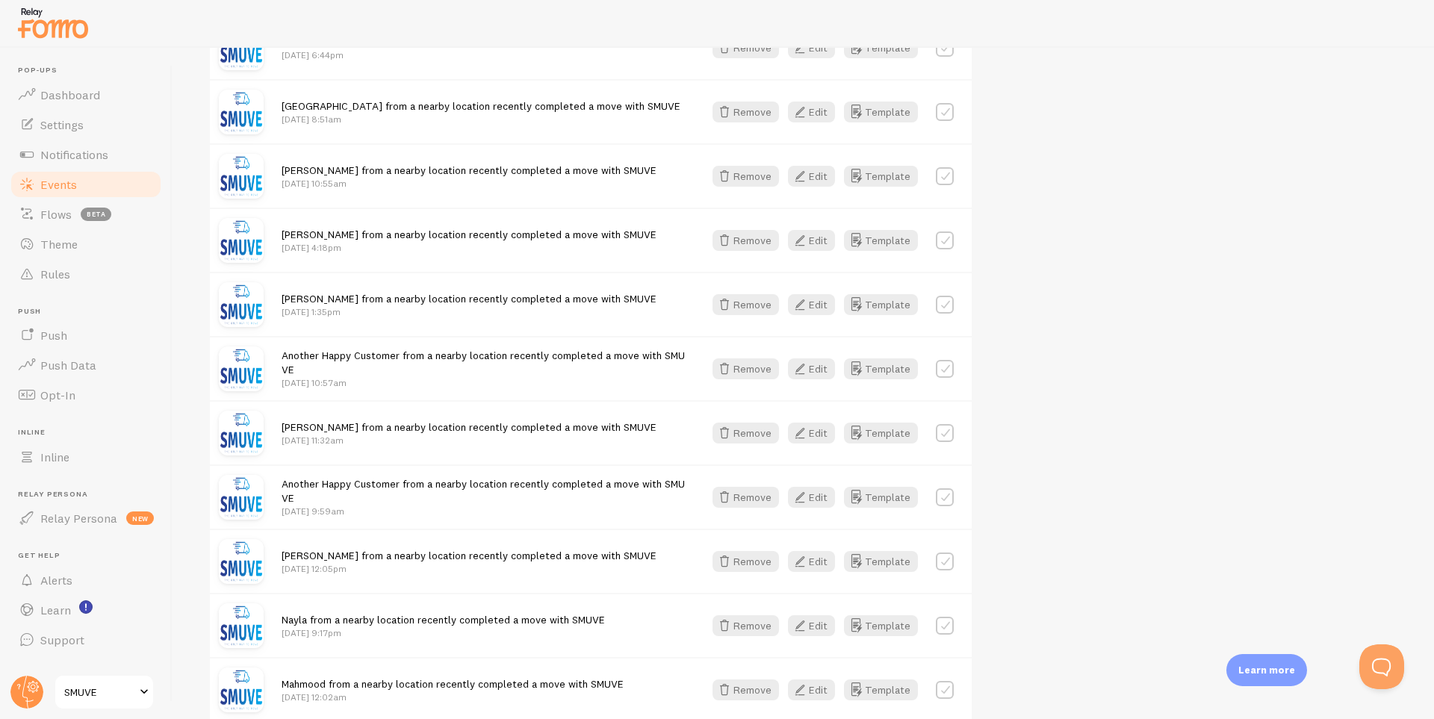
scroll to position [872, 0]
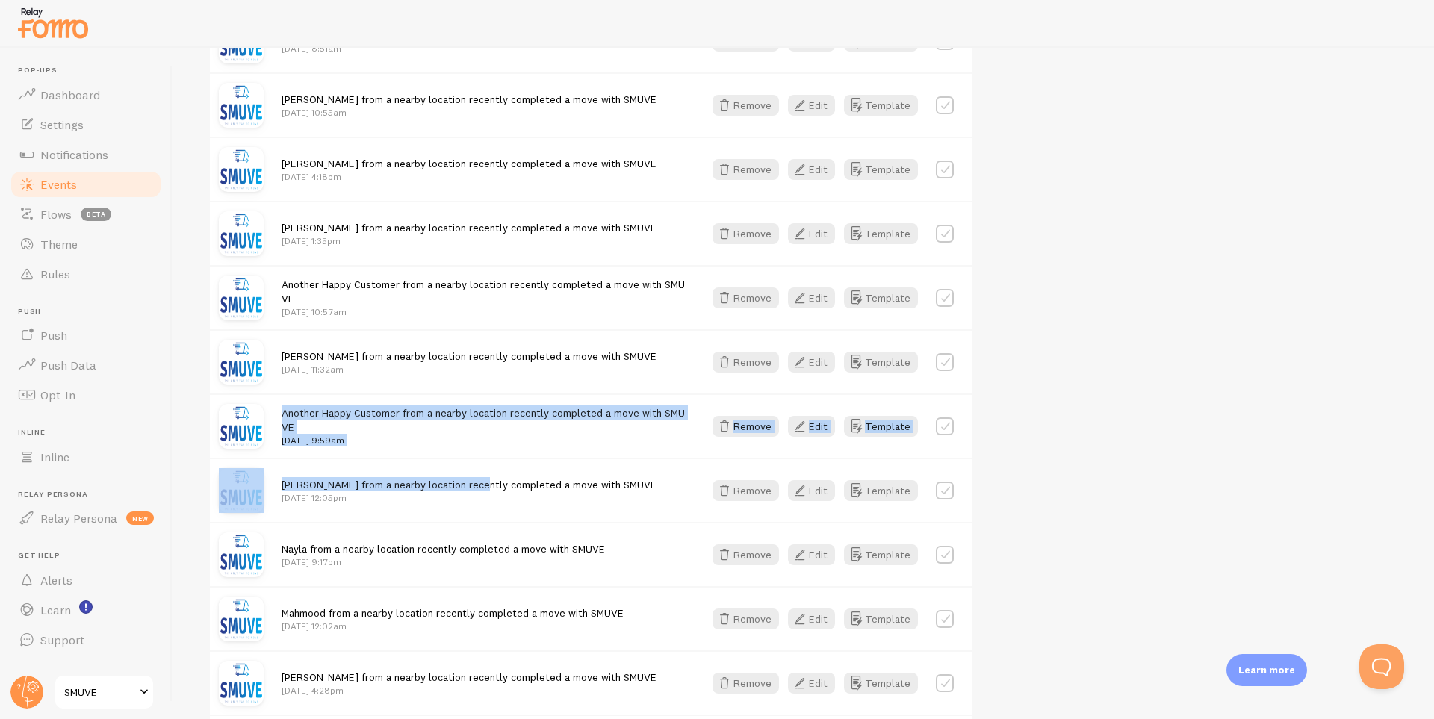
drag, startPoint x: 282, startPoint y: 412, endPoint x: 477, endPoint y: 464, distance: 201.6
click at [477, 464] on div "[PERSON_NAME] from a nearby location recently completed a move with SMUVE [DATE…" at bounding box center [590, 394] width 765 height 1929
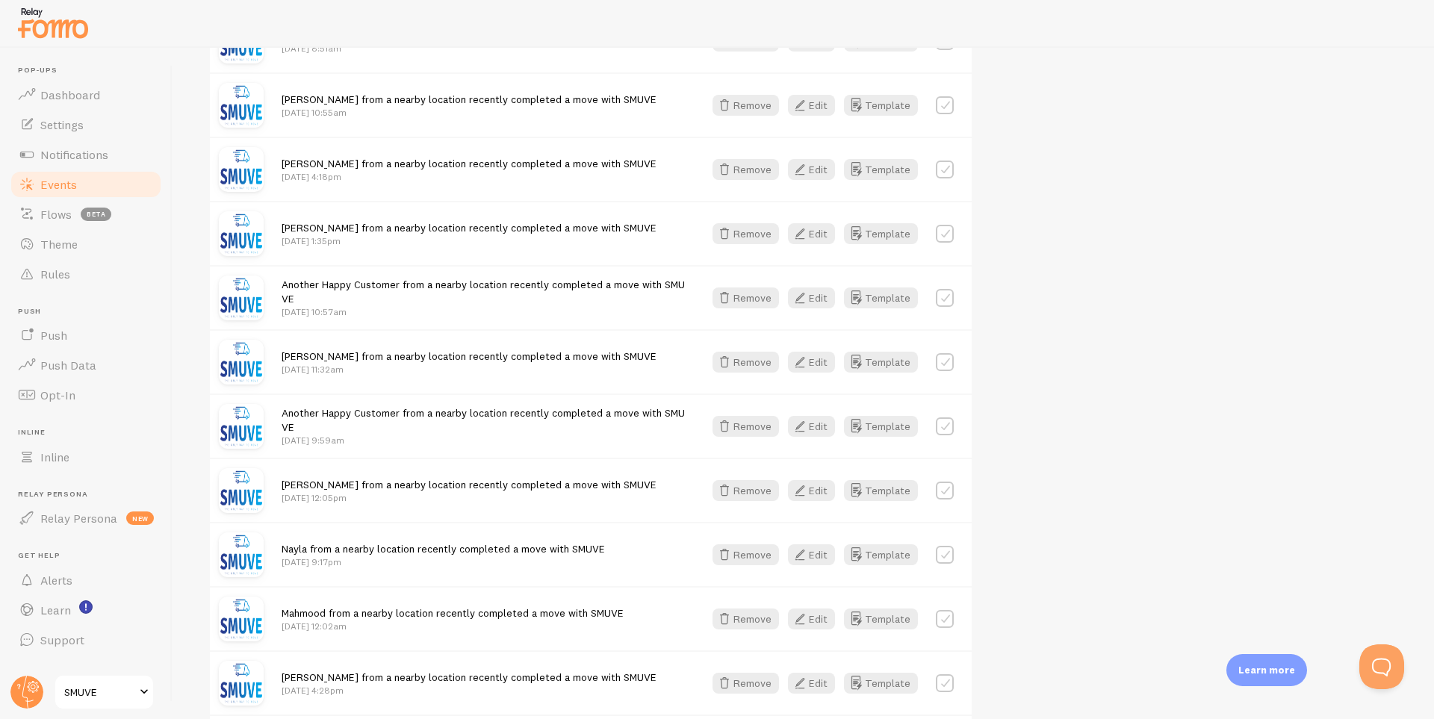
click at [618, 366] on div "[PERSON_NAME] from a nearby location recently completed a move with SMUVE [DATE…" at bounding box center [484, 362] width 404 height 27
click at [418, 356] on span "[PERSON_NAME] from a nearby location recently completed a move with SMUVE" at bounding box center [469, 356] width 375 height 13
click at [419, 356] on span "[PERSON_NAME] from a nearby location recently completed a move with SMUVE" at bounding box center [469, 356] width 375 height 13
copy div "[PERSON_NAME] from a nearby location recently completed a move with SMUVE"
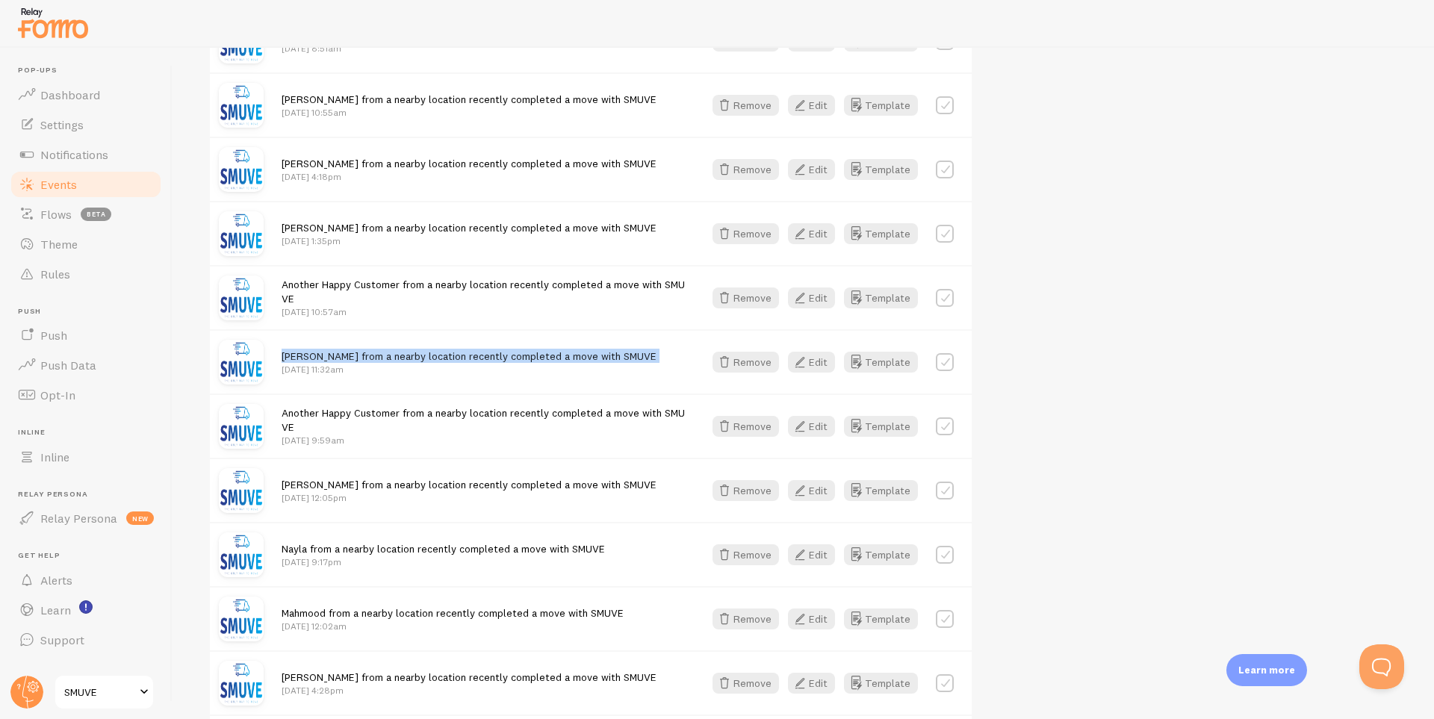
click at [82, 176] on link "Events" at bounding box center [86, 185] width 154 height 30
click at [75, 130] on span "Settings" at bounding box center [61, 124] width 43 height 15
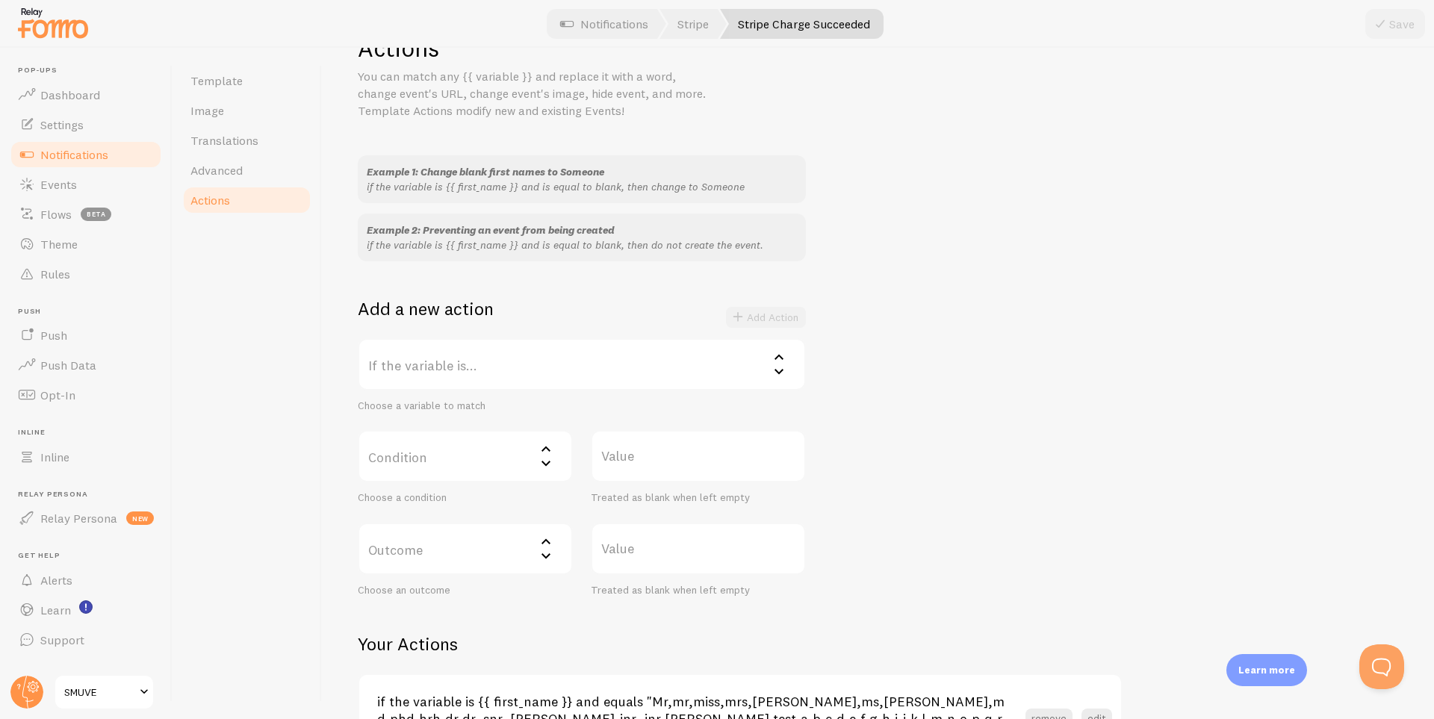
scroll to position [150, 0]
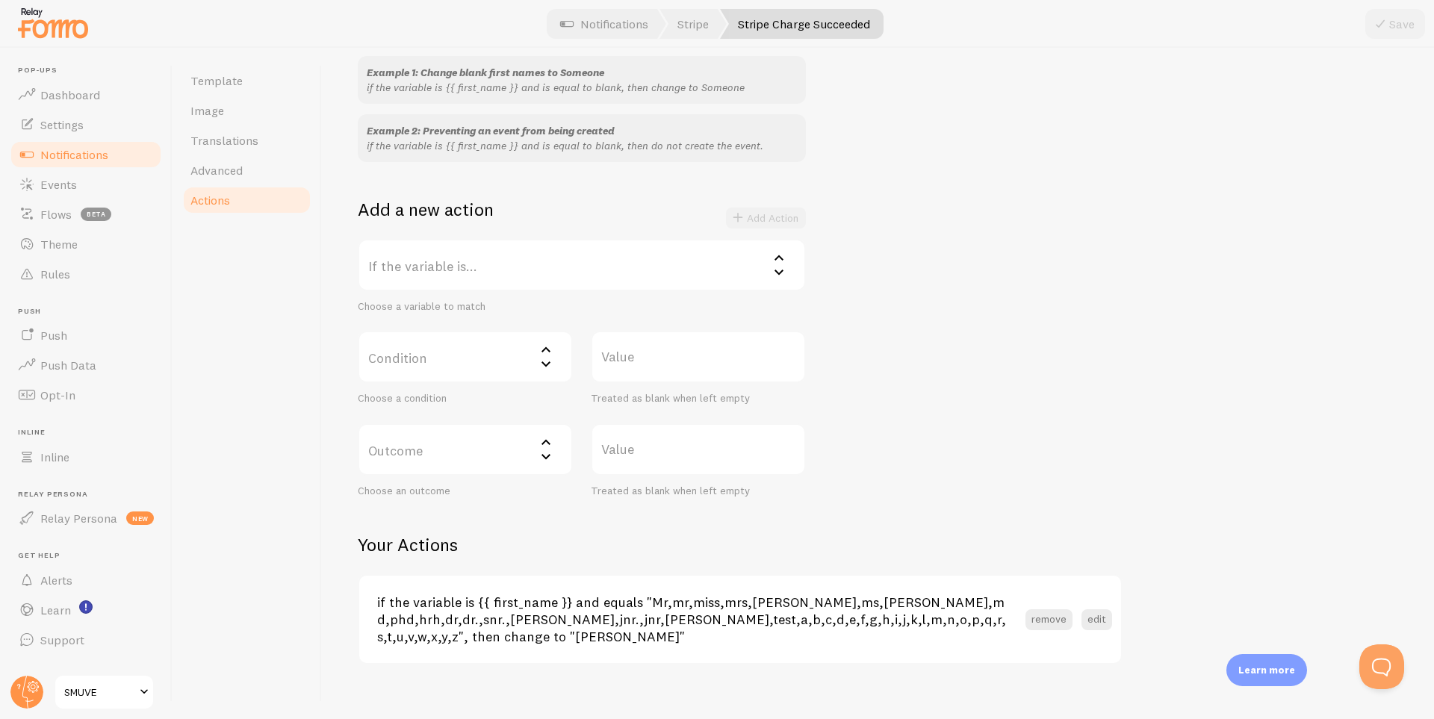
drag, startPoint x: 314, startPoint y: 289, endPoint x: 270, endPoint y: 285, distance: 44.2
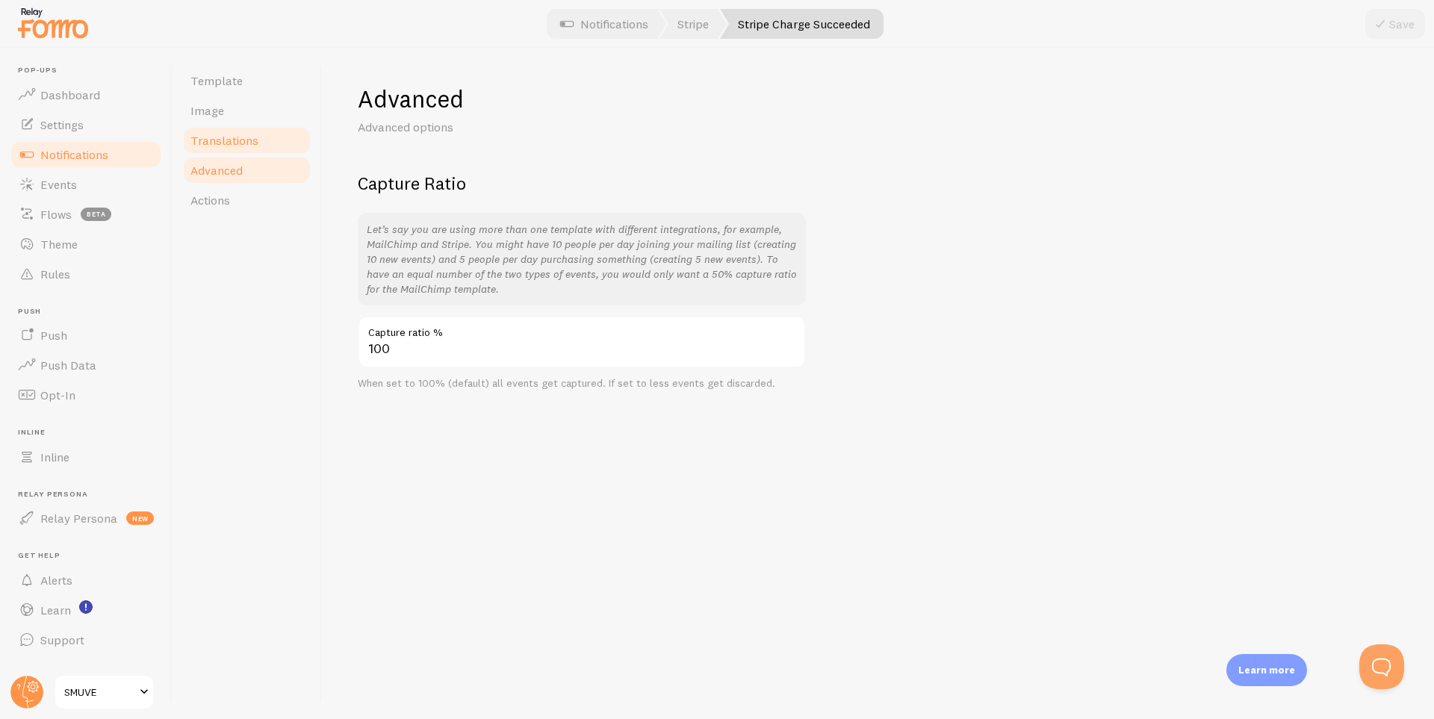
click at [224, 127] on link "Translations" at bounding box center [247, 140] width 131 height 30
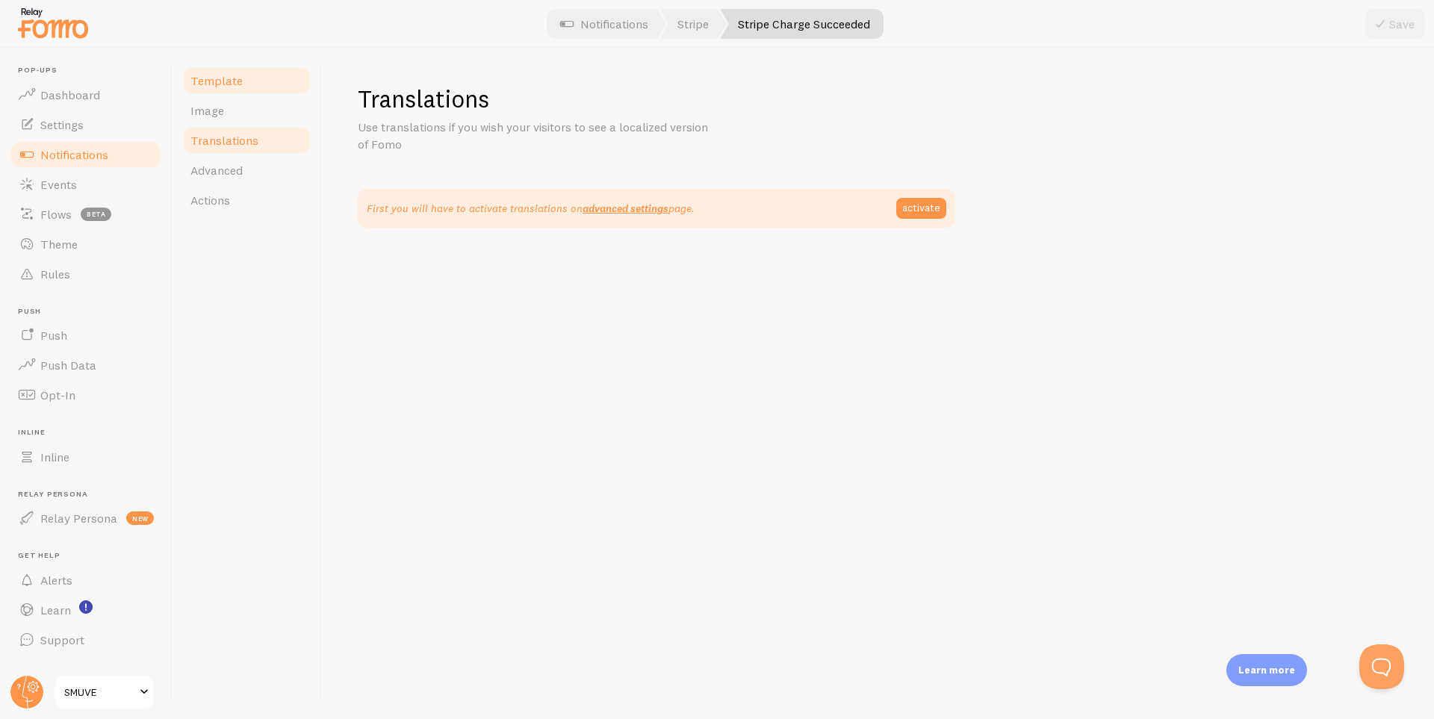
click at [223, 84] on span "Template" at bounding box center [216, 80] width 52 height 15
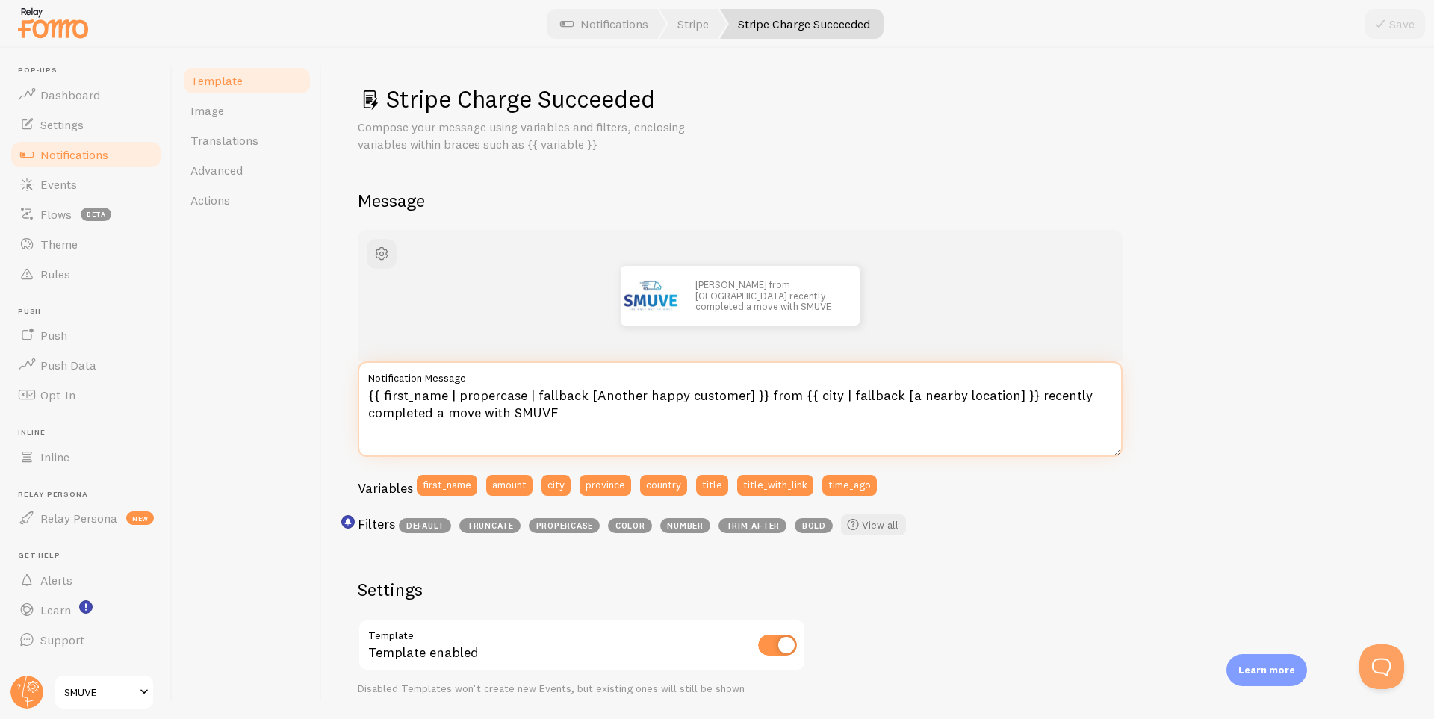
click at [441, 415] on textarea "{{ first_name | propercase | fallback [Another happy customer] }} from {{ city …" at bounding box center [740, 410] width 765 height 96
click at [622, 413] on textarea "{{ first_name | propercase | fallback [Another happy customer] }} from {{ city …" at bounding box center [740, 410] width 765 height 96
paste textarea "— stress-free and on time."
click at [556, 414] on textarea "{{ first_name | propercase | fallback [Another happy customer] }} from {{ city …" at bounding box center [740, 410] width 765 height 96
click at [777, 422] on textarea "{{ first_name | propercase | fallback [Another happy customer] }} from {{ city …" at bounding box center [740, 410] width 765 height 96
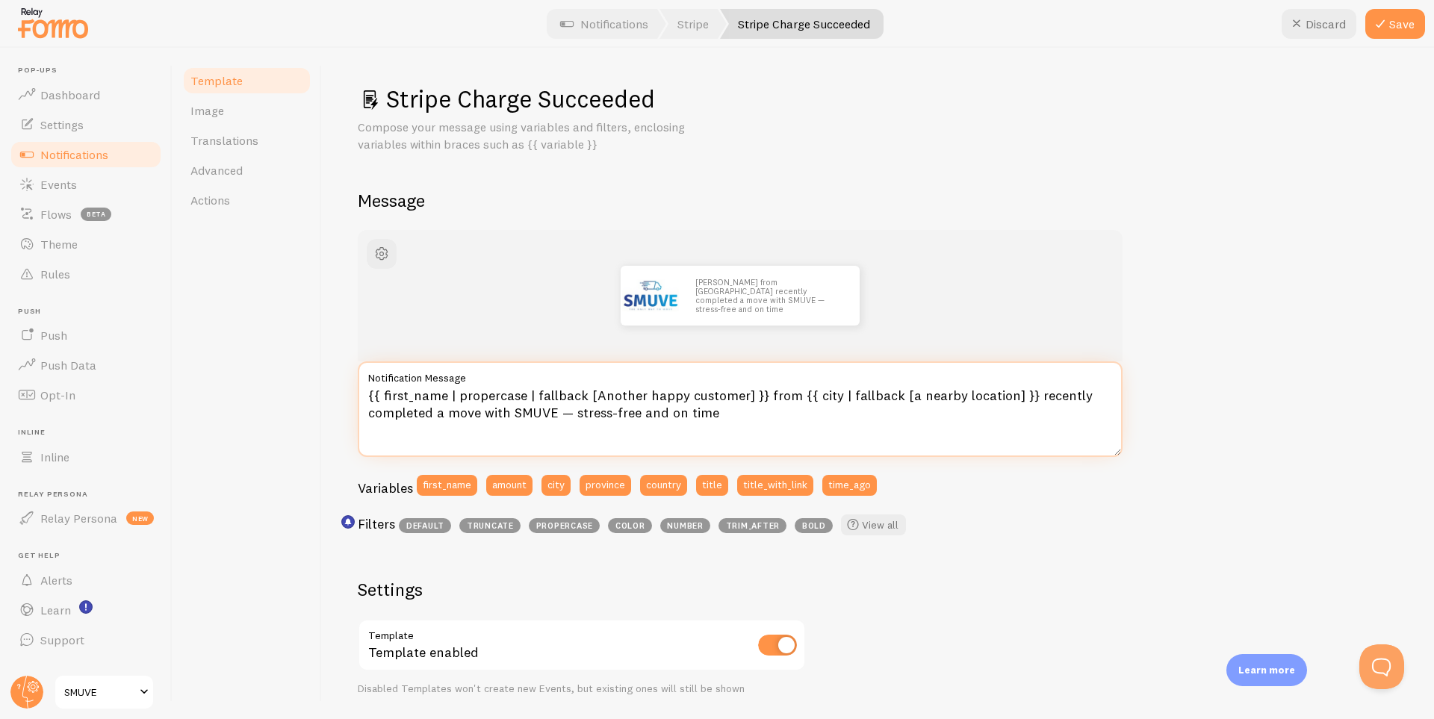
drag, startPoint x: 441, startPoint y: 418, endPoint x: 444, endPoint y: 424, distance: 7.7
click at [441, 418] on textarea "{{ first_name | propercase | fallback [Another happy customer] }} from {{ city …" at bounding box center [740, 410] width 765 height 96
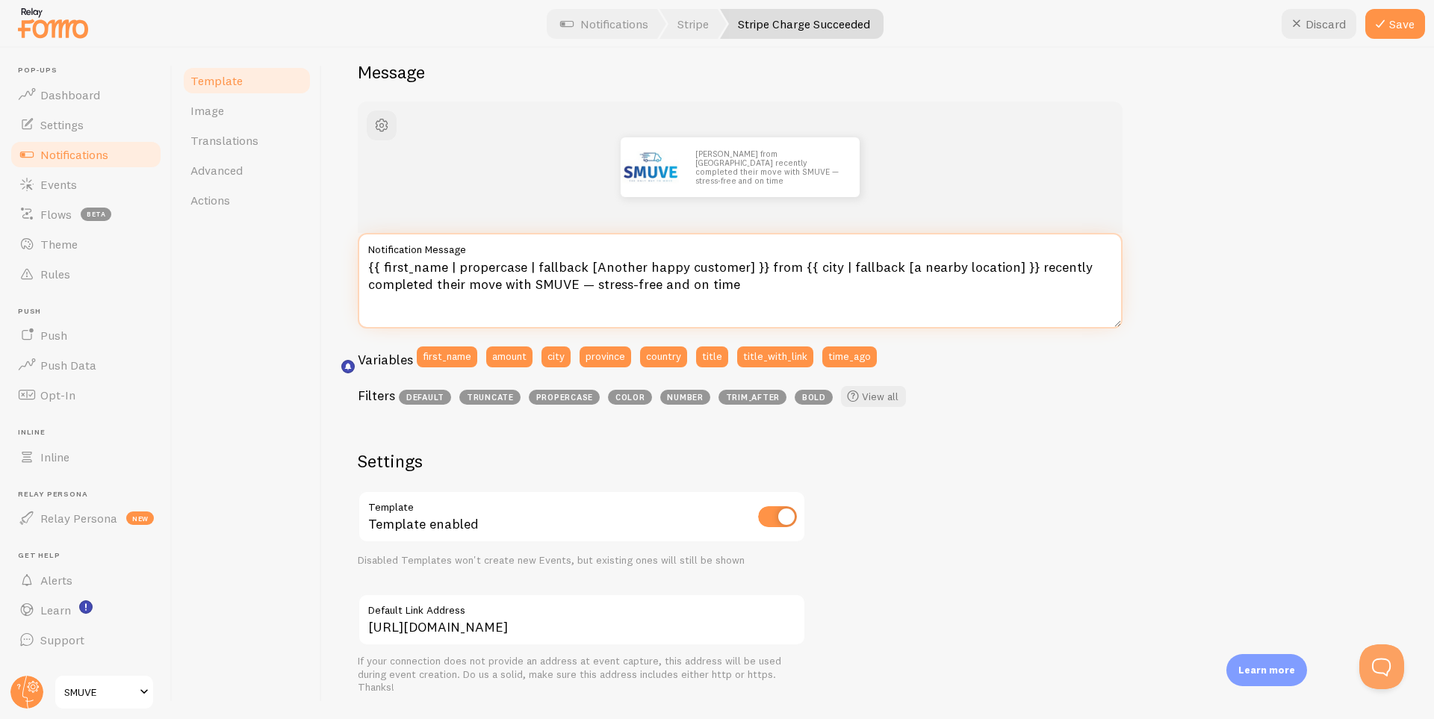
scroll to position [125, 0]
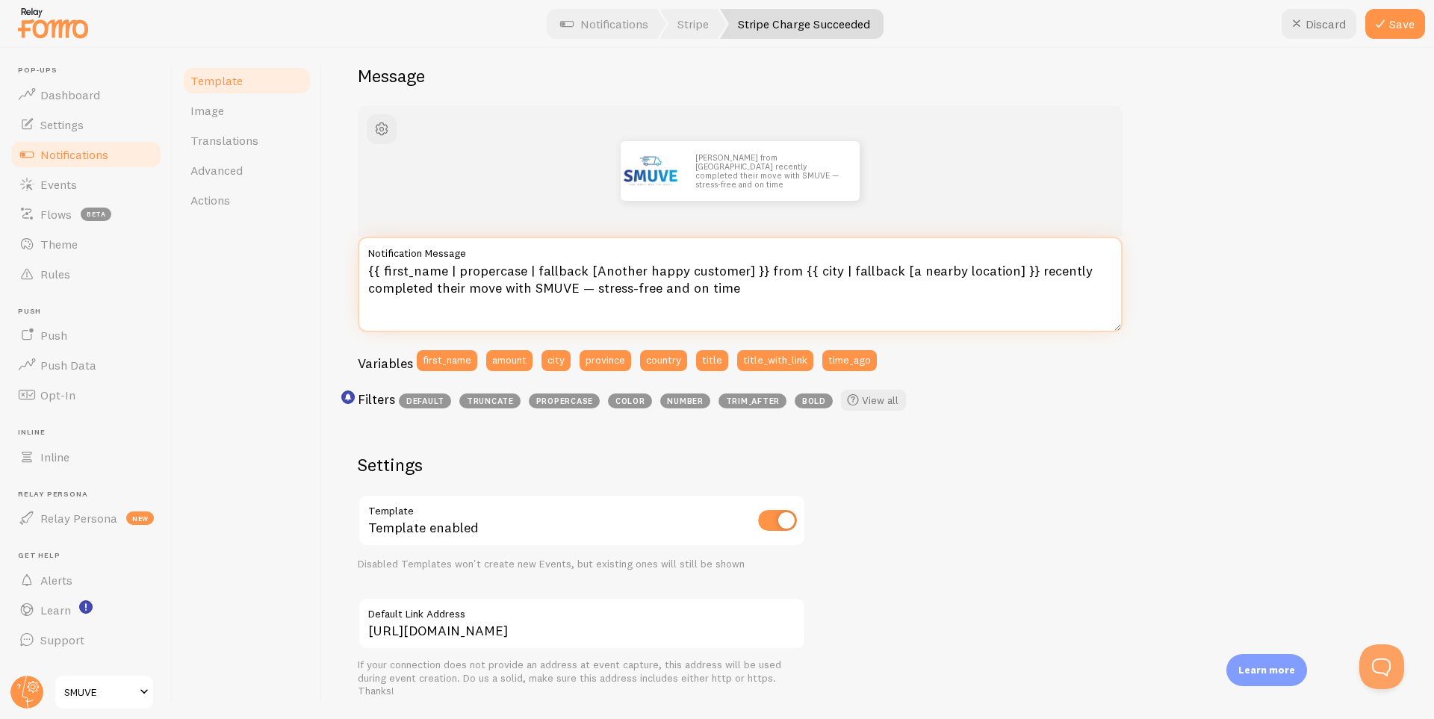
drag, startPoint x: 587, startPoint y: 269, endPoint x: 736, endPoint y: 279, distance: 149.0
click at [736, 279] on textarea "{{ first_name | propercase | fallback [Another happy customer] }} from {{ city …" at bounding box center [740, 285] width 765 height 96
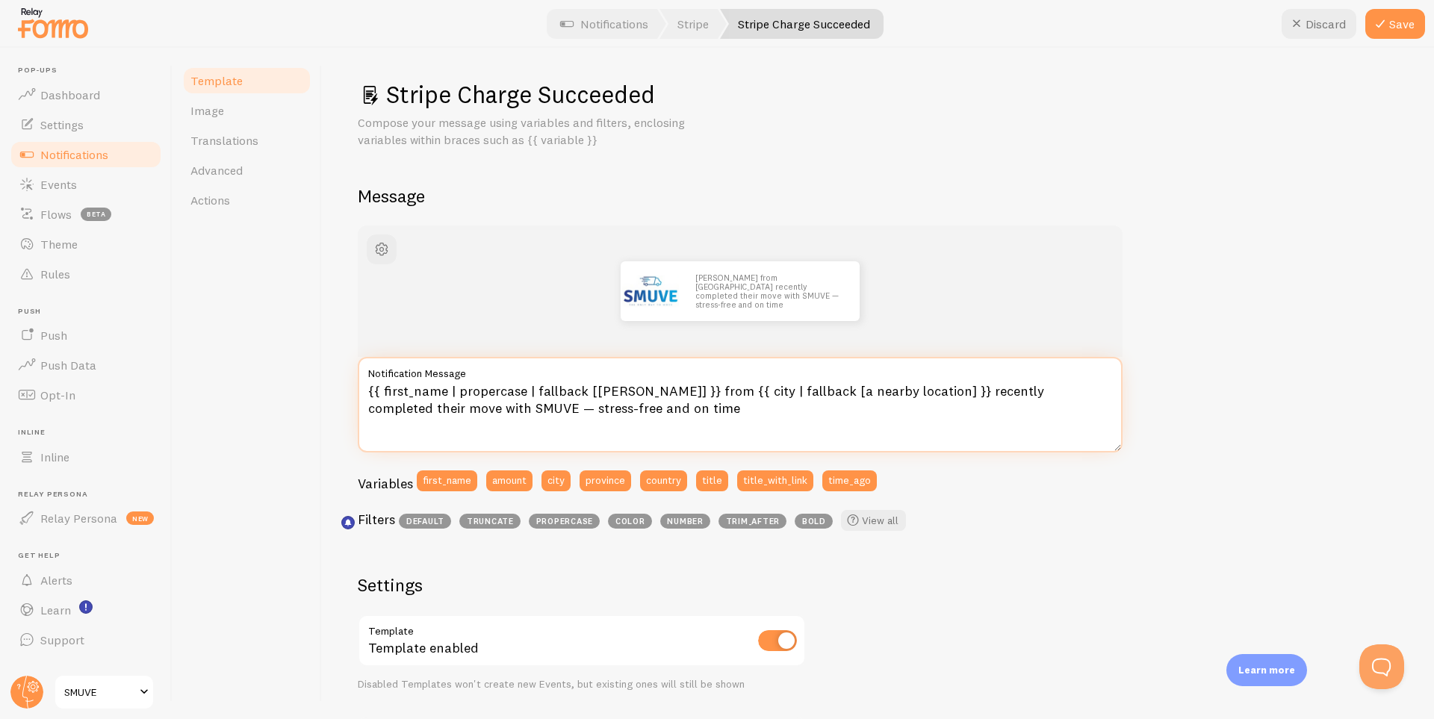
scroll to position [0, 0]
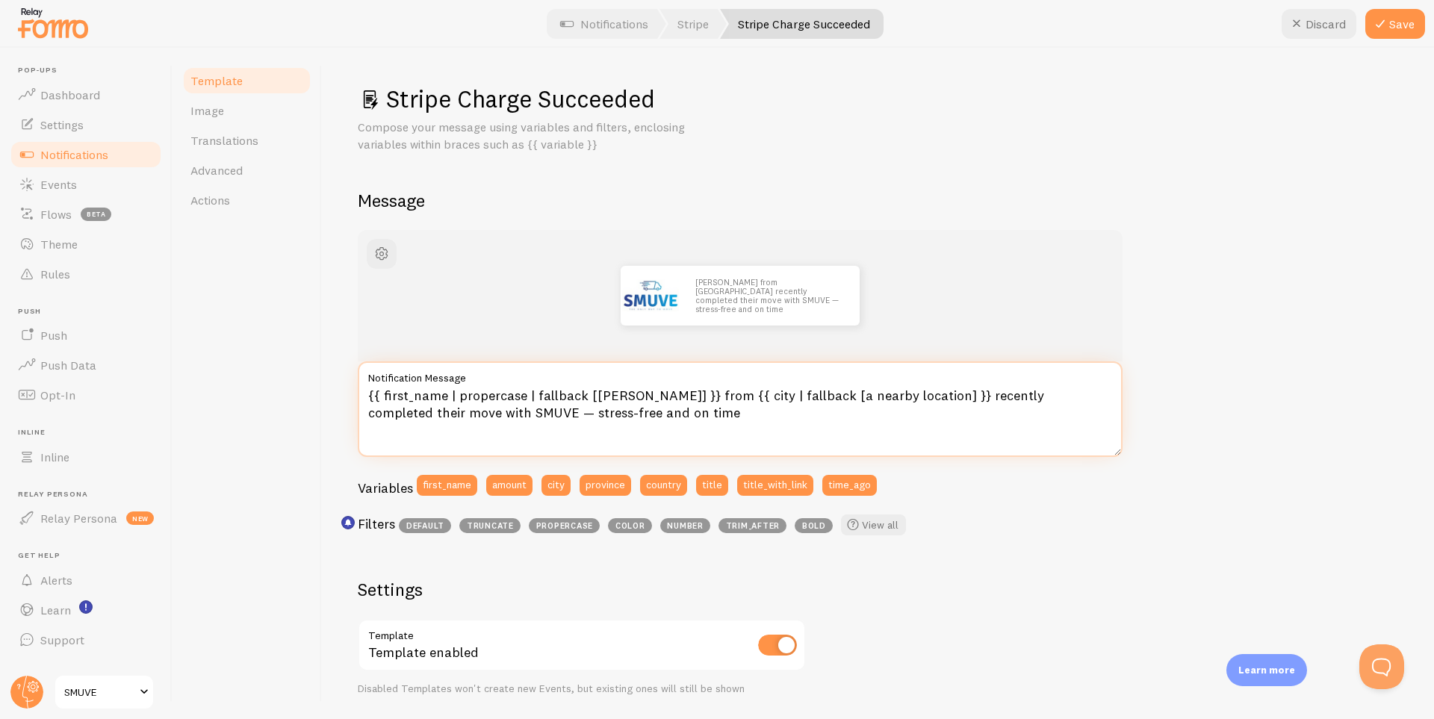
type textarea "{{ first_name | propercase | fallback [[PERSON_NAME]] }} from {{ city | fallbac…"
click at [1394, 39] on div at bounding box center [717, 24] width 1434 height 48
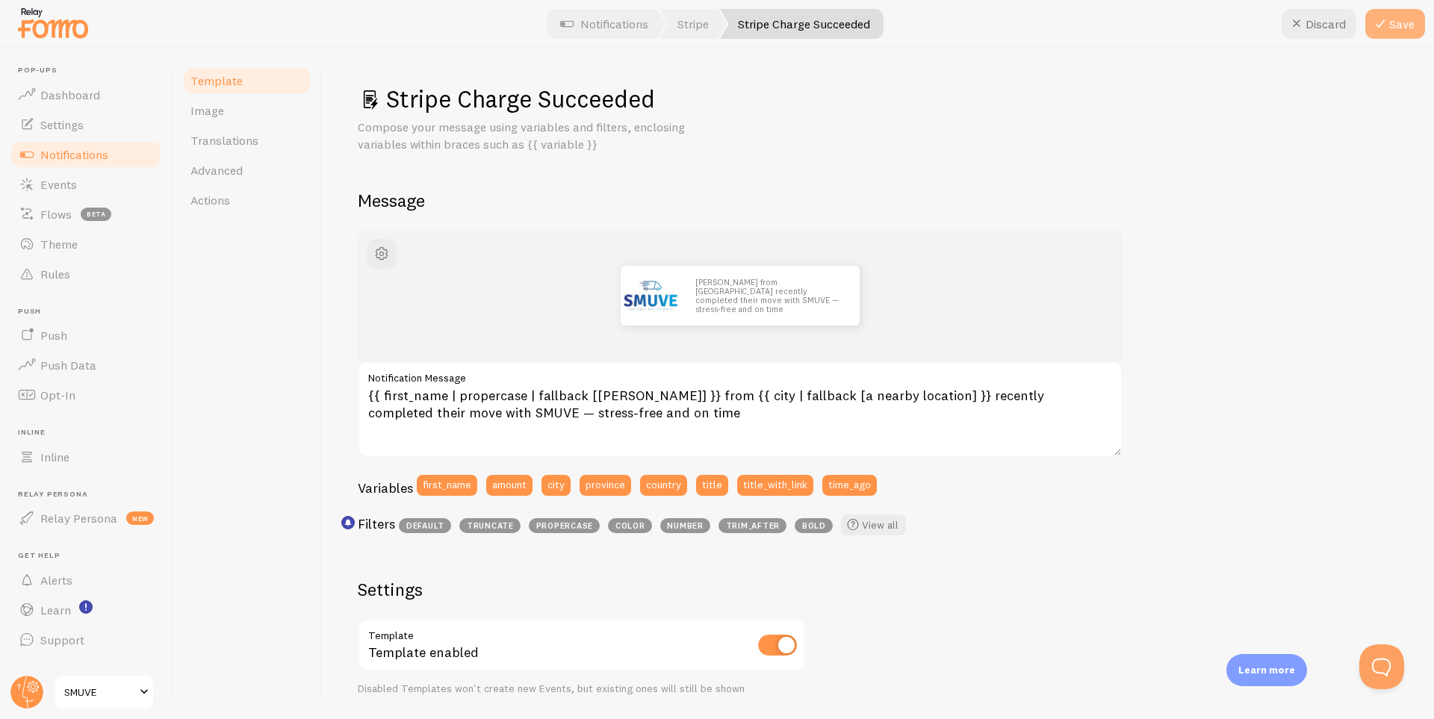
click at [1396, 27] on button "Save" at bounding box center [1395, 24] width 60 height 30
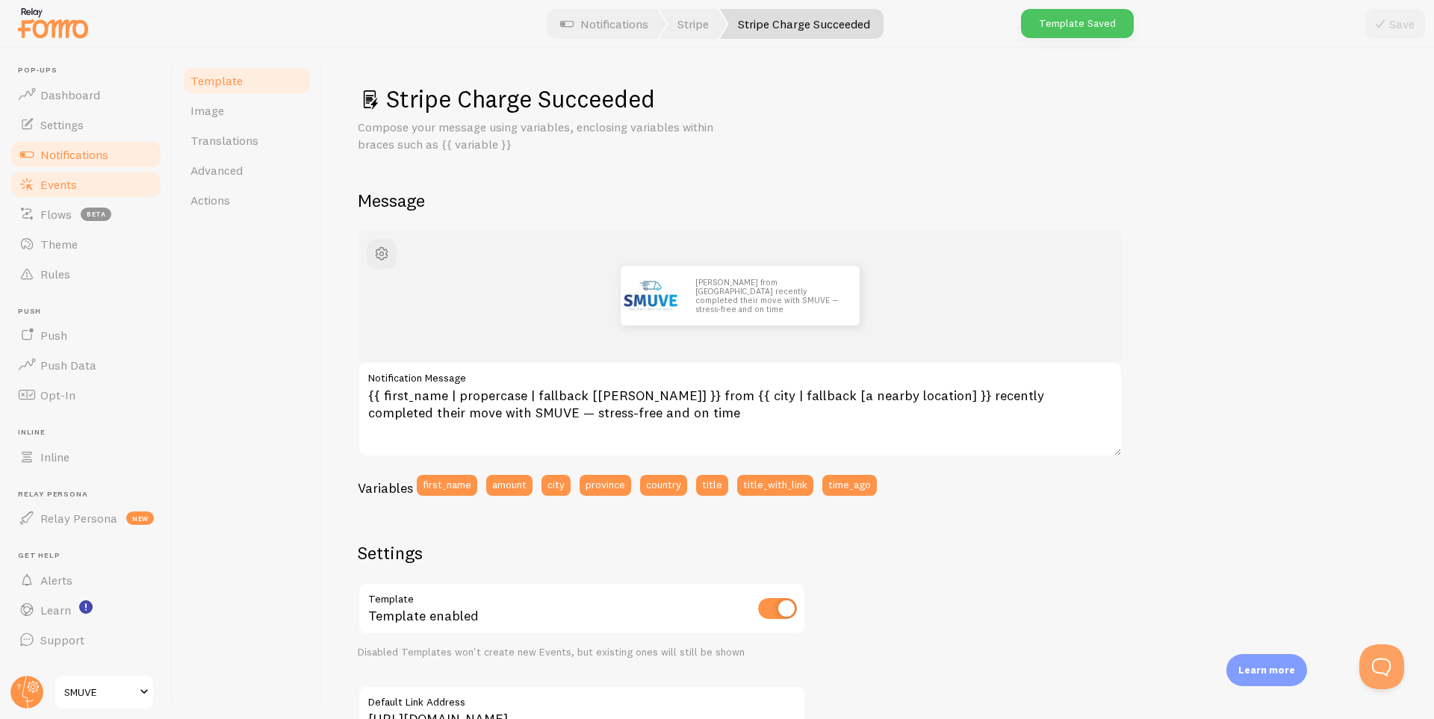
click at [83, 176] on link "Events" at bounding box center [86, 185] width 154 height 30
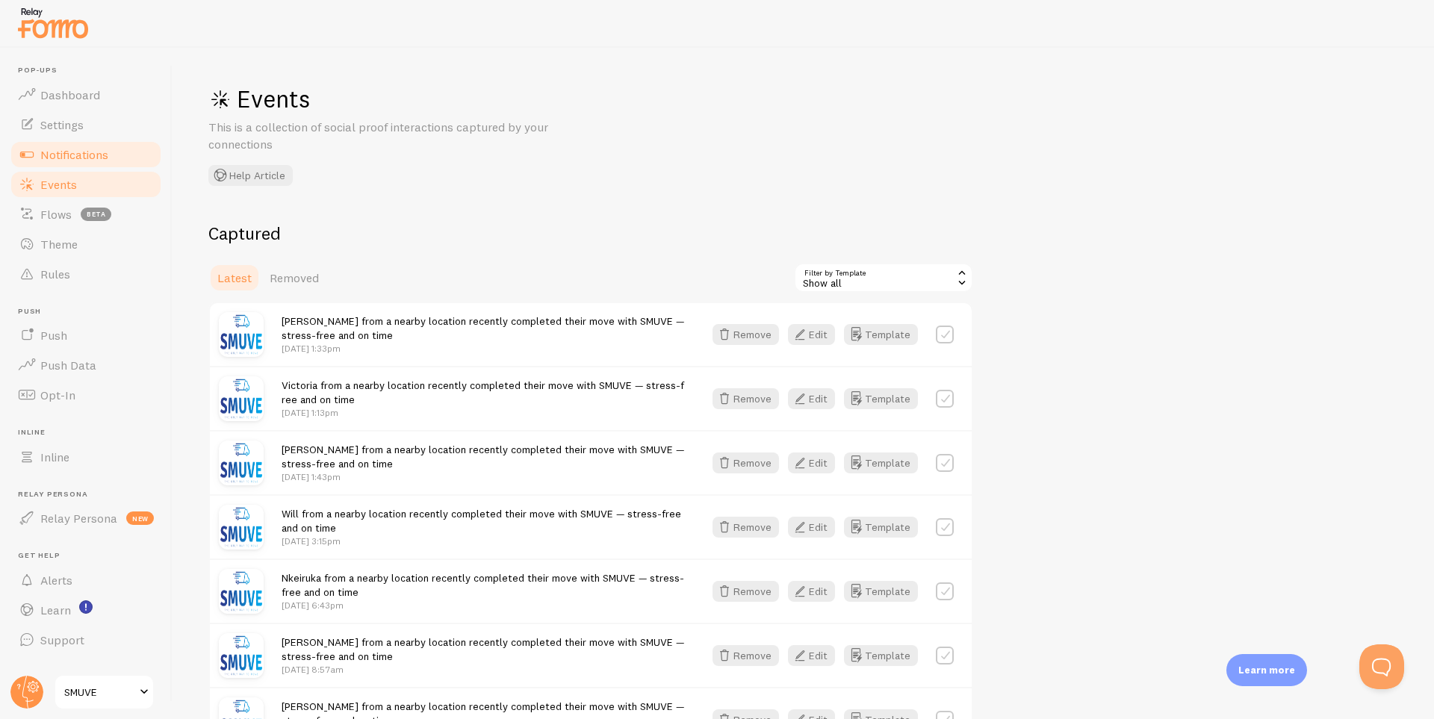
click at [67, 149] on span "Notifications" at bounding box center [74, 154] width 68 height 15
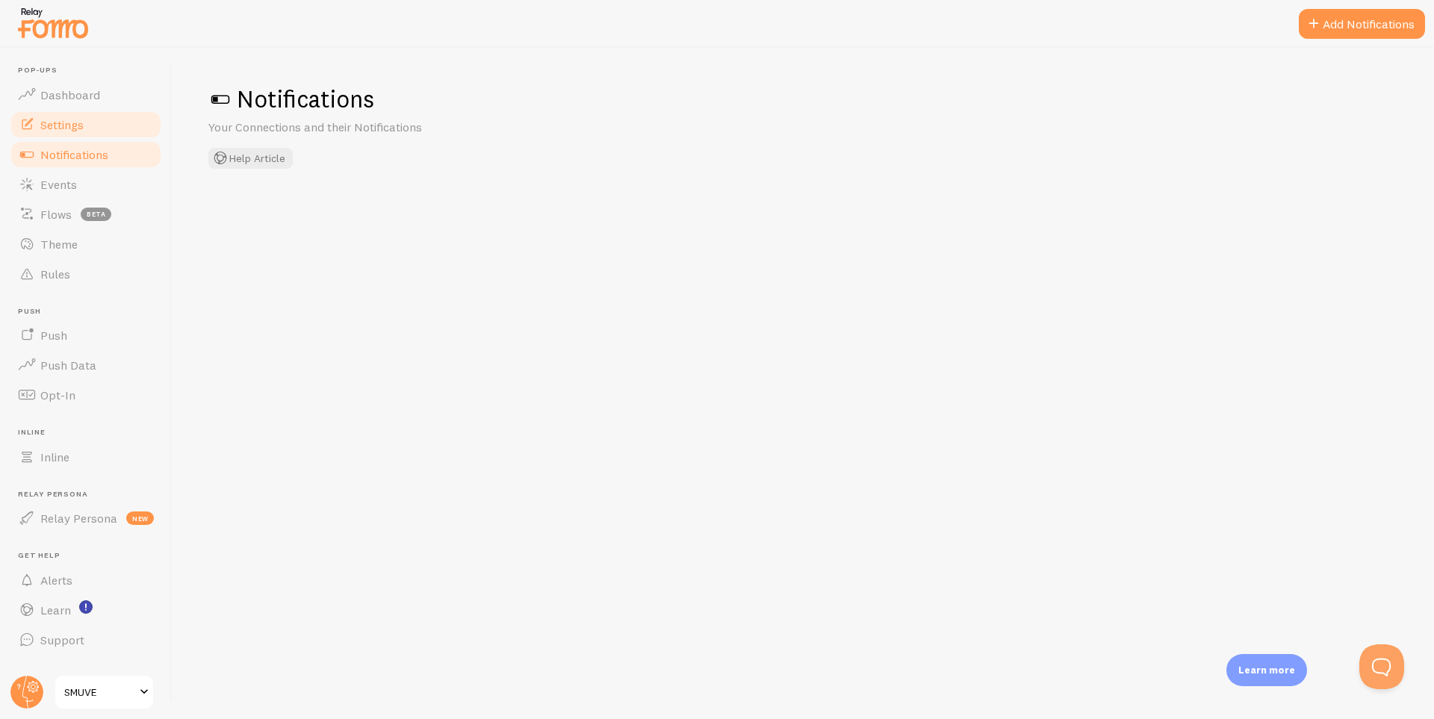
click at [63, 136] on link "Settings" at bounding box center [86, 125] width 154 height 30
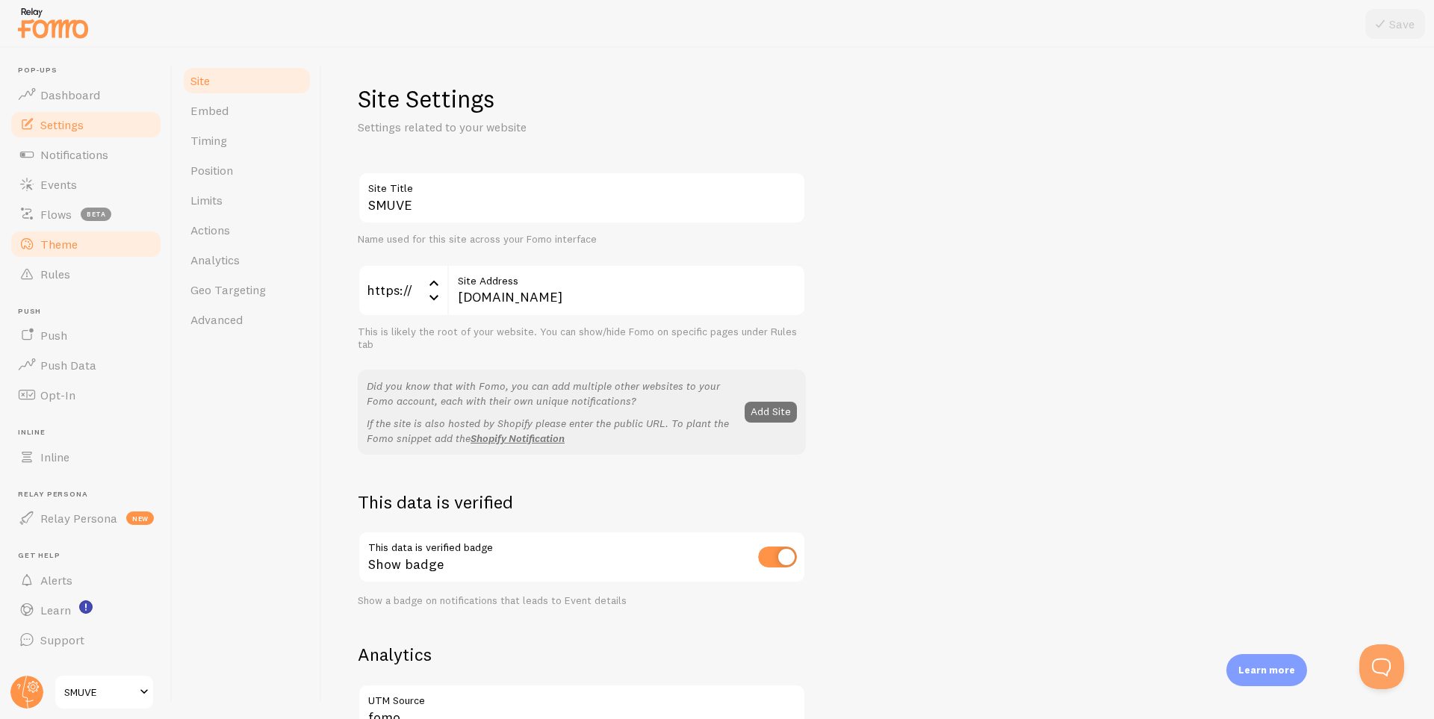
click at [63, 229] on link "Theme" at bounding box center [86, 244] width 154 height 30
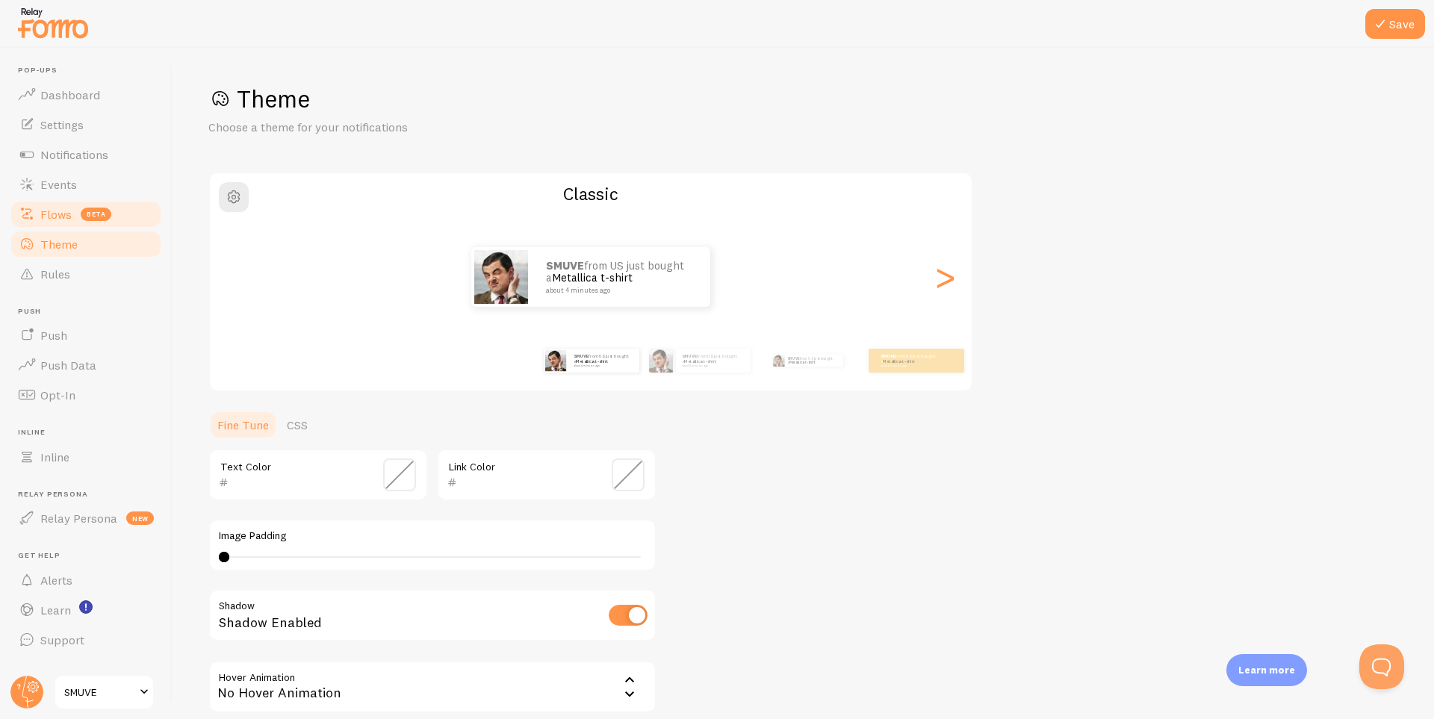
click at [63, 209] on span "Flows" at bounding box center [55, 214] width 31 height 15
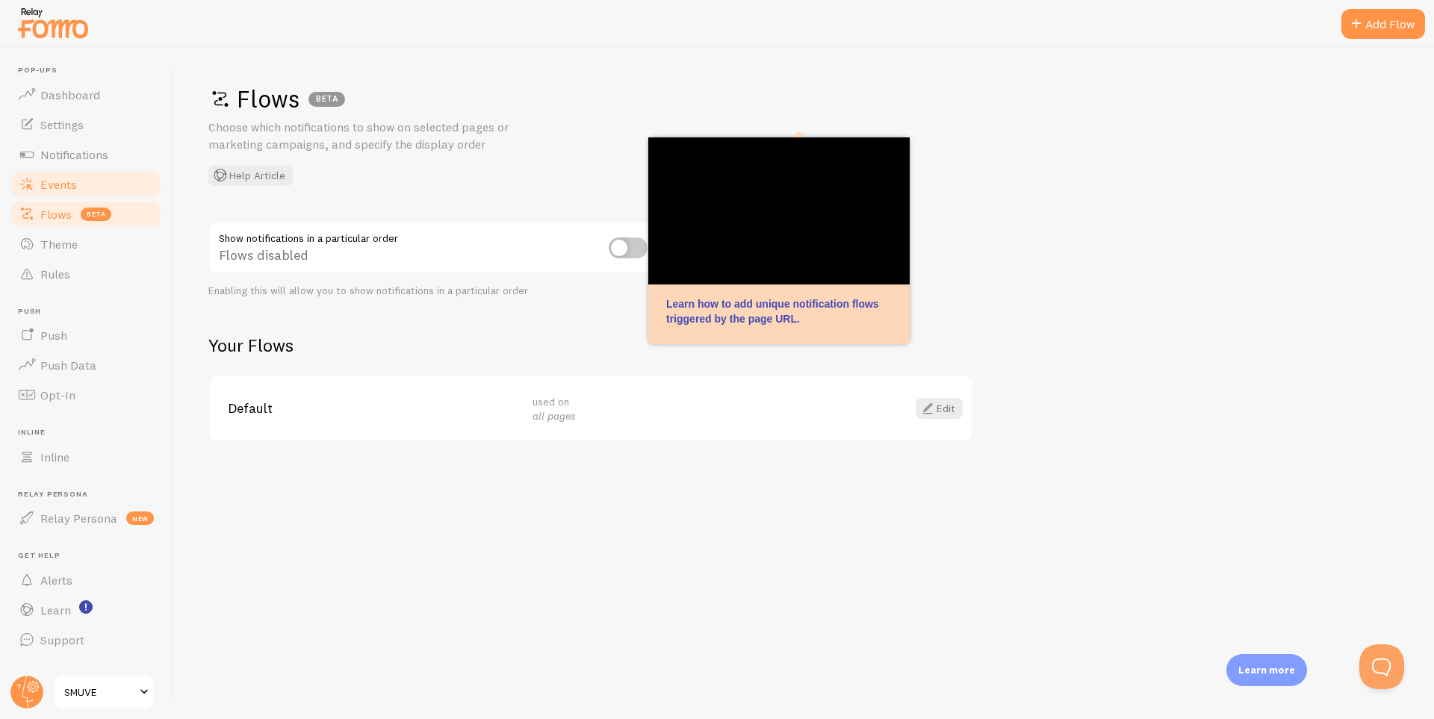
click at [76, 185] on span "Events" at bounding box center [58, 184] width 37 height 15
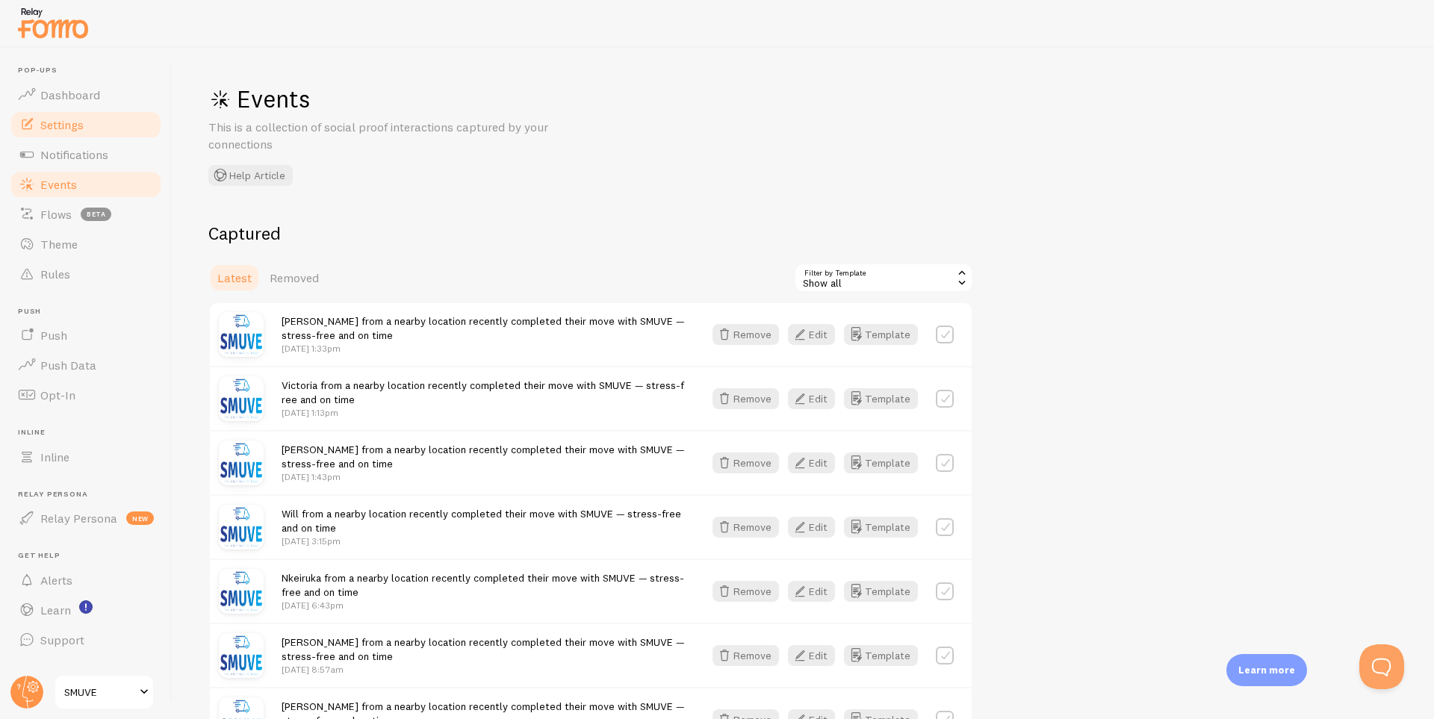
click at [87, 134] on link "Settings" at bounding box center [86, 125] width 154 height 30
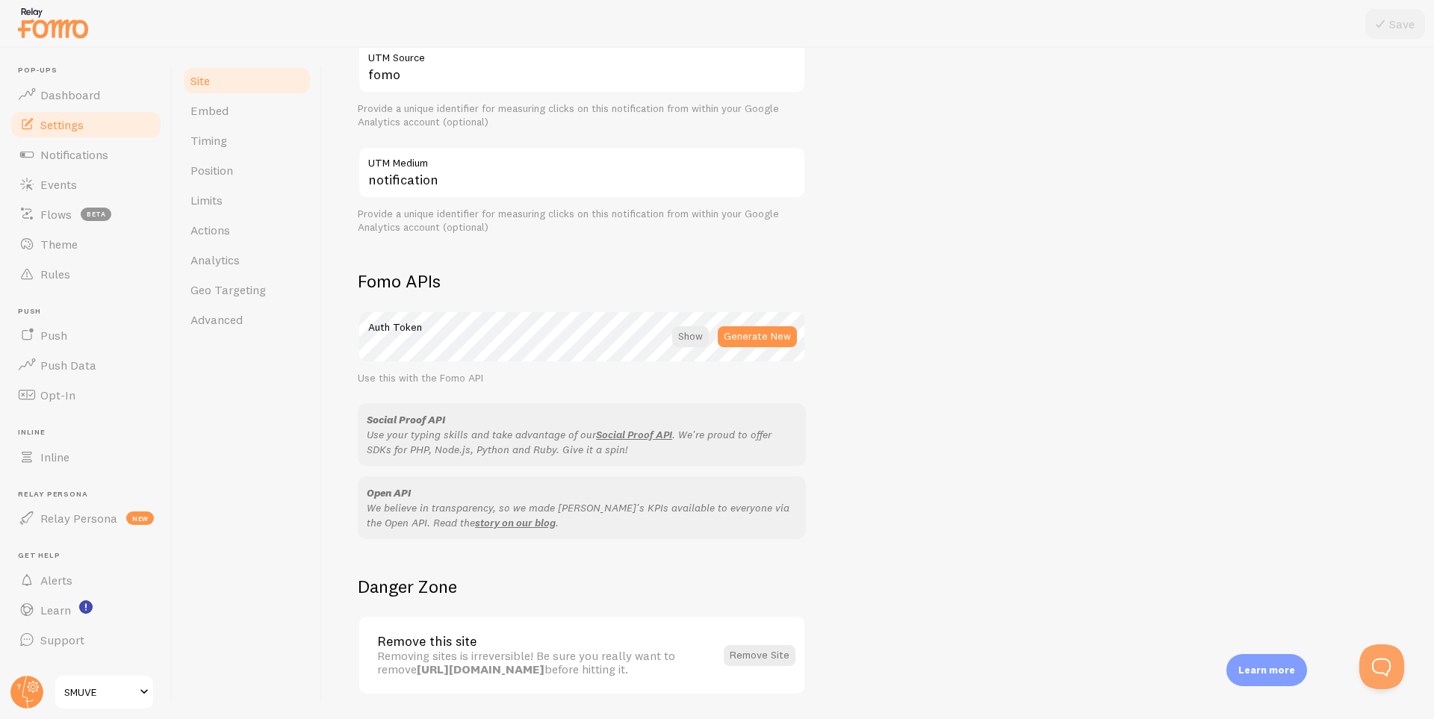
scroll to position [691, 0]
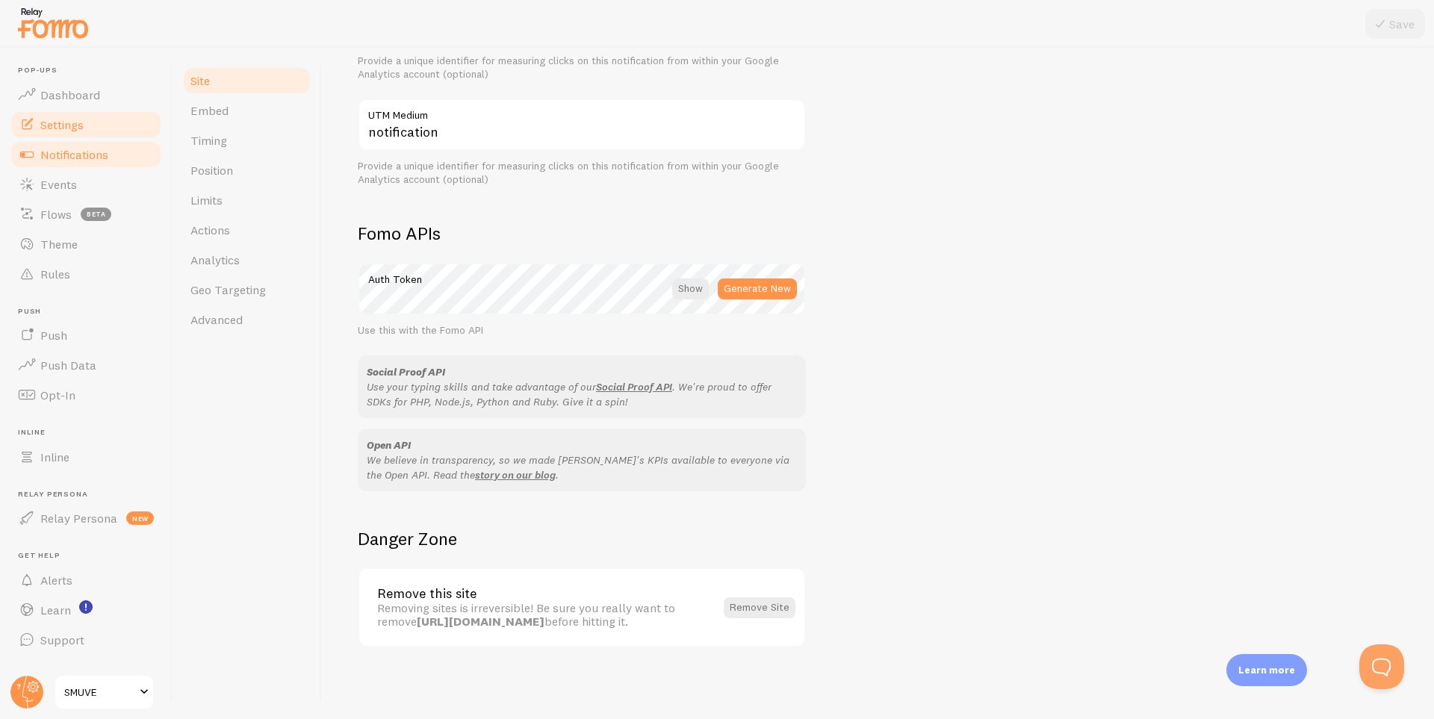
click at [84, 157] on span "Notifications" at bounding box center [74, 154] width 68 height 15
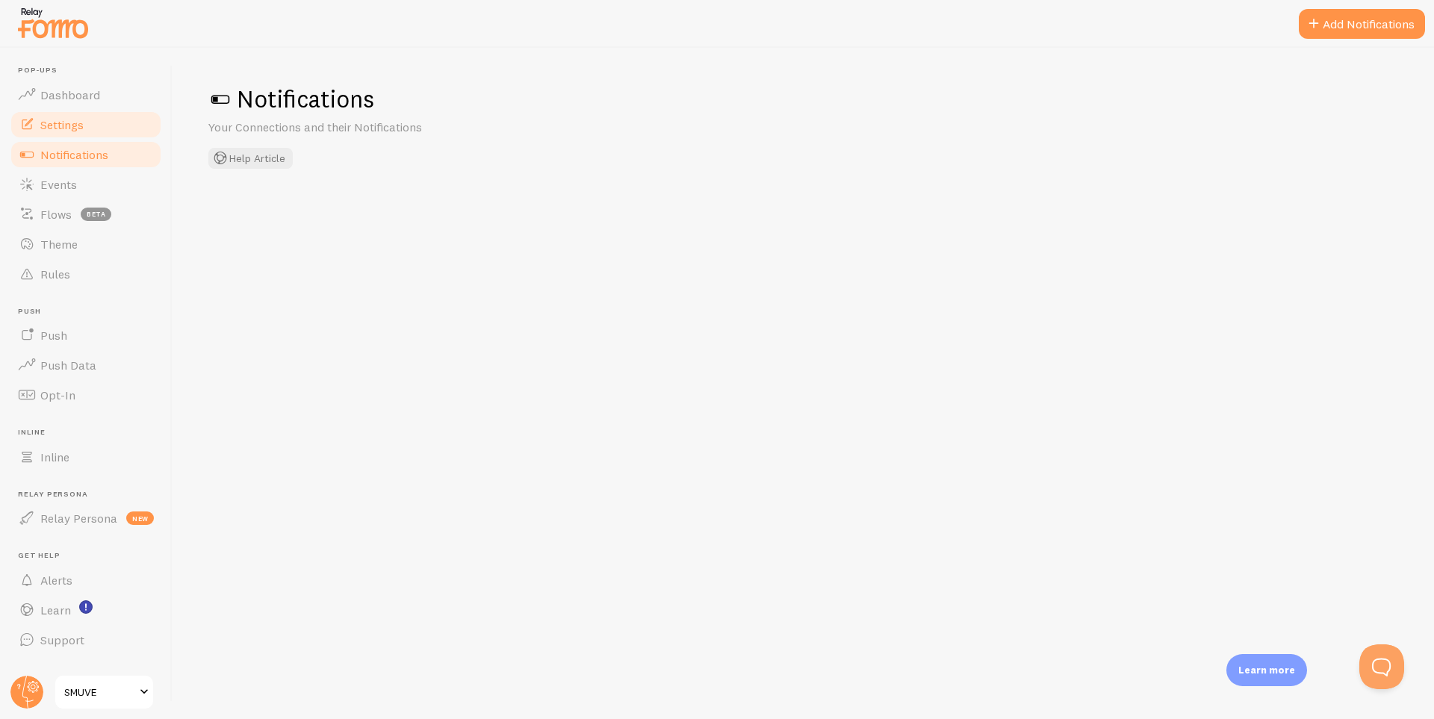
click at [81, 121] on span "Settings" at bounding box center [61, 124] width 43 height 15
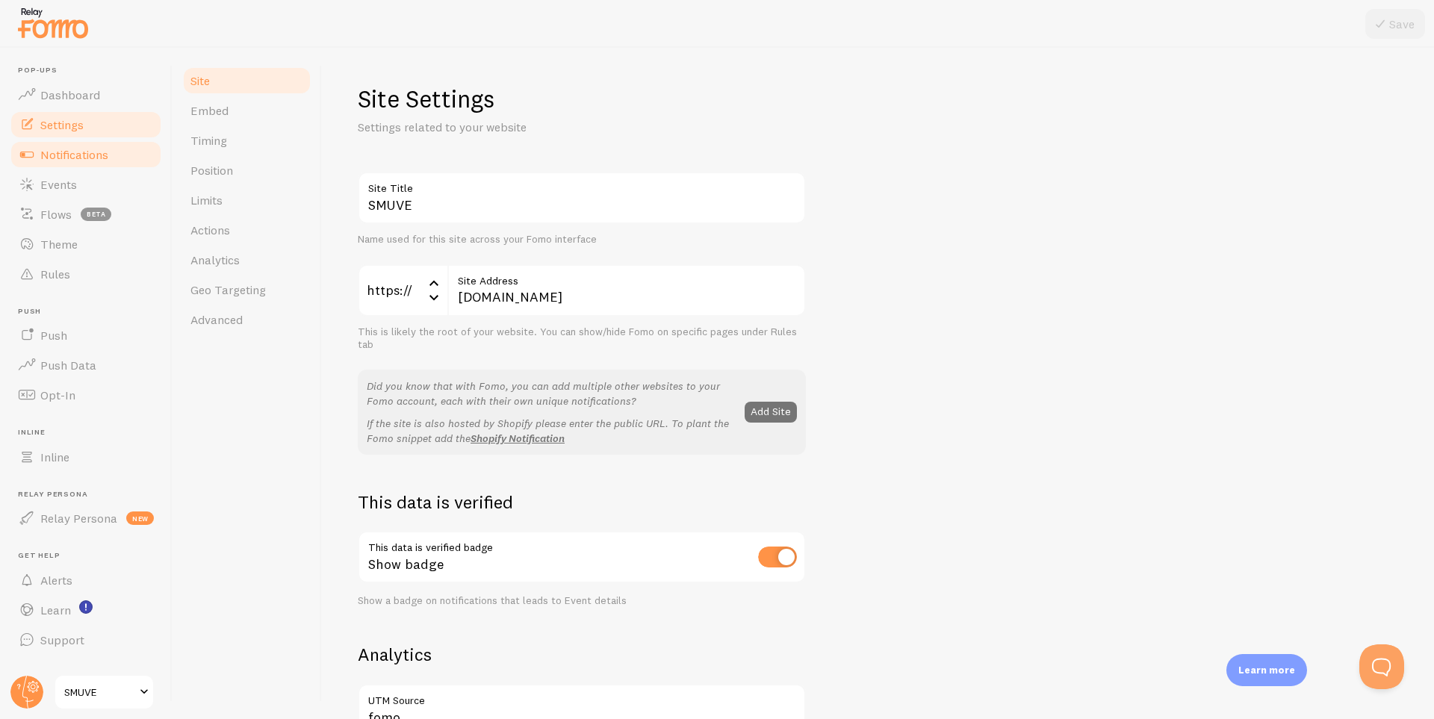
click at [79, 147] on span "Notifications" at bounding box center [74, 154] width 68 height 15
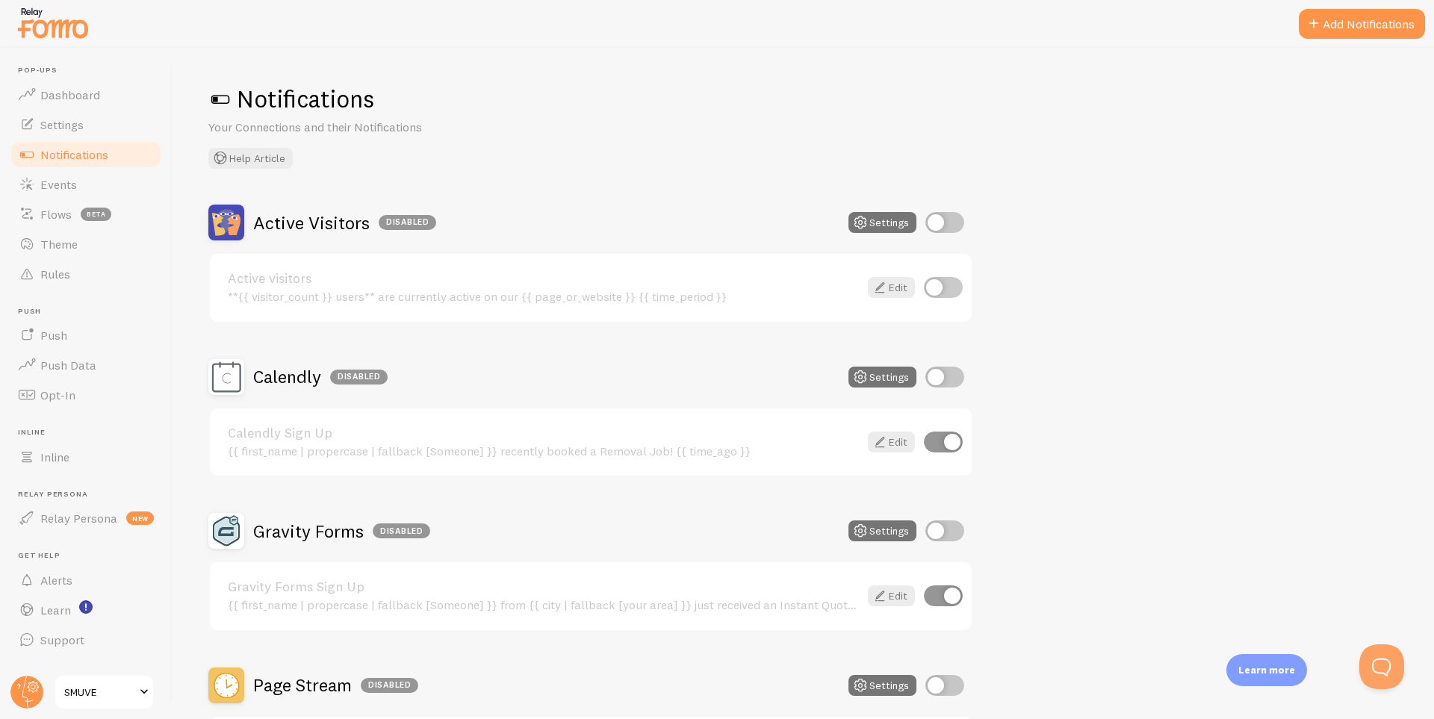
scroll to position [601, 0]
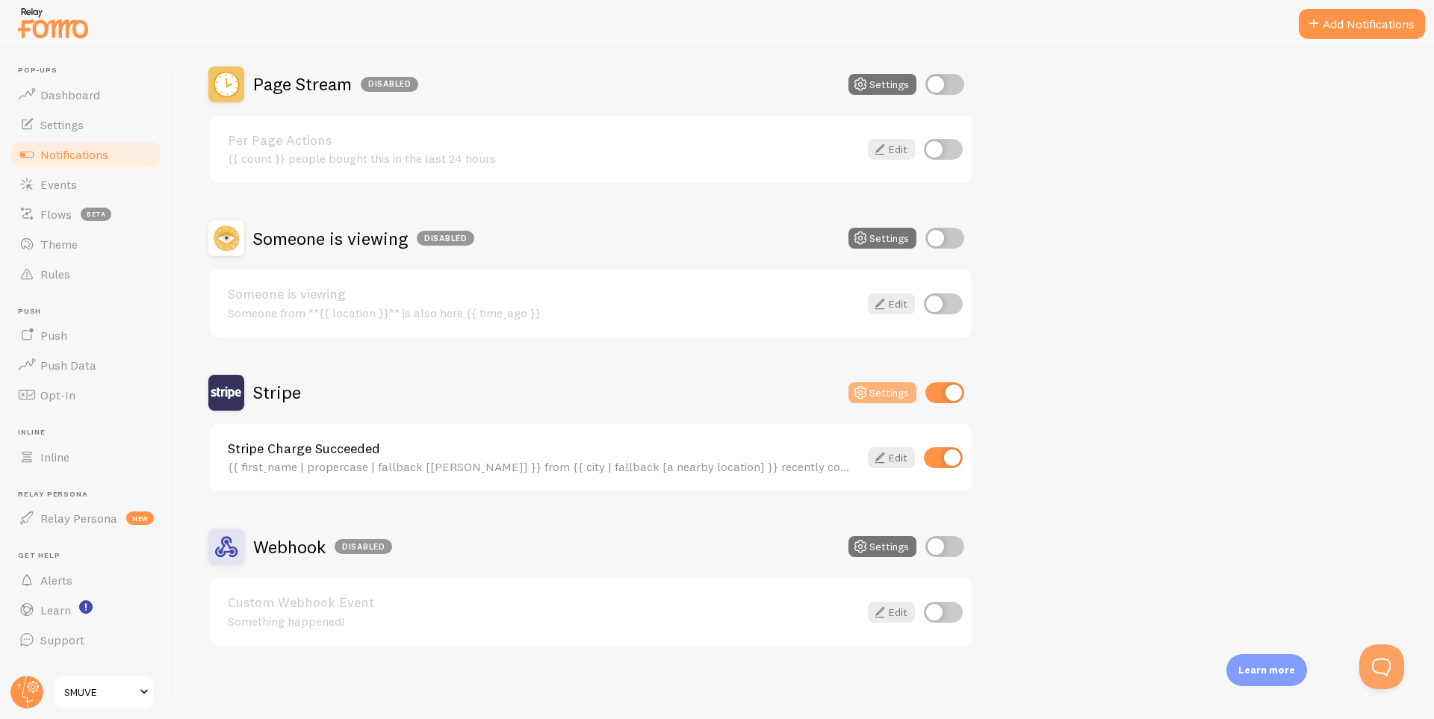
click at [881, 396] on button "Settings" at bounding box center [883, 392] width 68 height 21
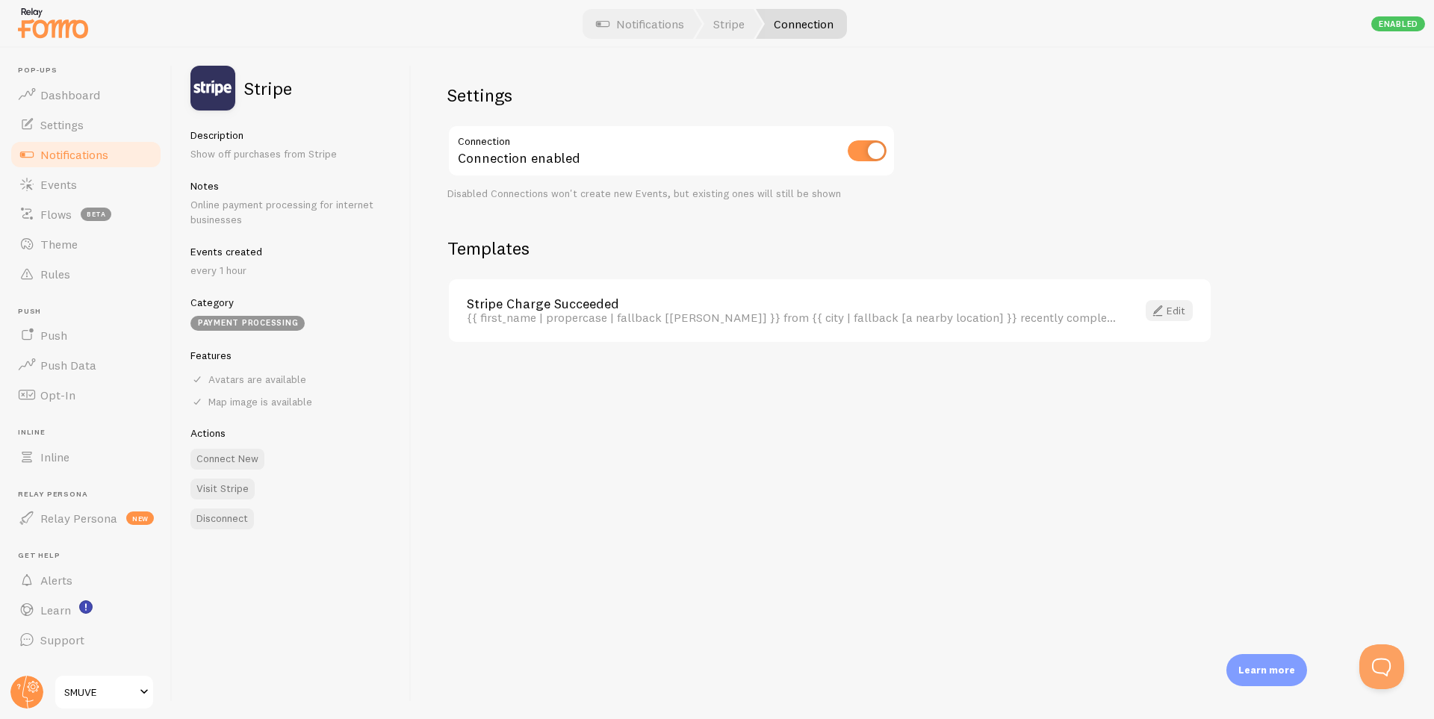
click at [1161, 306] on span at bounding box center [1158, 311] width 18 height 18
click at [236, 459] on button "Connect New" at bounding box center [227, 459] width 74 height 21
click at [69, 187] on span "Events" at bounding box center [58, 184] width 37 height 15
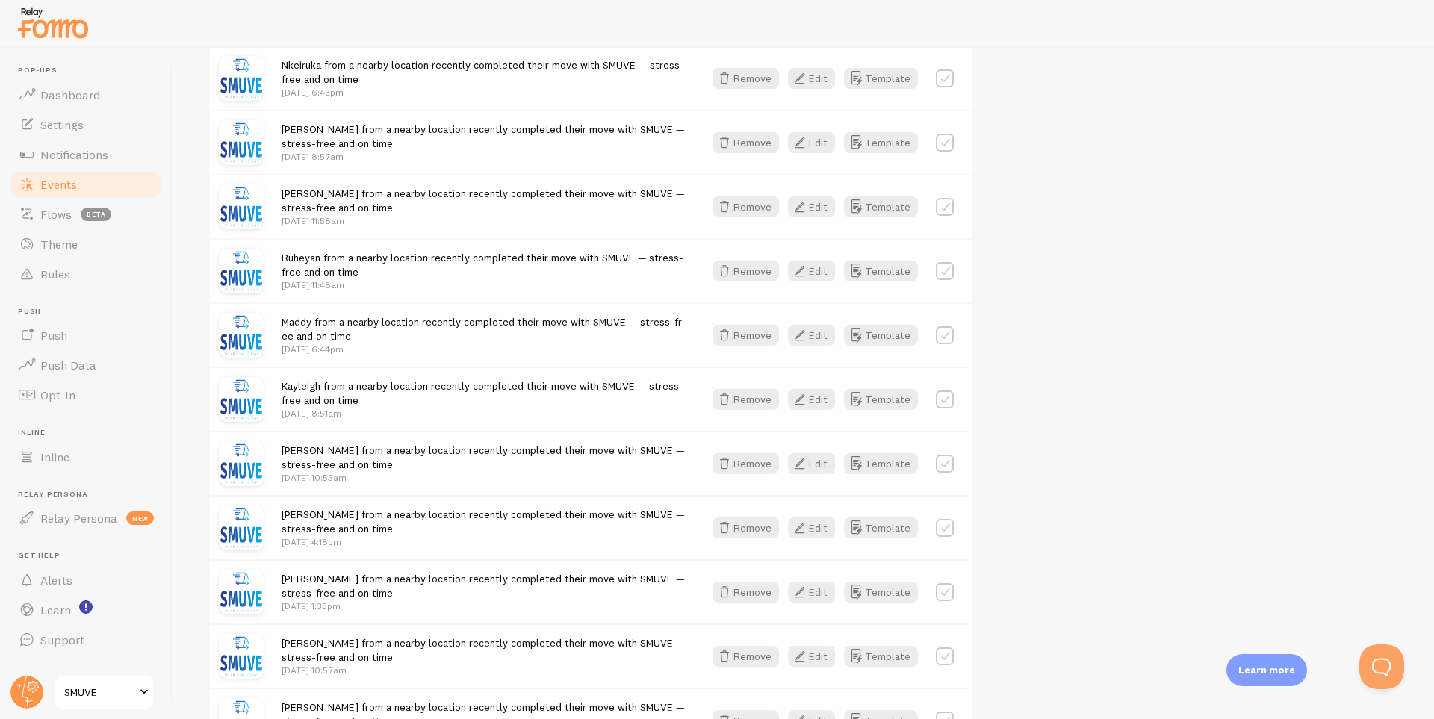
scroll to position [30, 0]
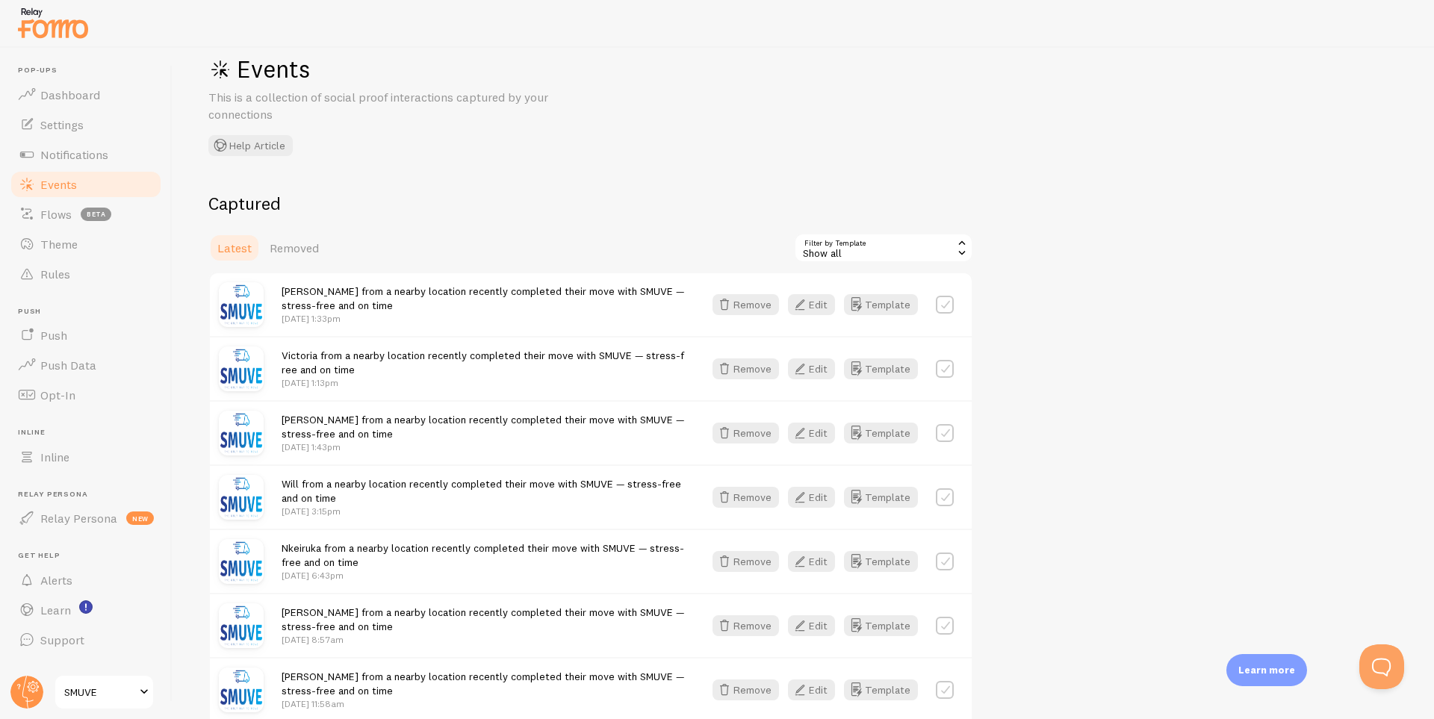
click at [409, 303] on div "[PERSON_NAME] from a nearby location recently completed their move with SMUVE —…" at bounding box center [484, 305] width 404 height 42
click at [798, 303] on icon "button" at bounding box center [800, 305] width 18 height 18
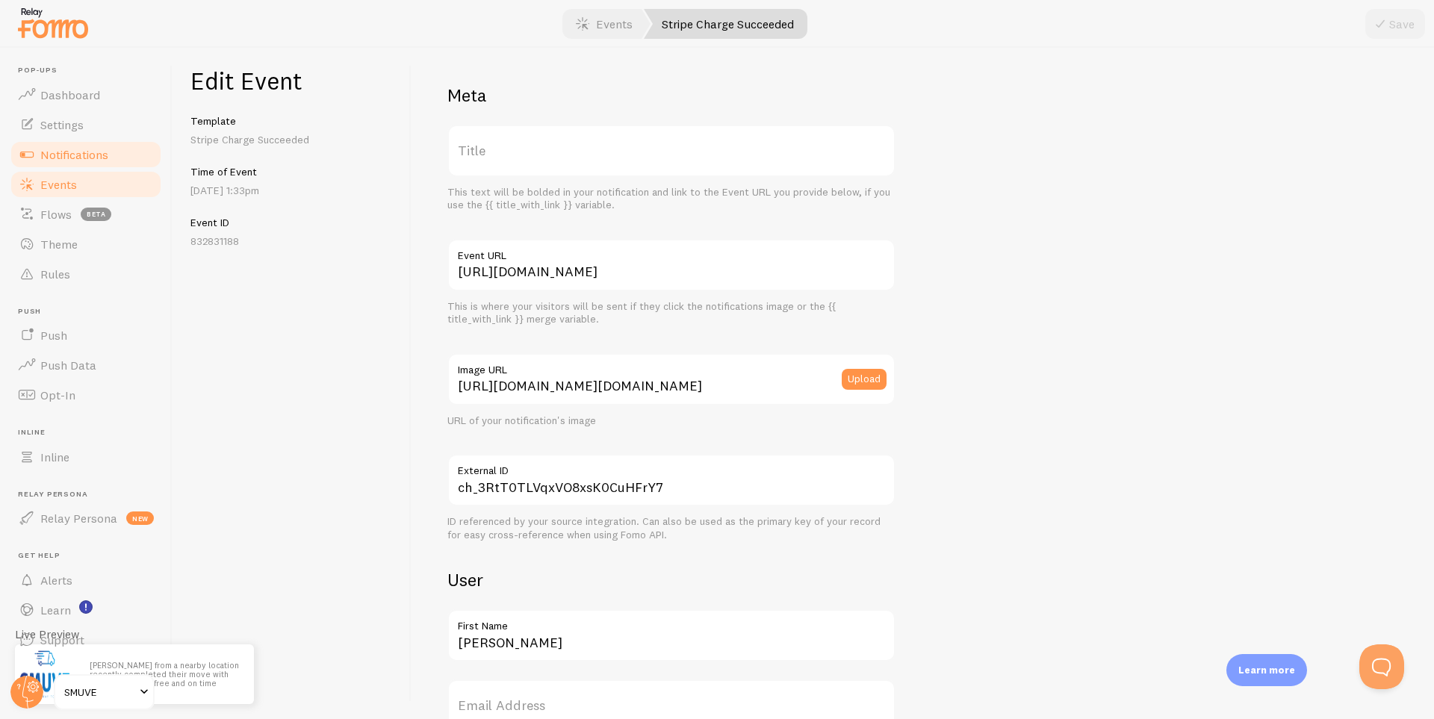
click at [72, 155] on span "Notifications" at bounding box center [74, 154] width 68 height 15
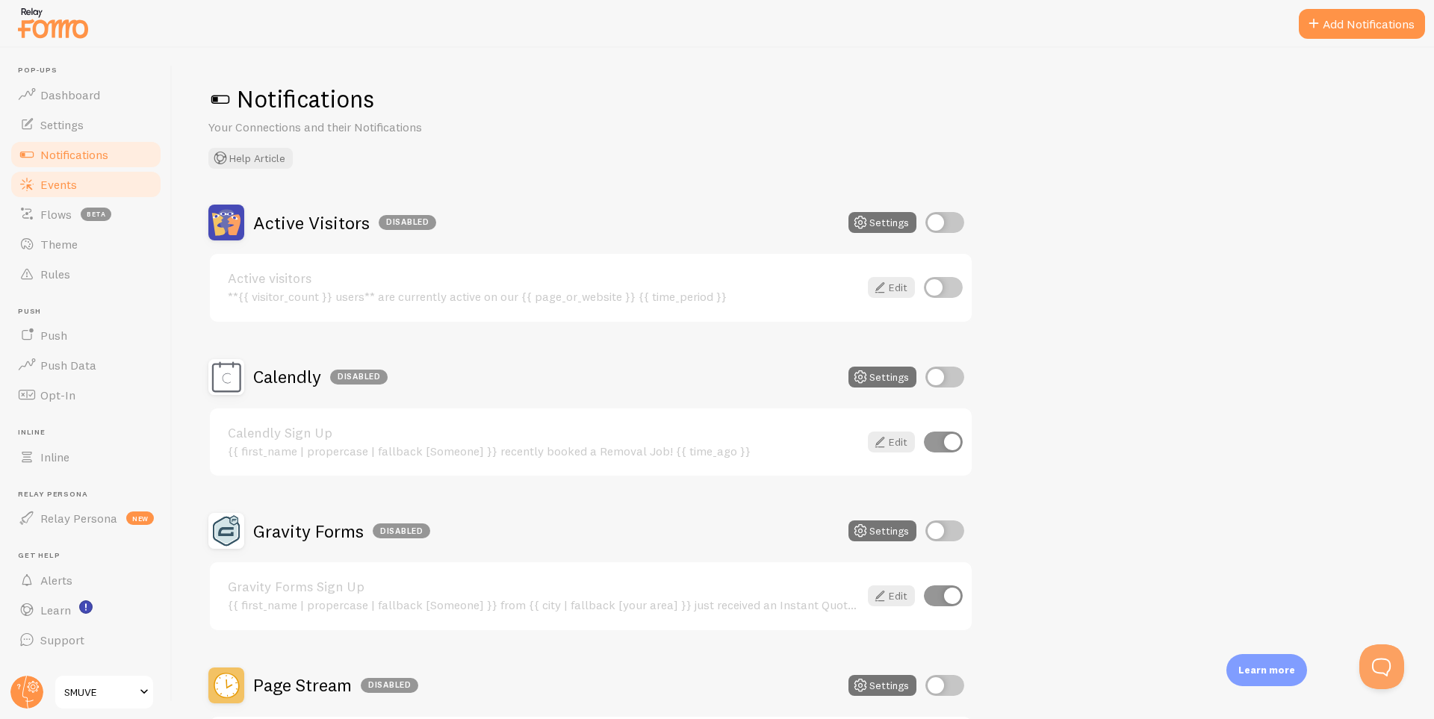
click at [66, 179] on span "Events" at bounding box center [58, 184] width 37 height 15
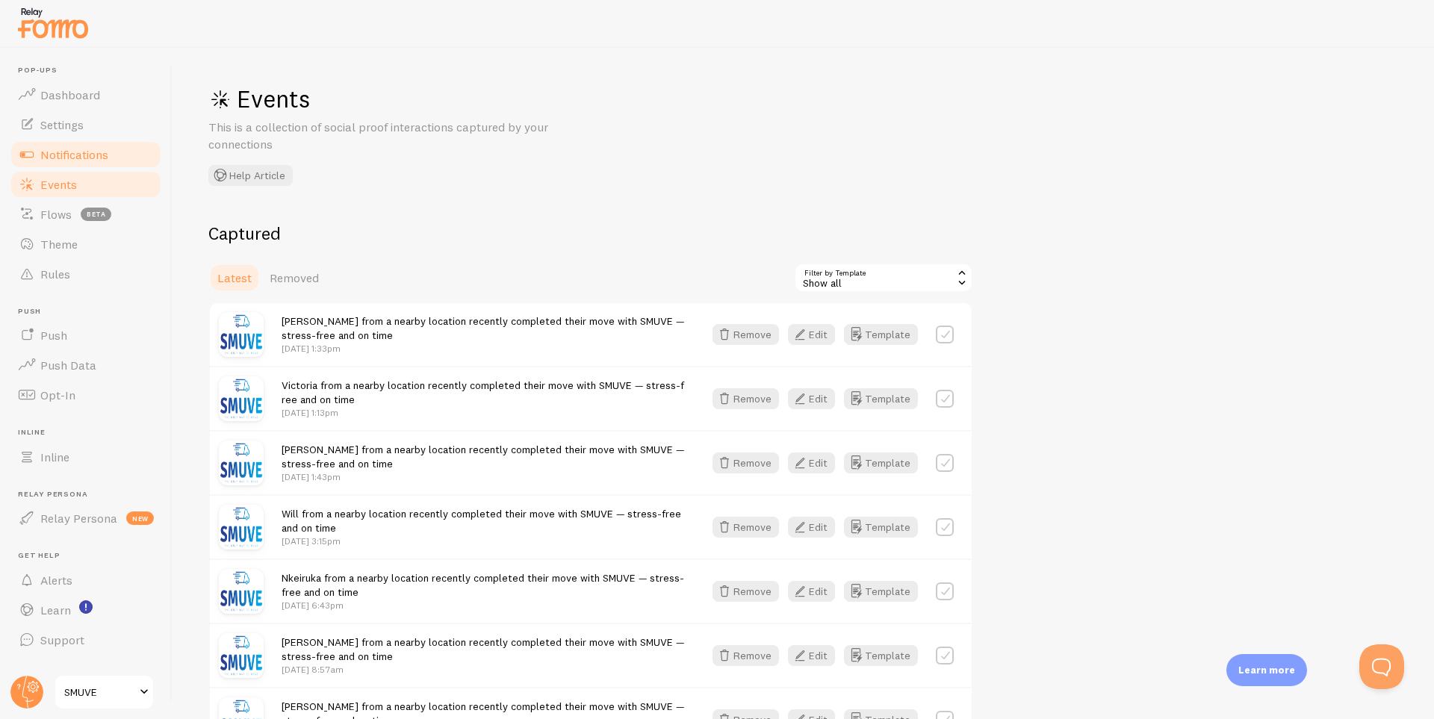
click at [89, 156] on span "Notifications" at bounding box center [74, 154] width 68 height 15
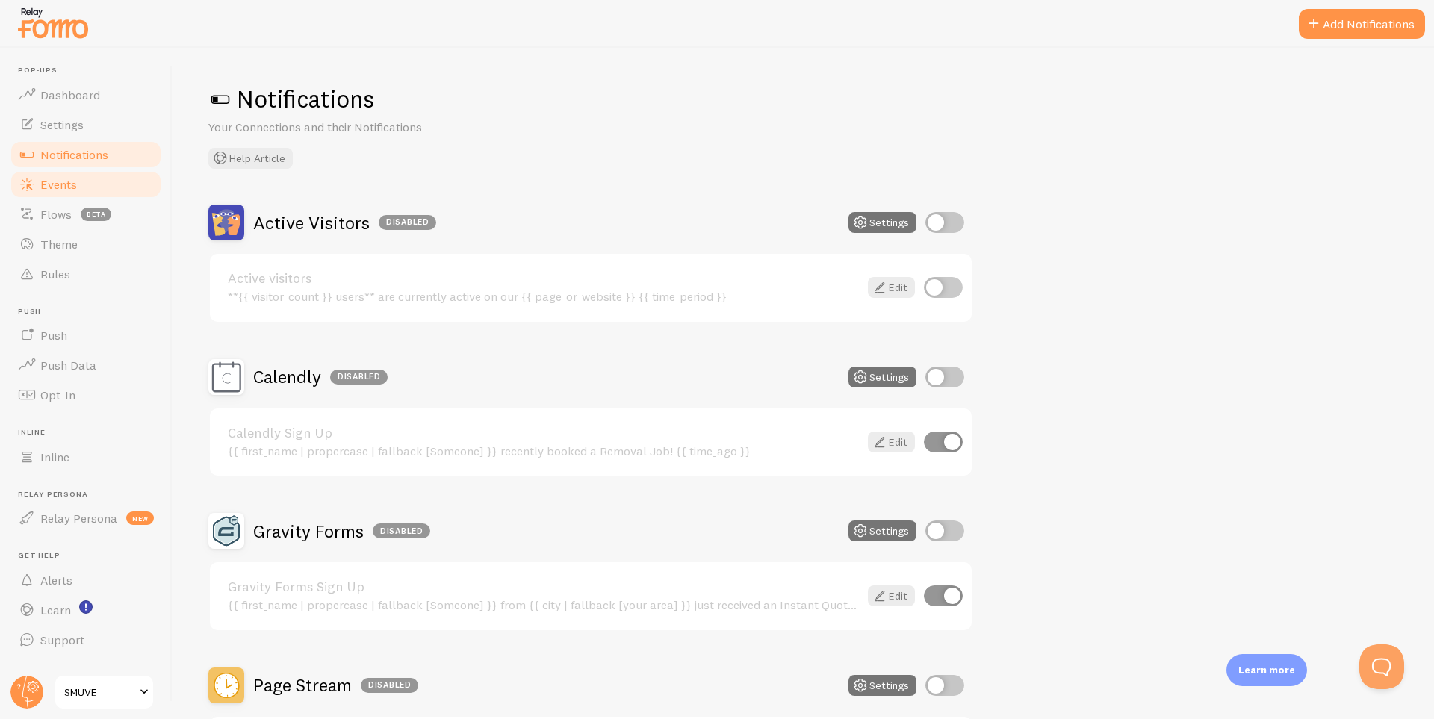
click at [76, 185] on span "Events" at bounding box center [58, 184] width 37 height 15
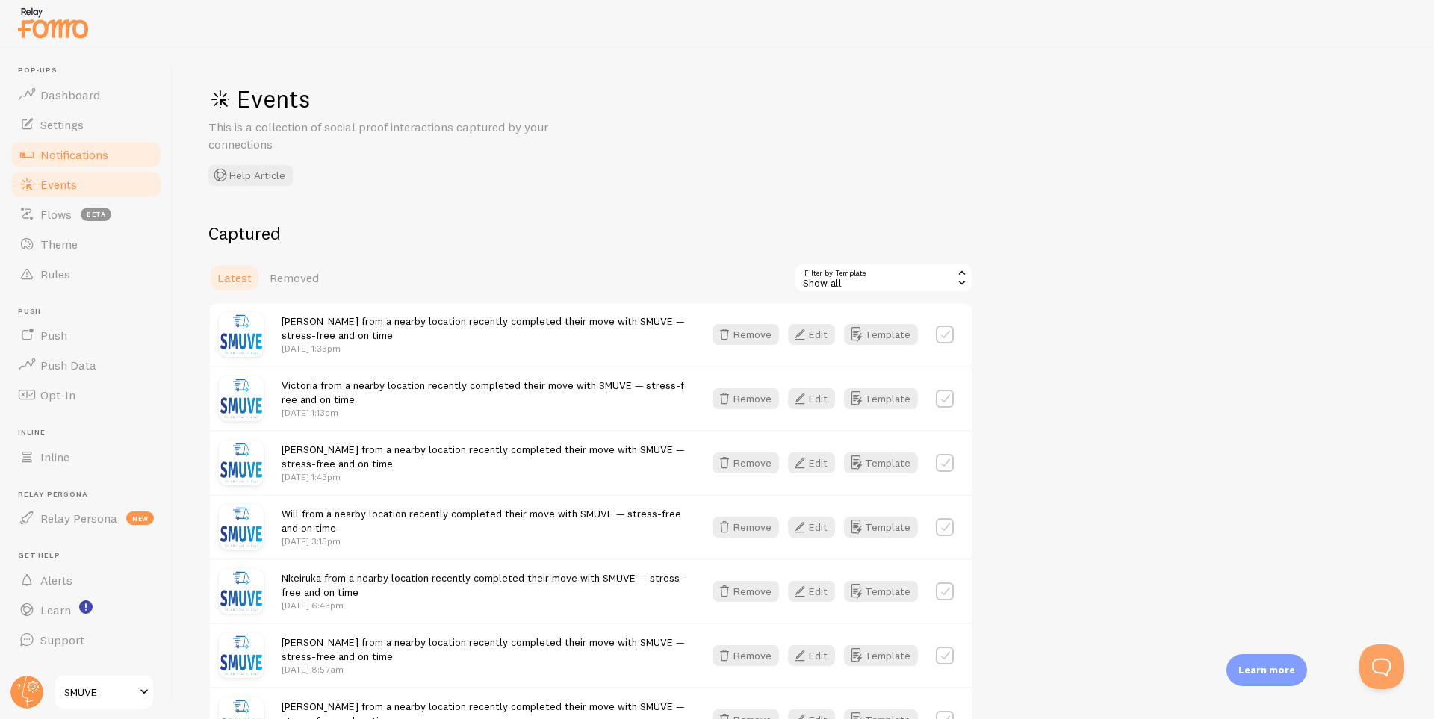
click at [90, 153] on span "Notifications" at bounding box center [74, 154] width 68 height 15
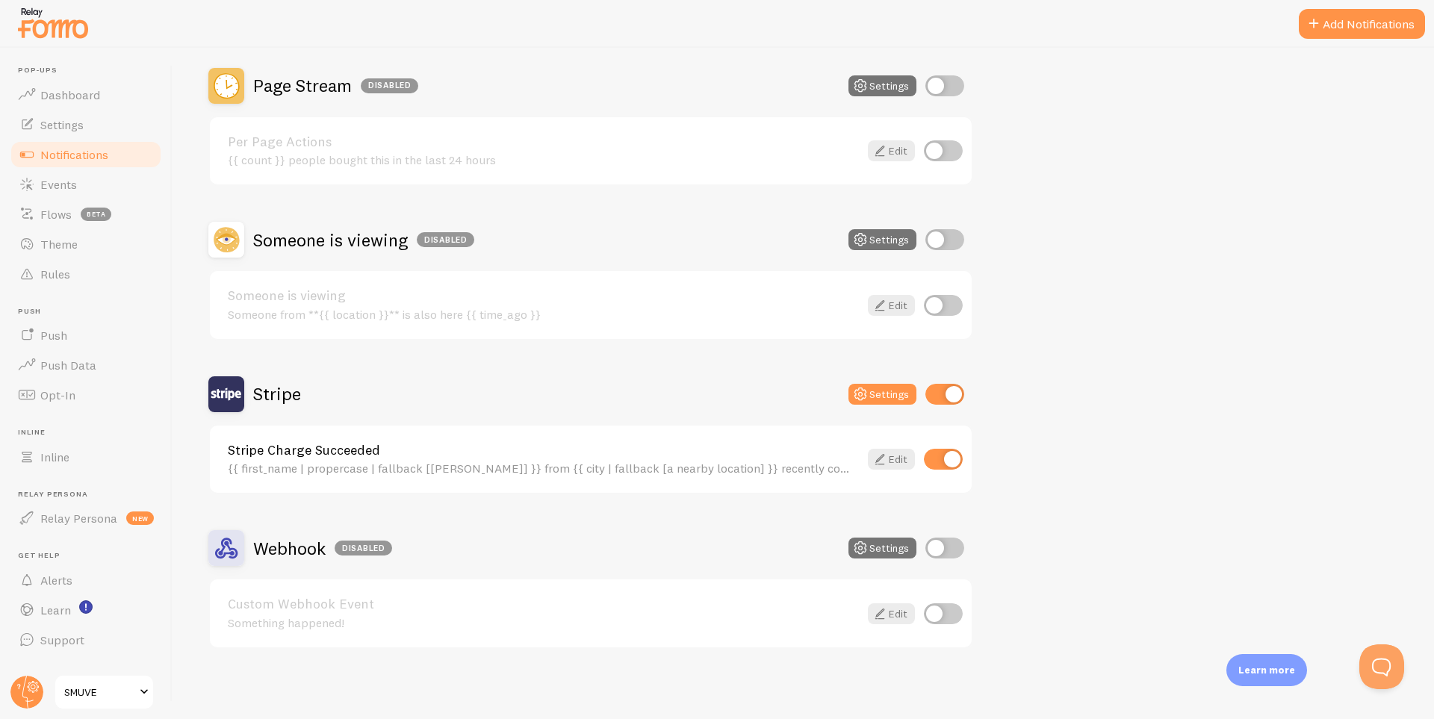
scroll to position [601, 0]
click at [600, 477] on div "Stripe Charge Succeeded {{ first_name | propercase | fallback [[PERSON_NAME]] }…" at bounding box center [591, 458] width 762 height 68
click at [646, 458] on div "Stripe Charge Succeeded {{ first_name | propercase | fallback [[PERSON_NAME]] }…" at bounding box center [543, 458] width 631 height 32
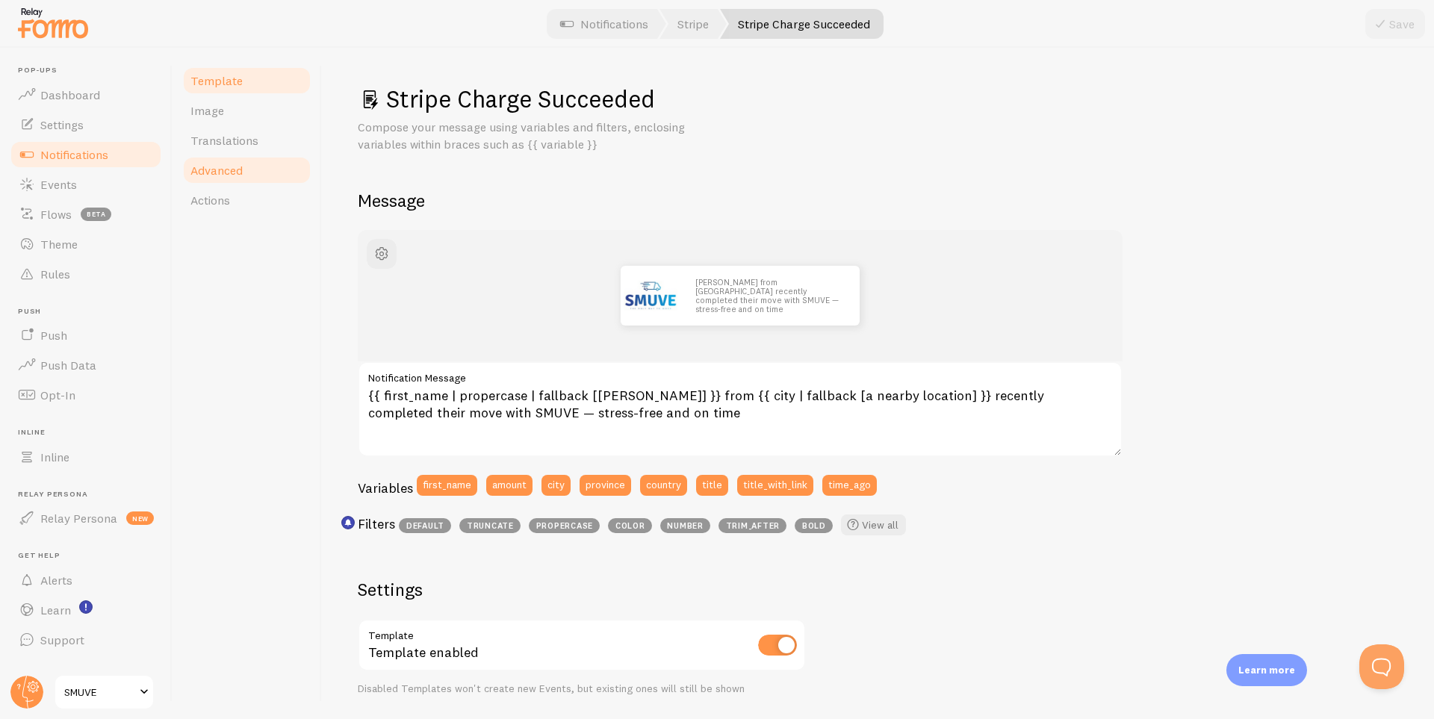
click at [226, 173] on span "Advanced" at bounding box center [216, 170] width 52 height 15
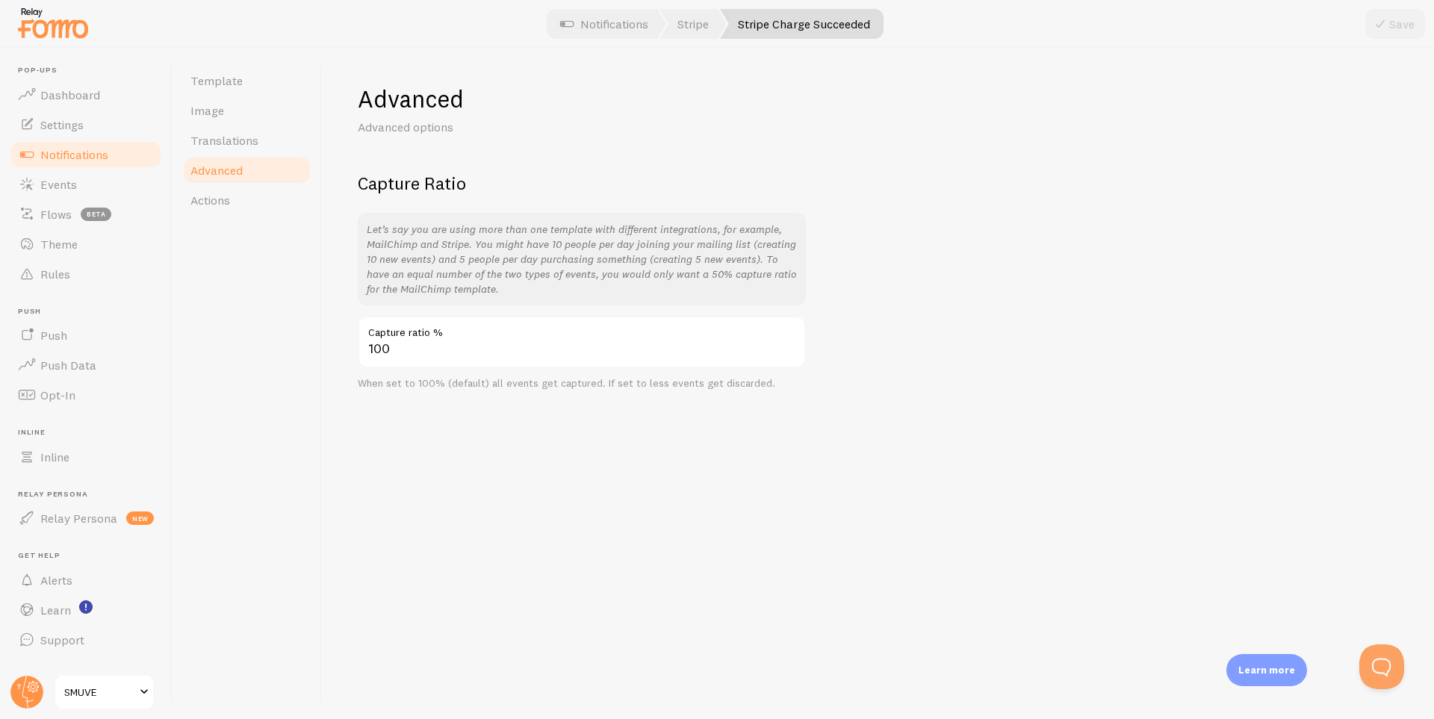
click at [795, 22] on link "Stripe Charge Succeeded" at bounding box center [802, 24] width 164 height 30
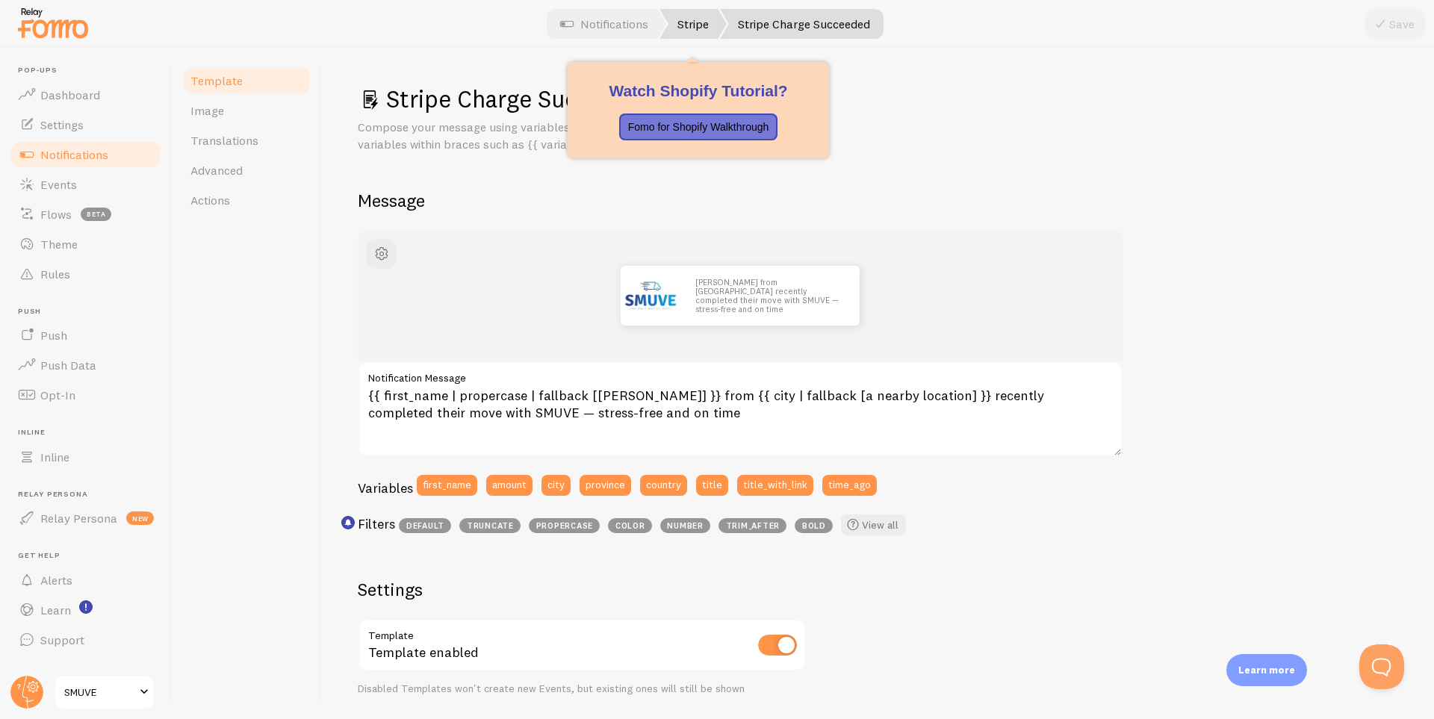
click at [705, 24] on link "Stripe" at bounding box center [693, 24] width 67 height 30
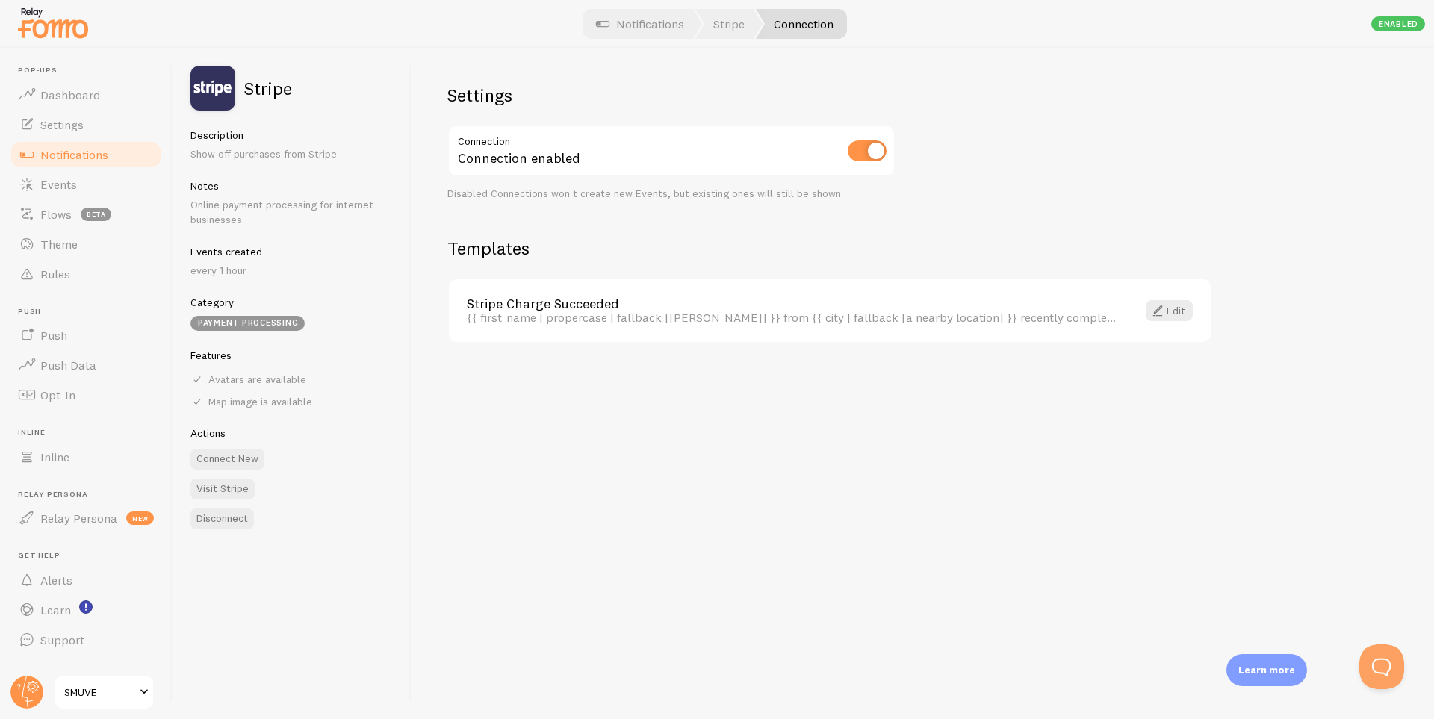
click at [809, 17] on link "Connection" at bounding box center [801, 24] width 91 height 30
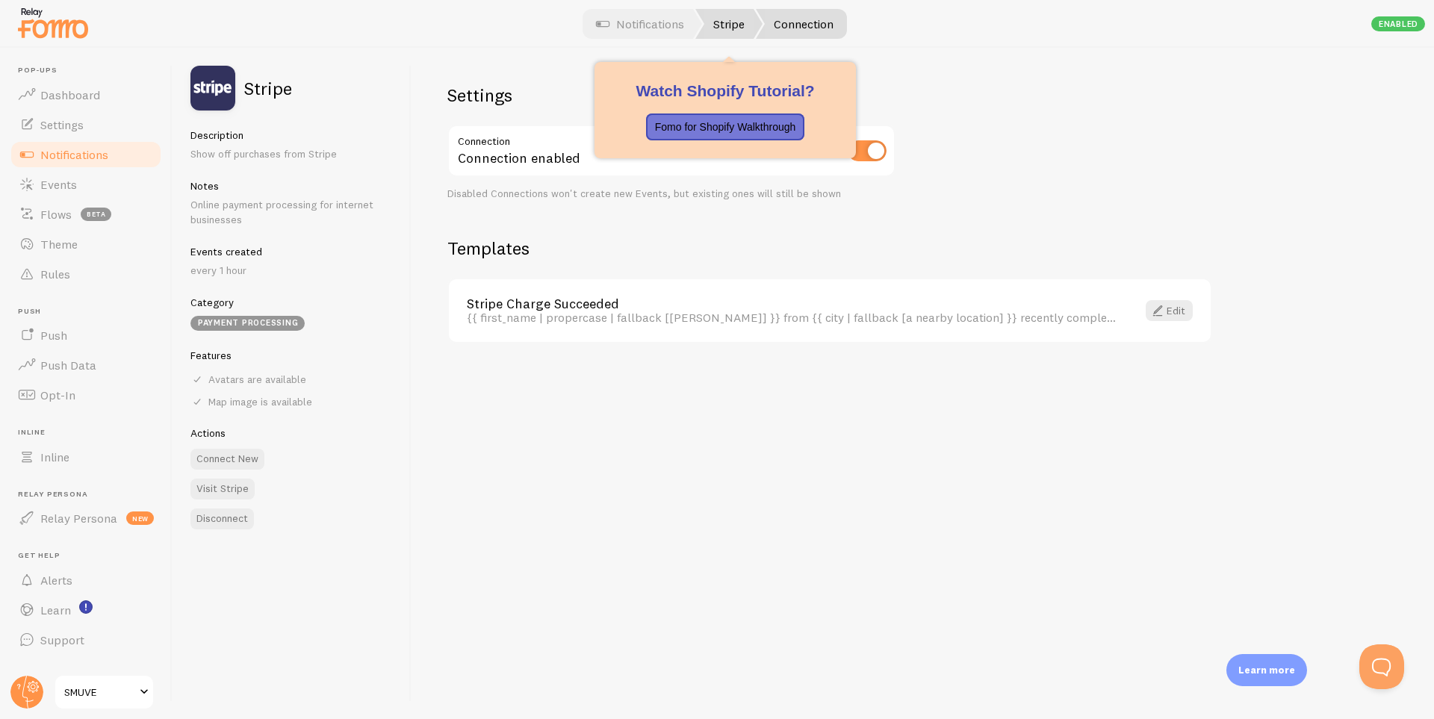
click at [725, 14] on link "Stripe" at bounding box center [728, 24] width 67 height 30
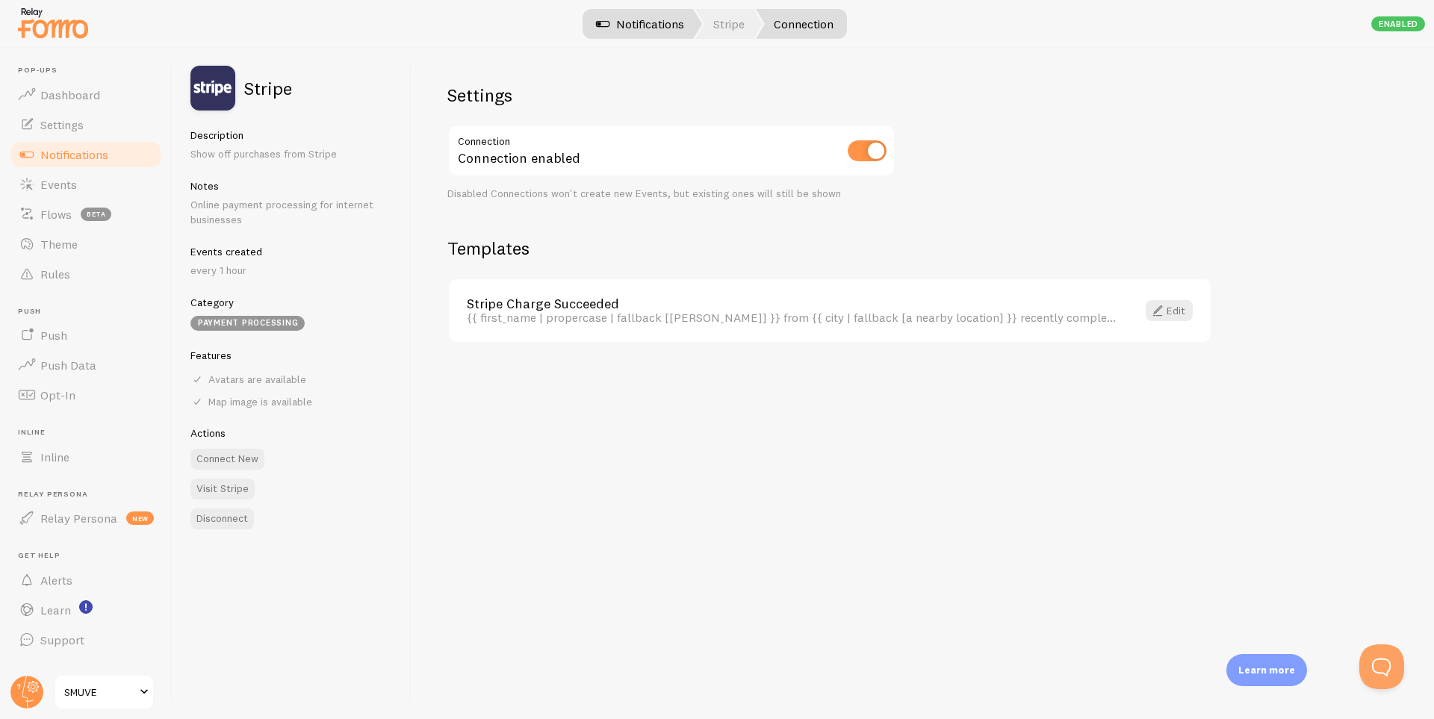
click at [676, 16] on link "Notifications" at bounding box center [640, 24] width 124 height 30
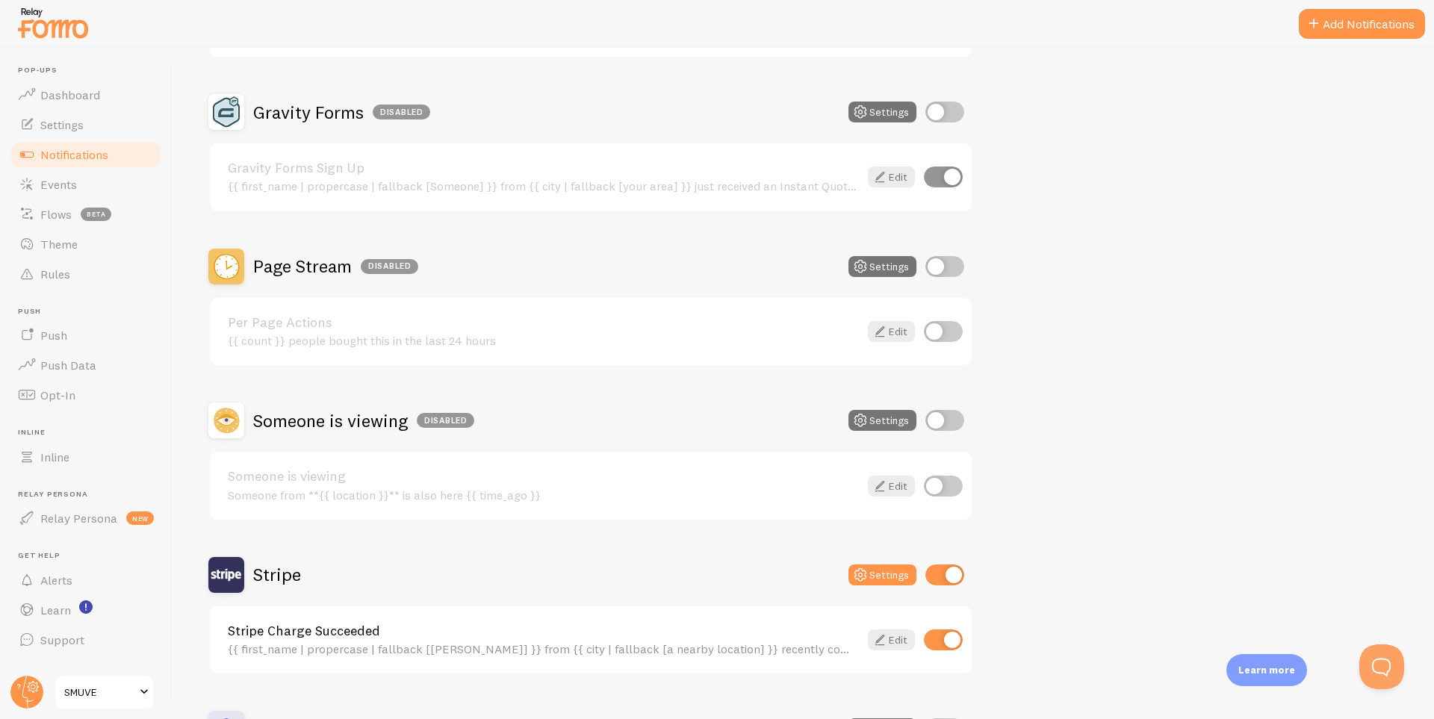
scroll to position [601, 0]
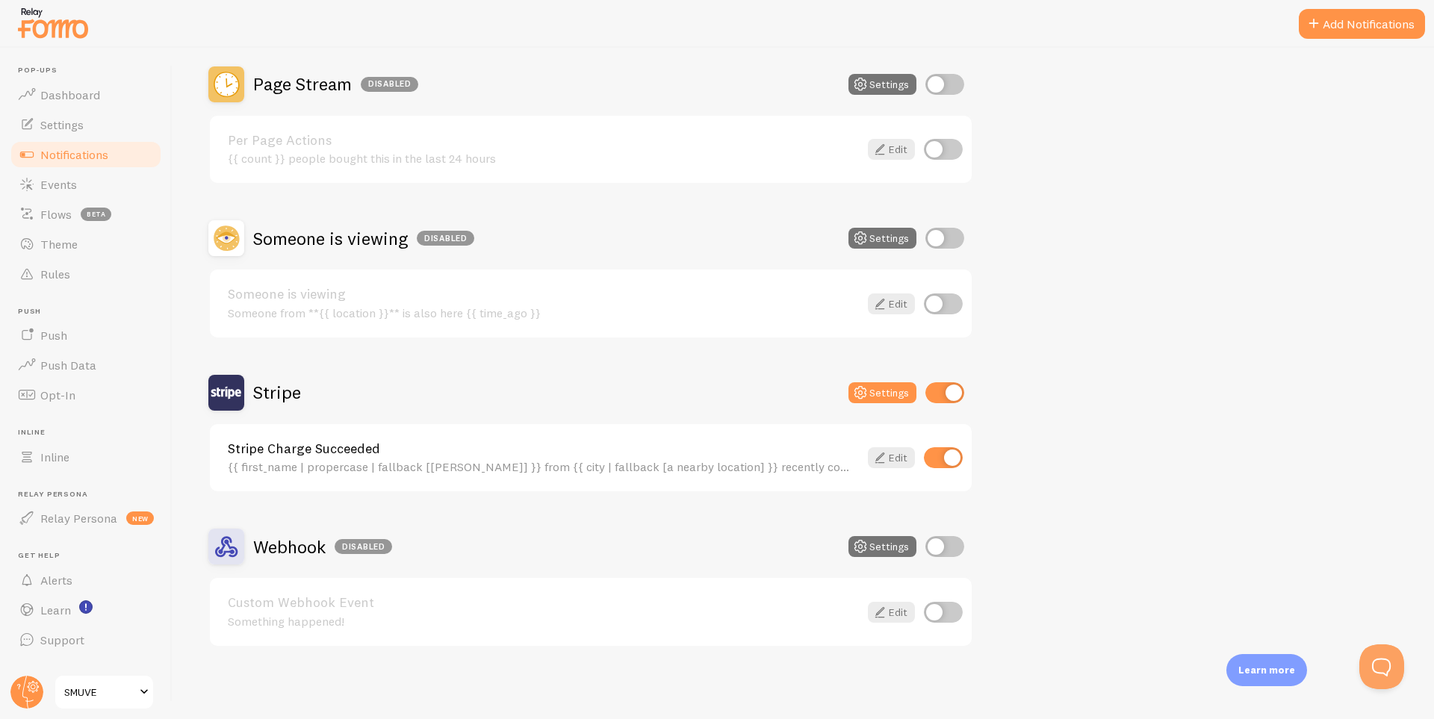
drag, startPoint x: 598, startPoint y: 131, endPoint x: 590, endPoint y: 143, distance: 14.7
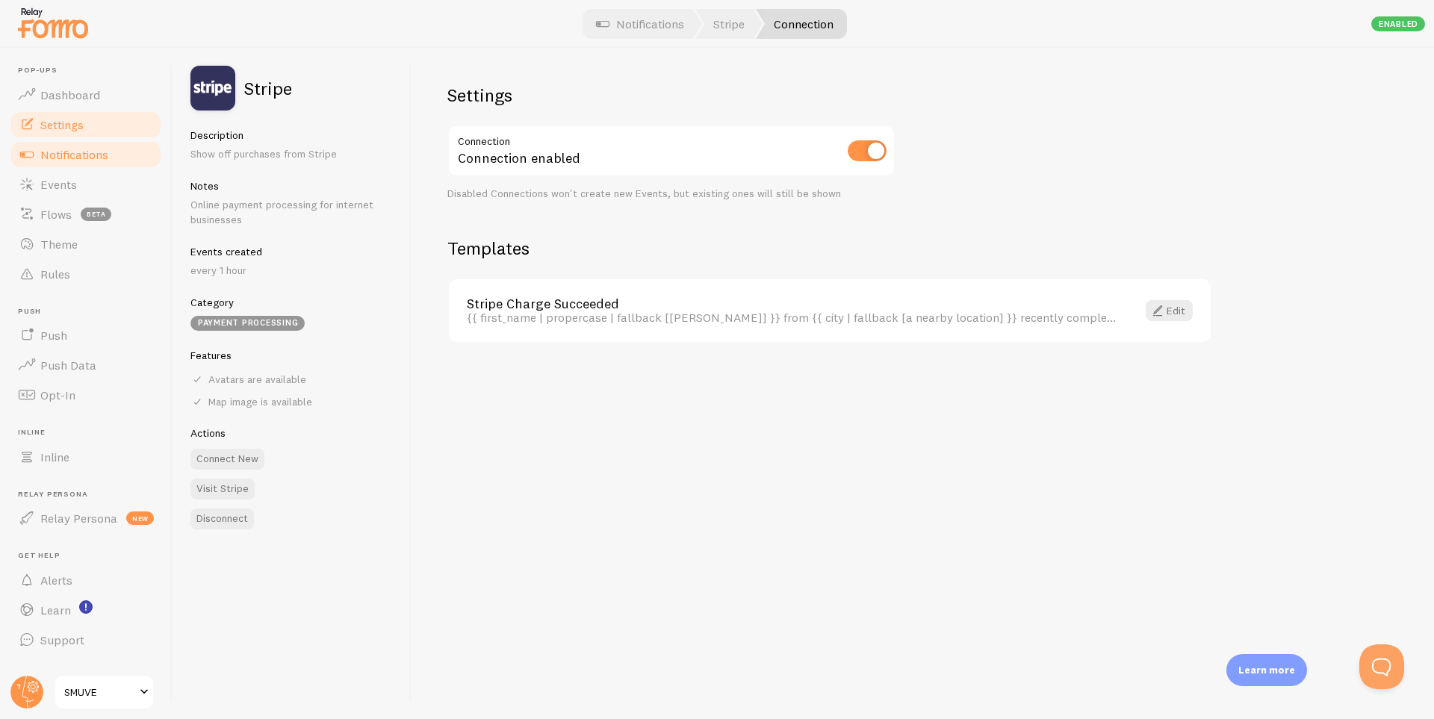
click at [51, 113] on link "Settings" at bounding box center [86, 125] width 154 height 30
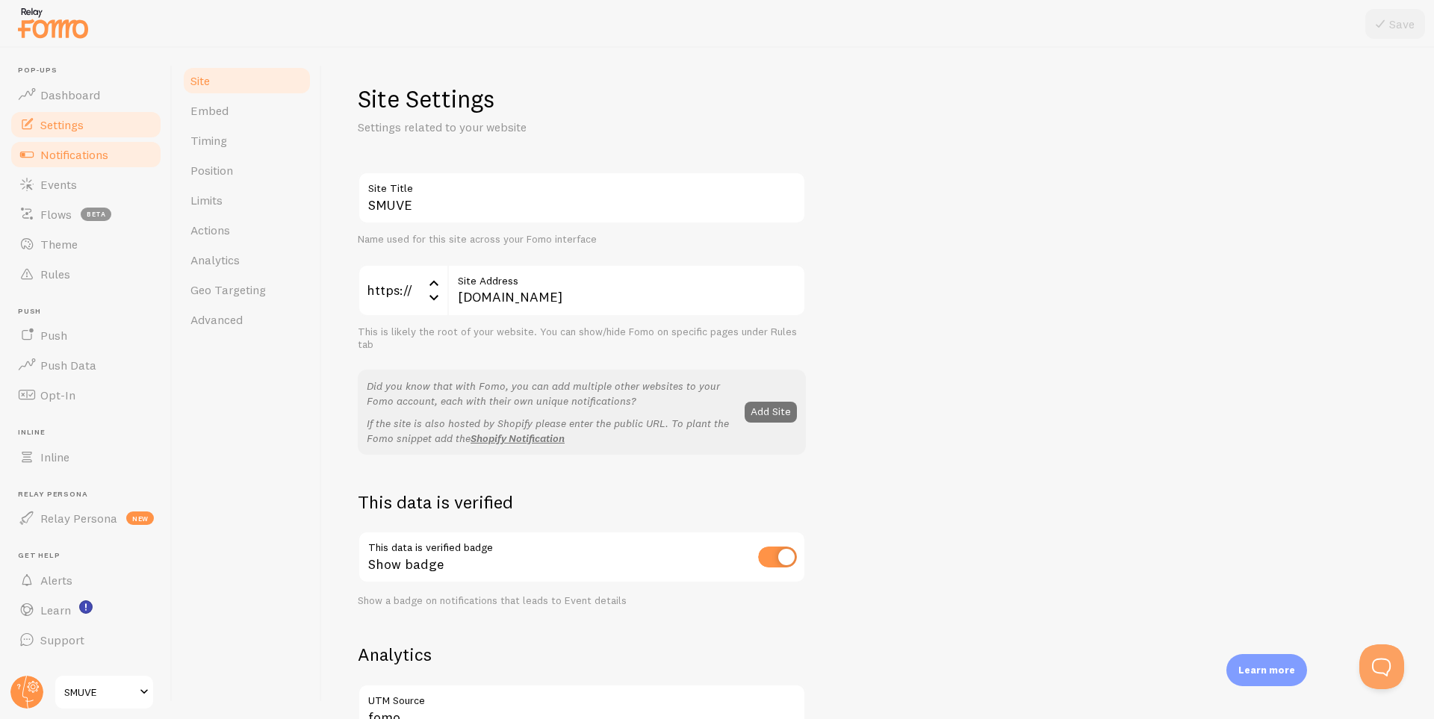
click at [61, 152] on span "Notifications" at bounding box center [74, 154] width 68 height 15
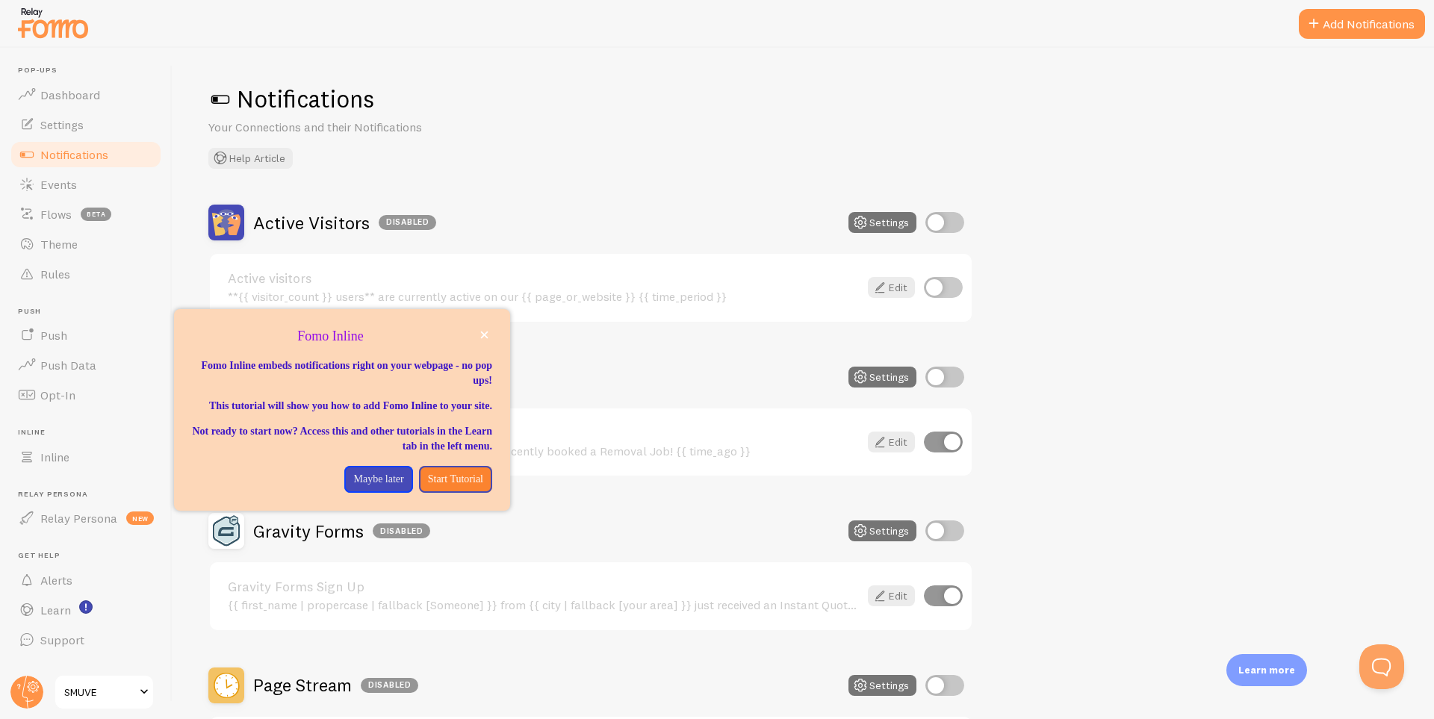
click at [133, 686] on span "SMUVE" at bounding box center [99, 692] width 71 height 18
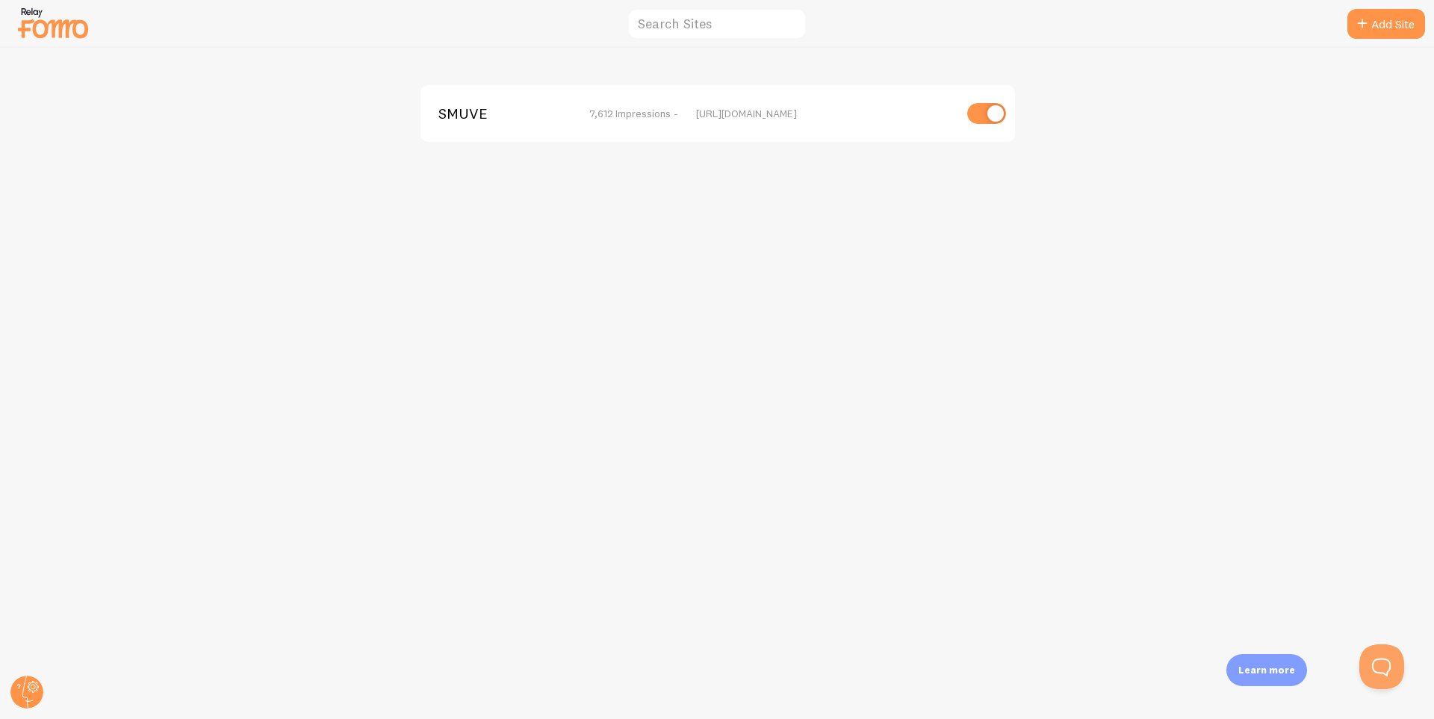
click at [465, 118] on span "SMUVE" at bounding box center [498, 113] width 120 height 13
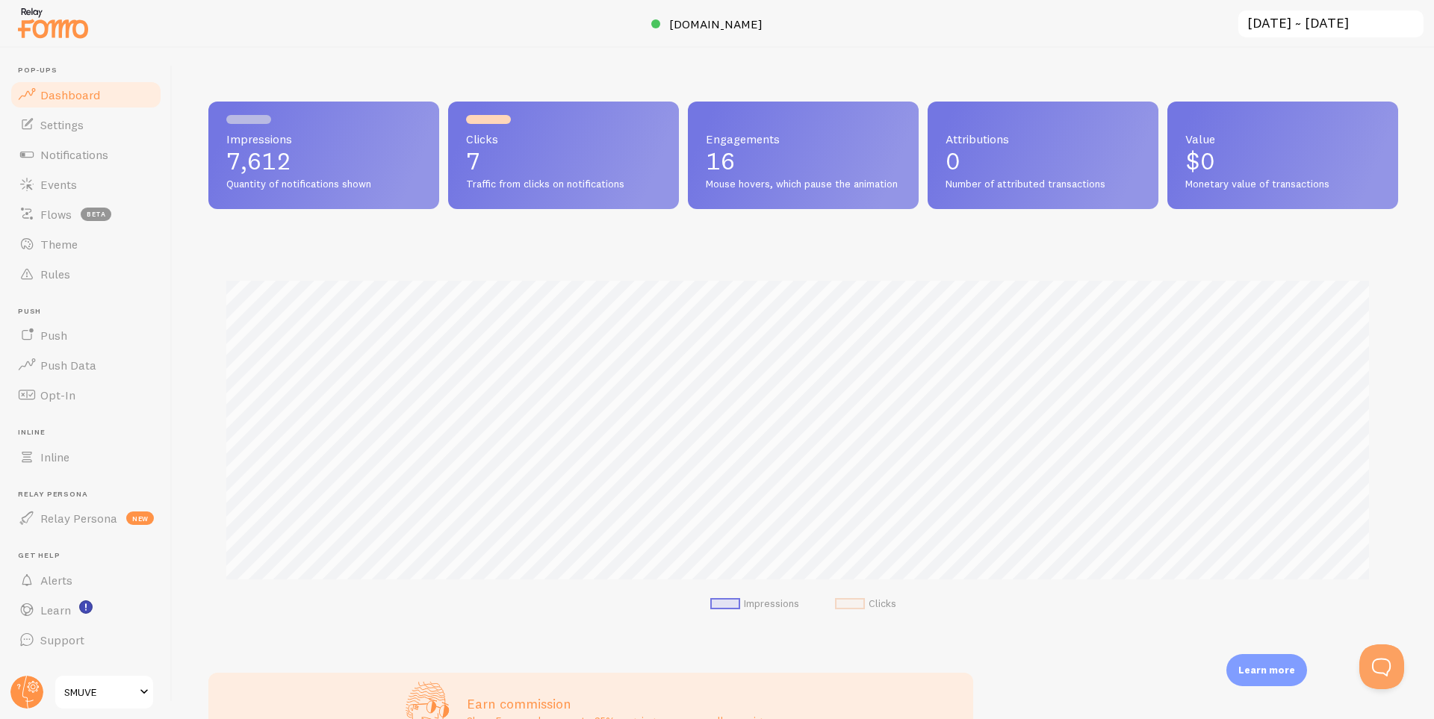
scroll to position [392, 1179]
click at [1366, 27] on input "[DATE] ~ [DATE]" at bounding box center [1331, 24] width 188 height 31
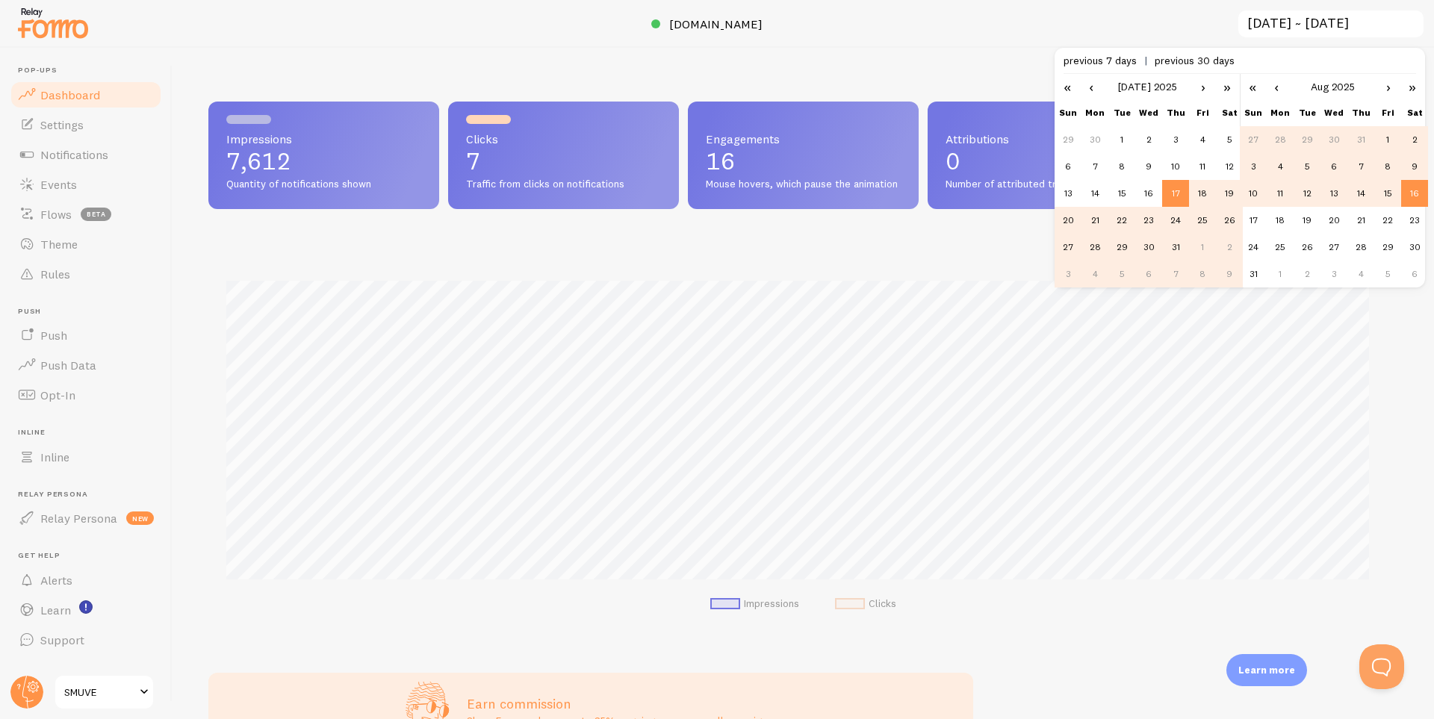
click at [989, 18] on div at bounding box center [717, 24] width 1434 height 48
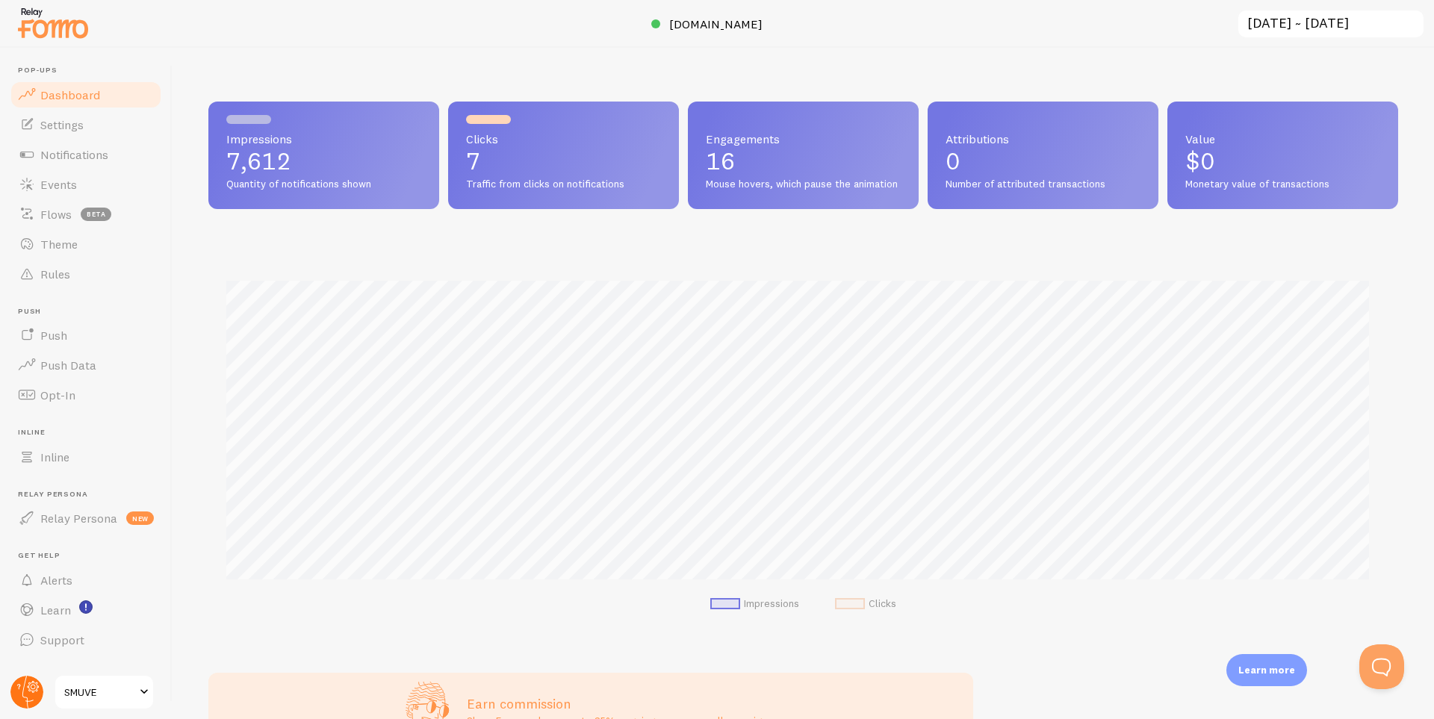
click at [22, 683] on circle at bounding box center [26, 692] width 33 height 33
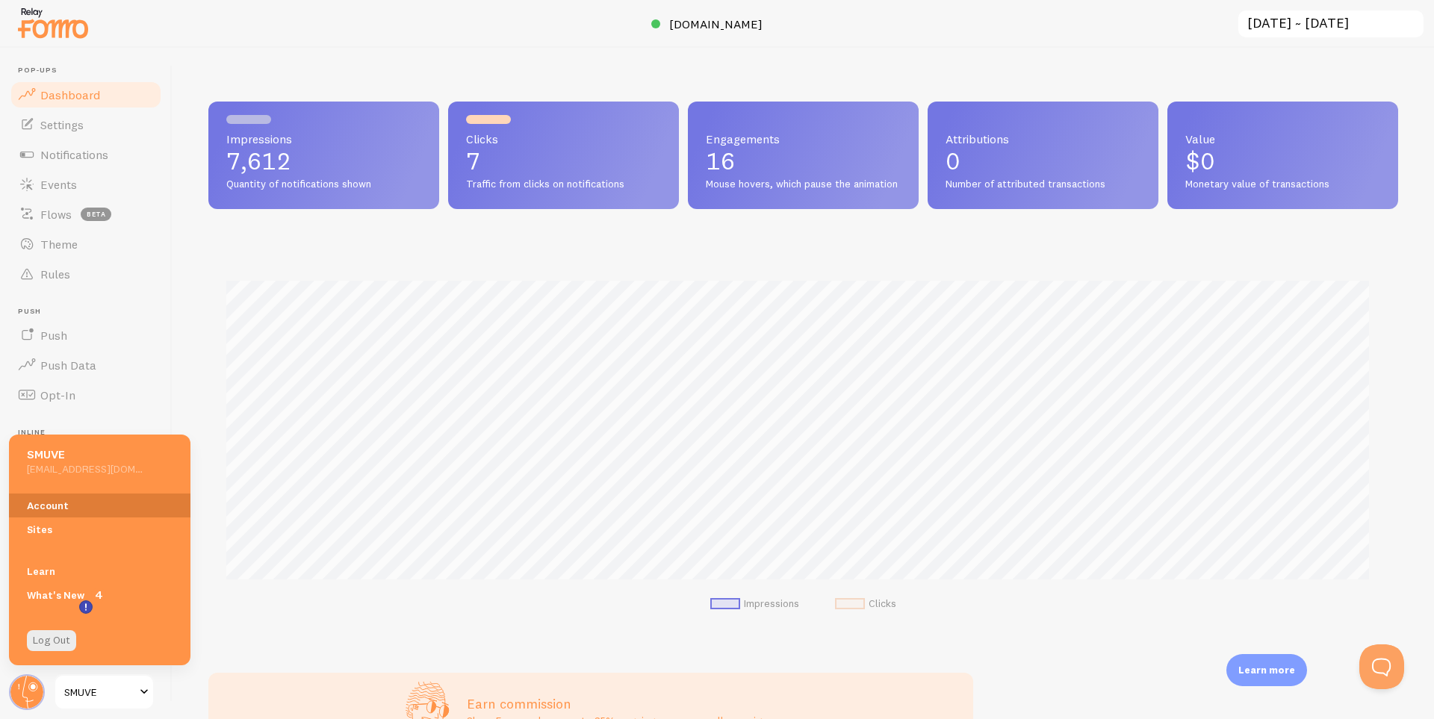
click at [79, 498] on link "Account" at bounding box center [100, 506] width 182 height 24
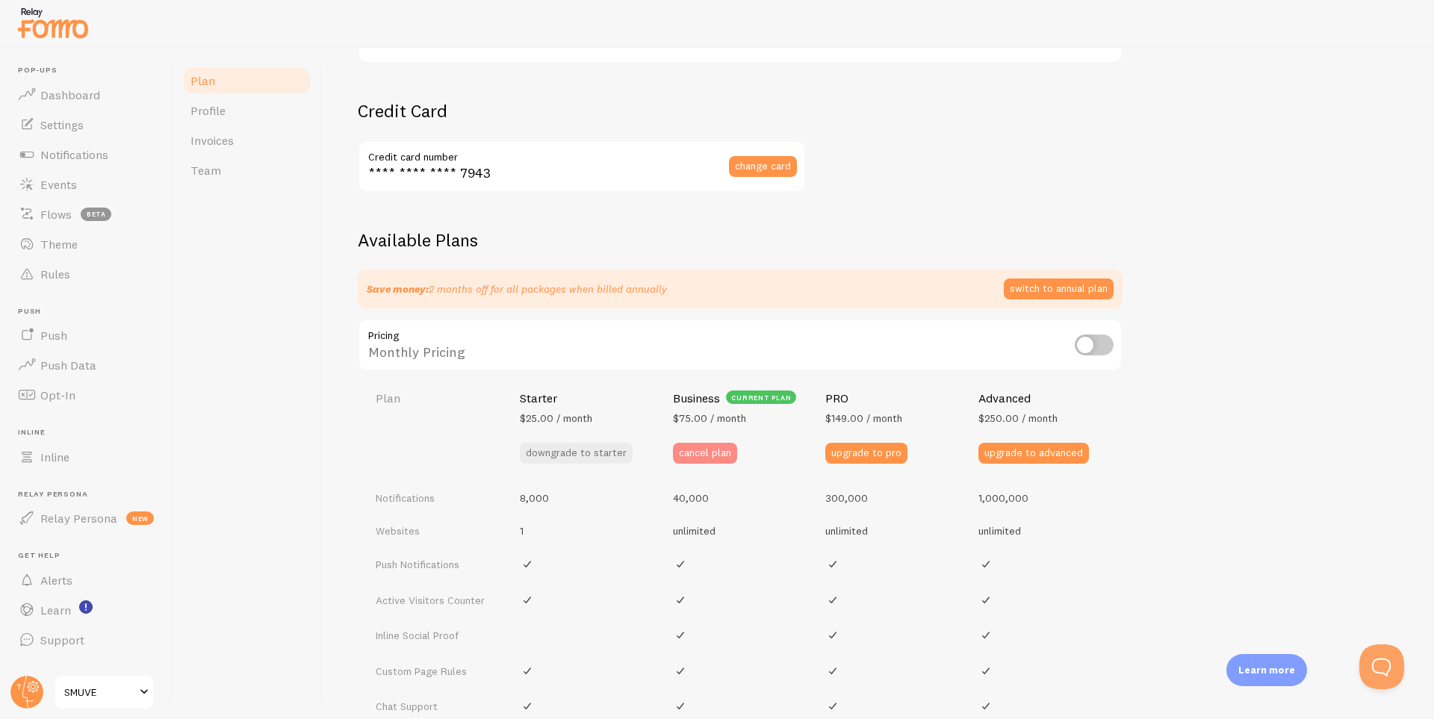
scroll to position [373, 0]
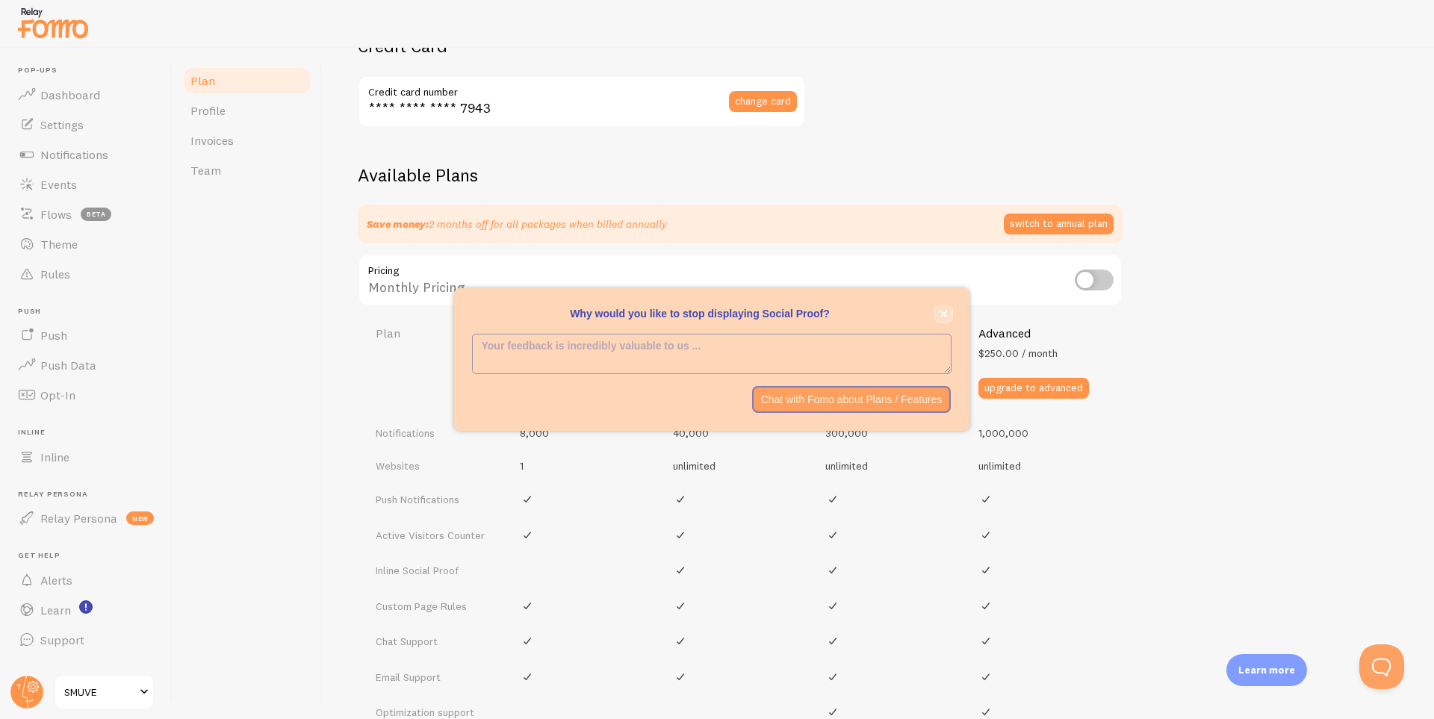
click at [948, 315] on button "close," at bounding box center [944, 314] width 16 height 16
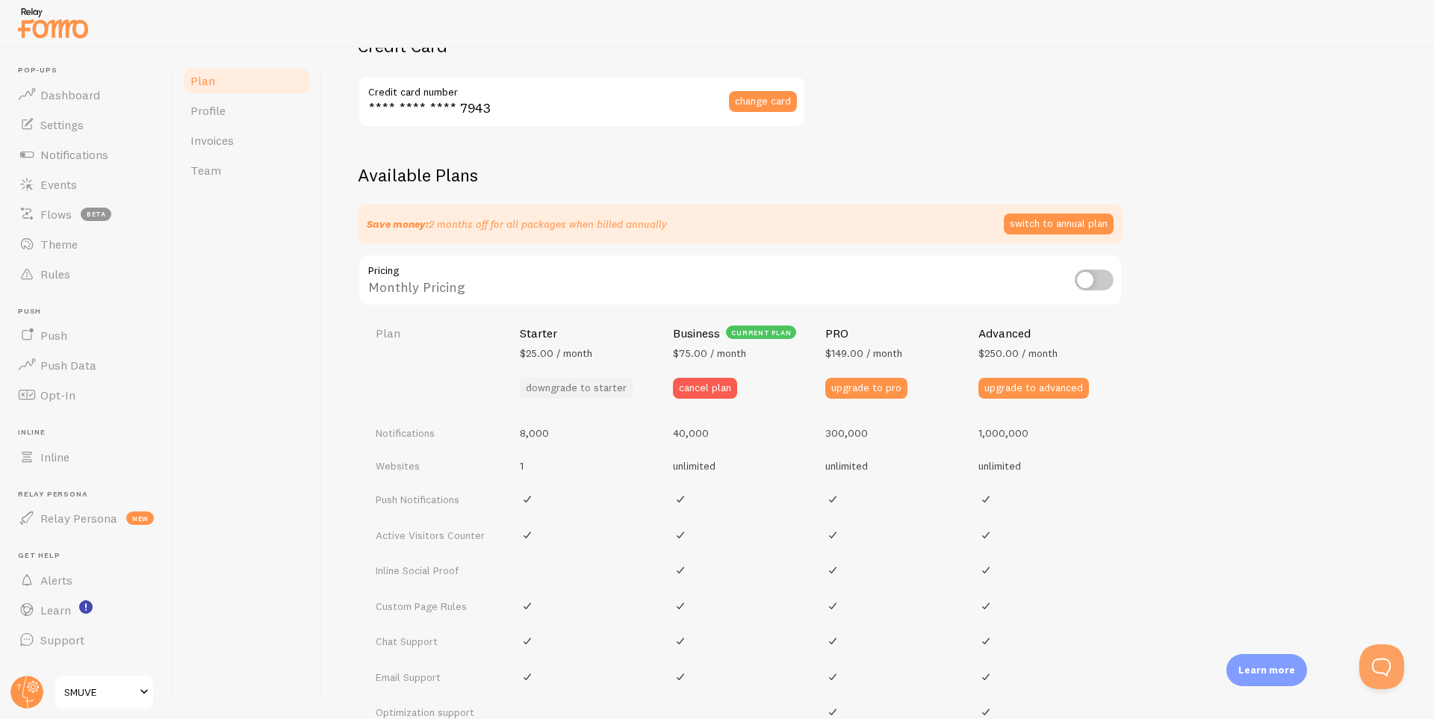
click at [577, 388] on button "downgrade to starter" at bounding box center [576, 388] width 113 height 21
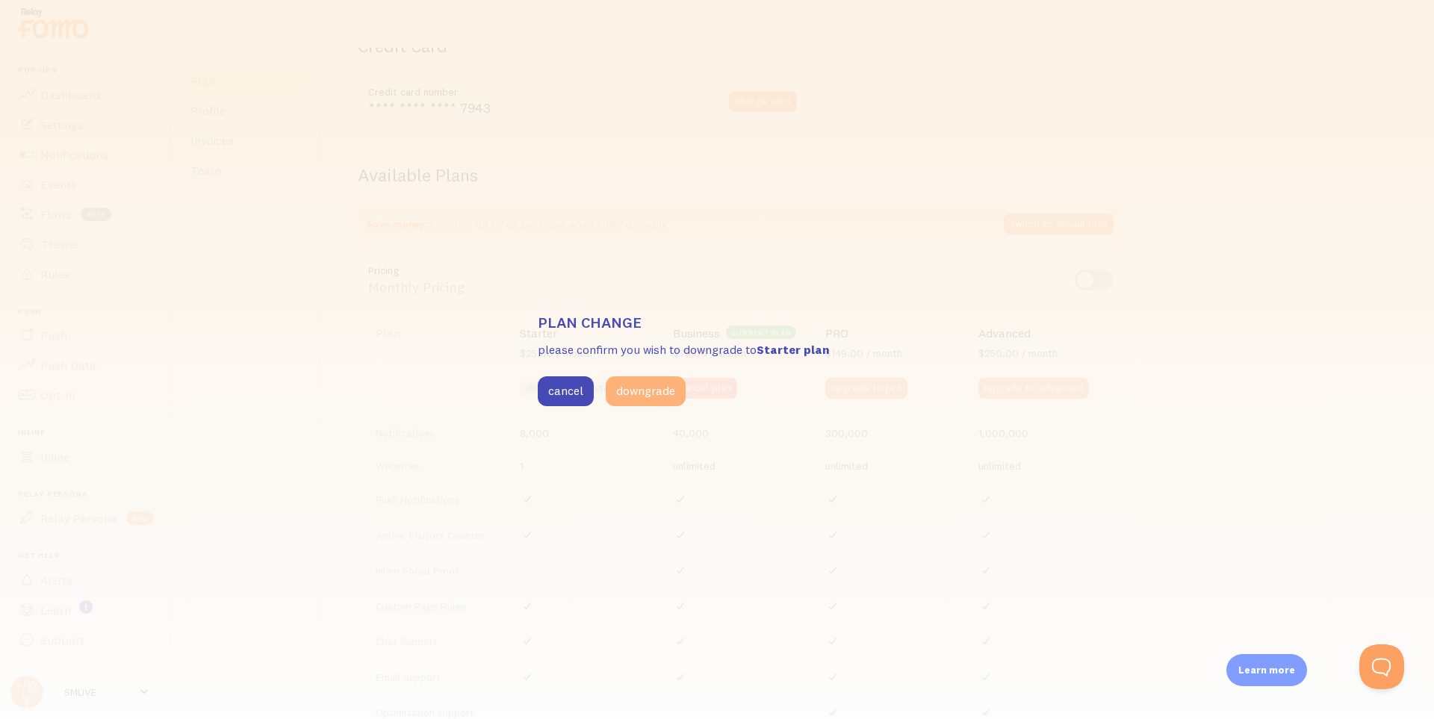
click at [655, 394] on button "downgrade" at bounding box center [646, 391] width 80 height 30
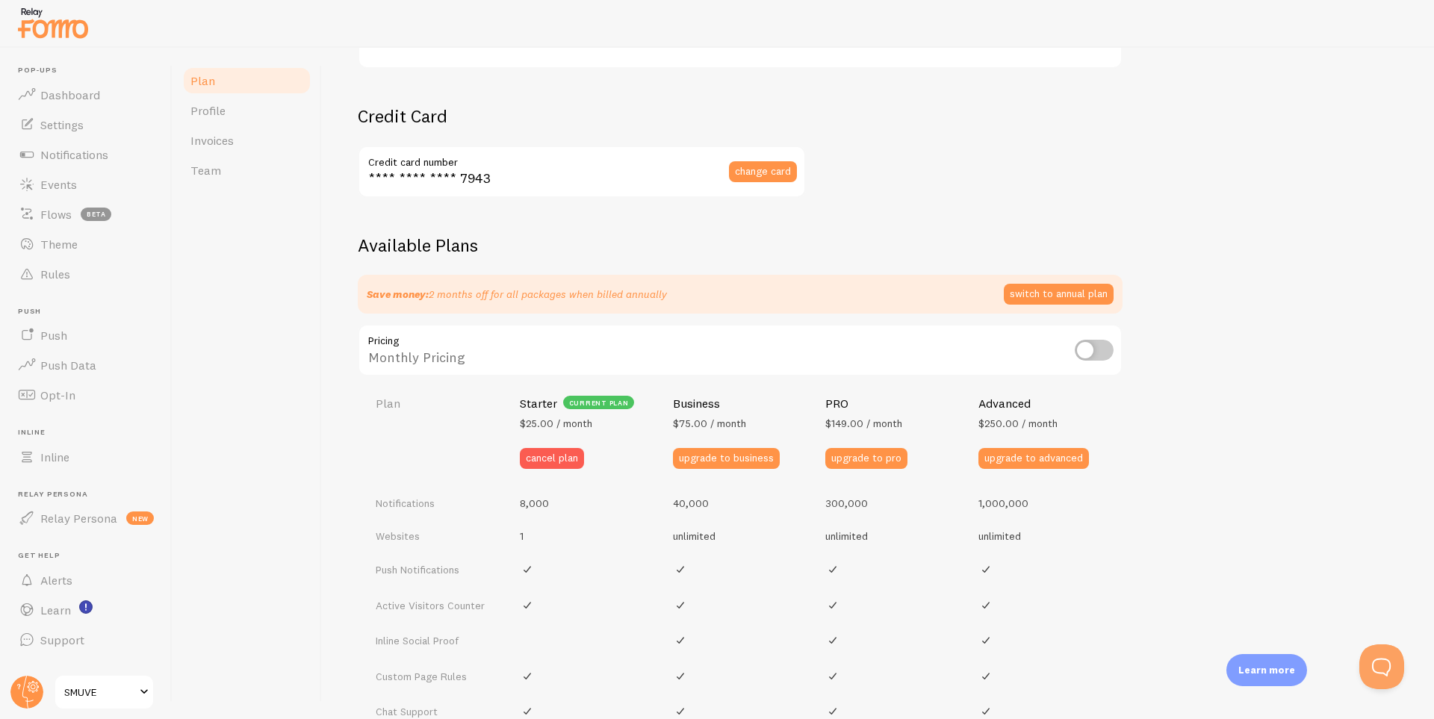
scroll to position [273, 0]
